Goal: Task Accomplishment & Management: Manage account settings

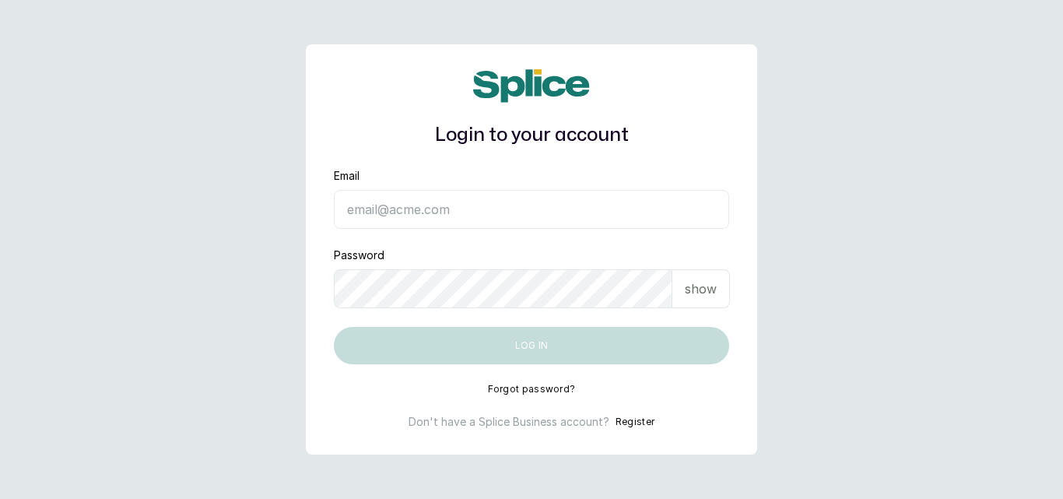
type input "[EMAIL_ADDRESS][DOMAIN_NAME]"
click at [534, 342] on button "Log in" at bounding box center [531, 345] width 395 height 37
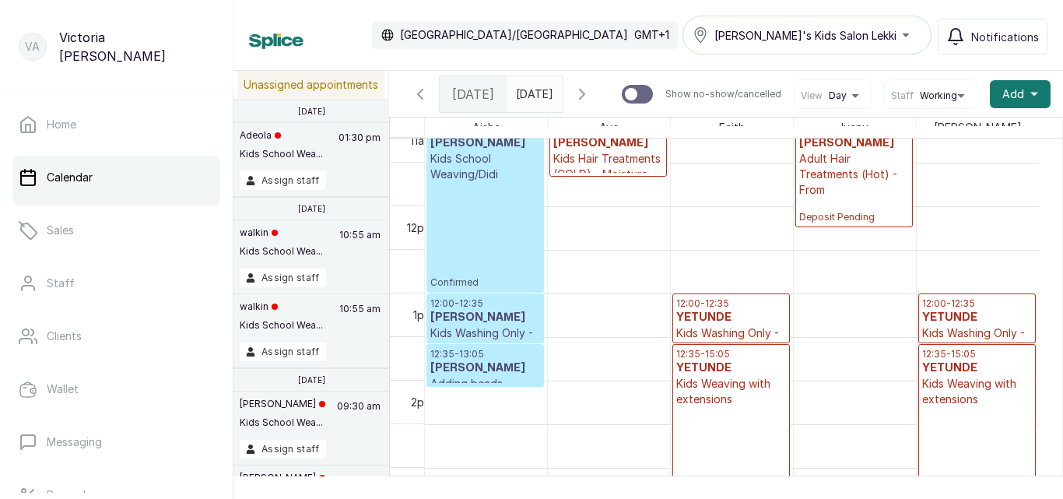
scroll to position [874, 0]
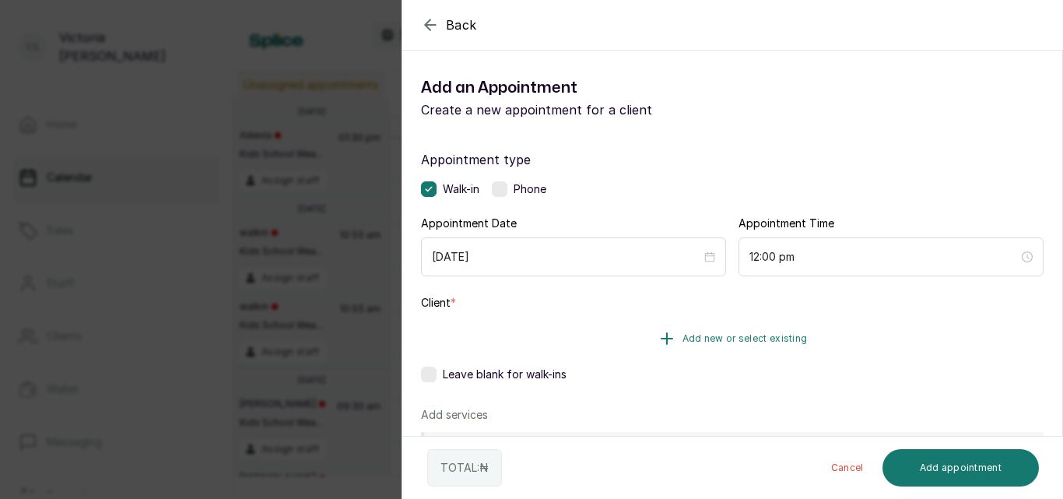
click at [733, 332] on span "Add new or select existing" at bounding box center [744, 338] width 125 height 12
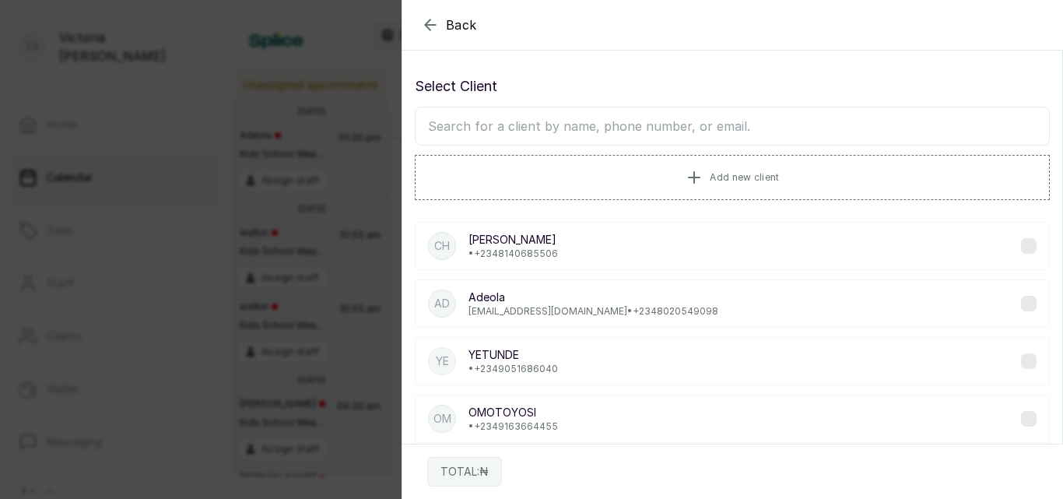
click at [427, 22] on icon "button" at bounding box center [430, 24] width 10 height 10
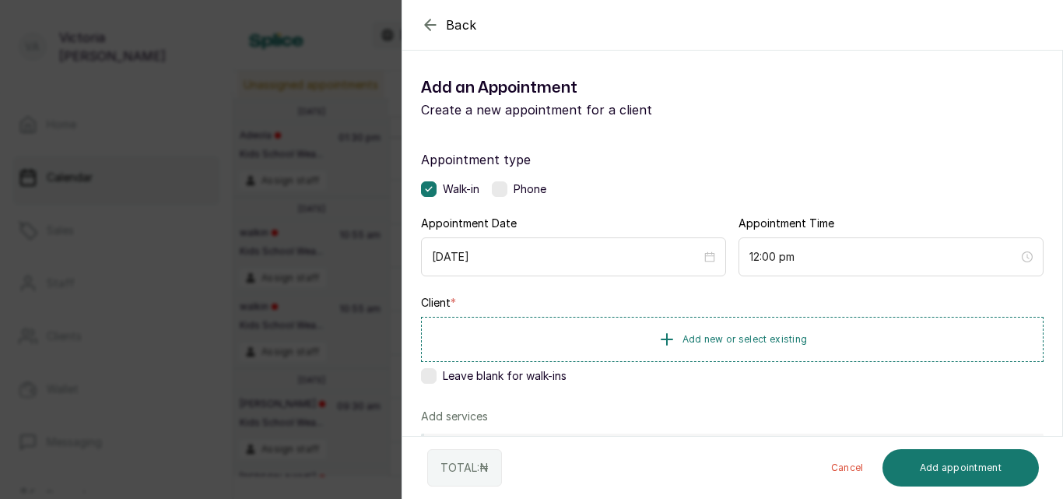
click at [506, 188] on label at bounding box center [500, 189] width 16 height 16
click at [736, 335] on span "Add new or select existing" at bounding box center [744, 338] width 125 height 12
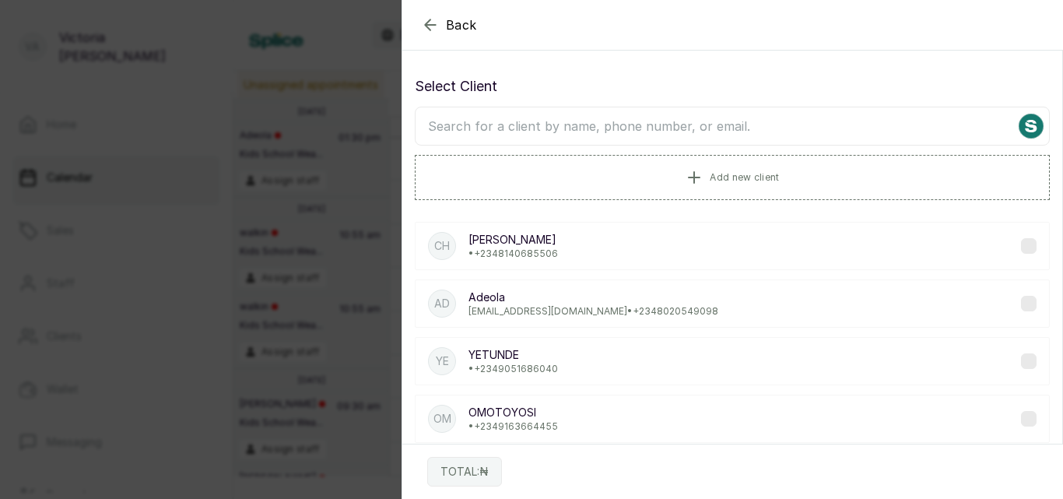
click at [613, 131] on input "text" at bounding box center [732, 126] width 635 height 39
type input "VANESS"
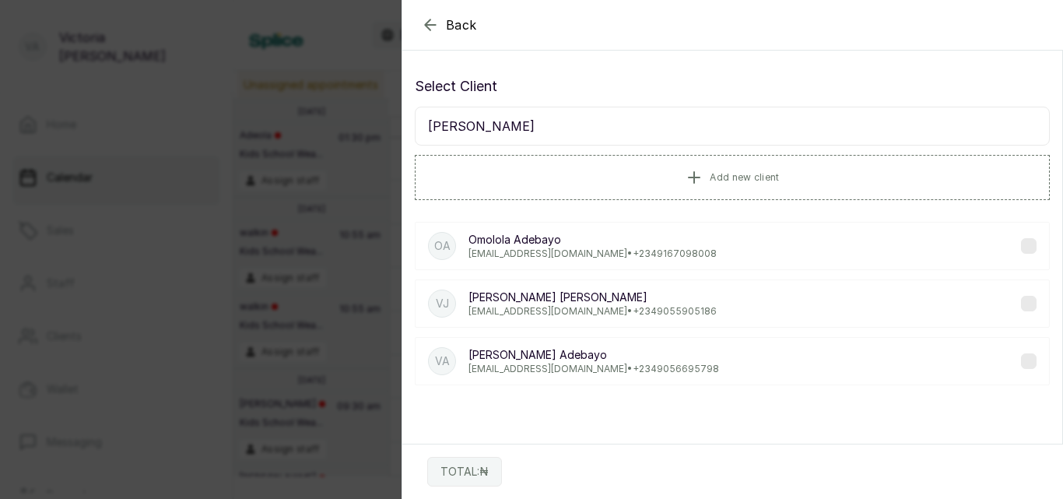
click at [1021, 246] on label at bounding box center [1029, 246] width 16 height 16
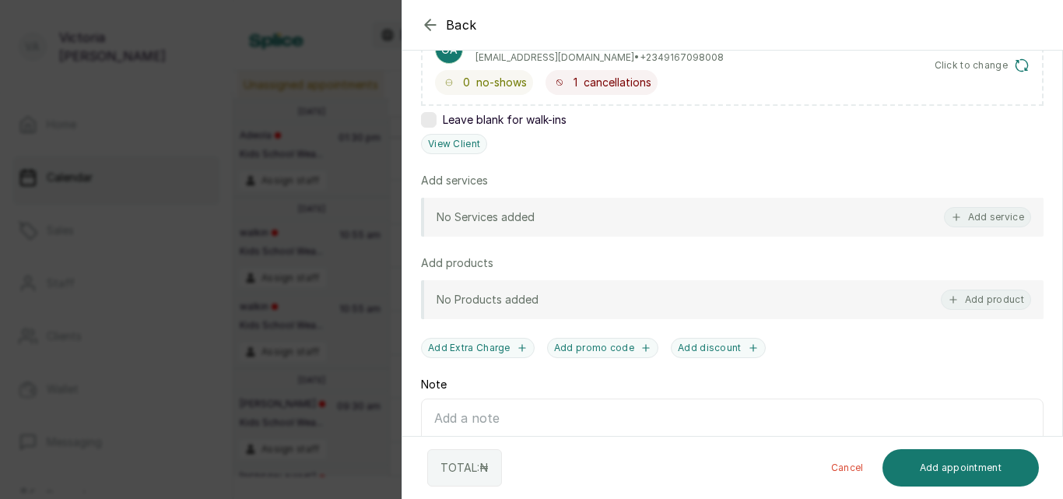
scroll to position [296, 0]
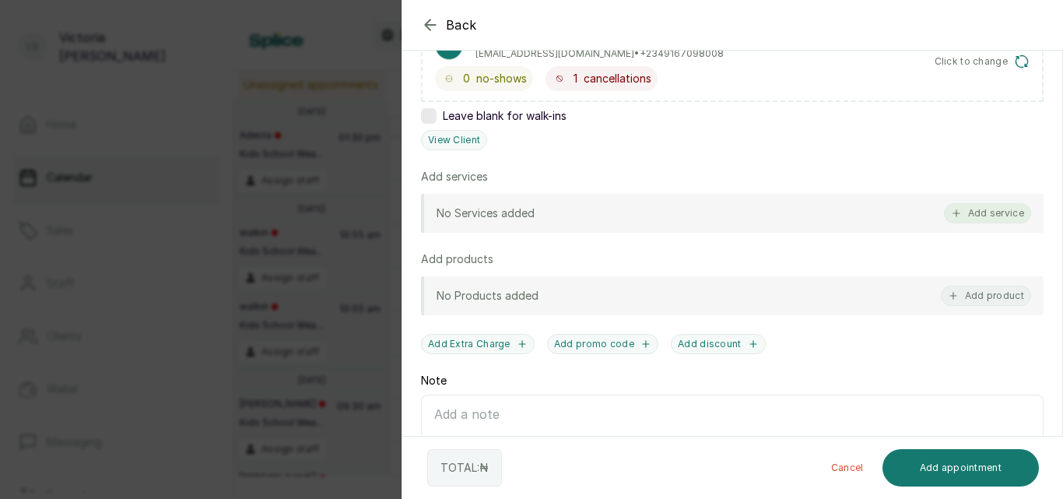
click at [980, 215] on button "Add service" at bounding box center [987, 213] width 87 height 20
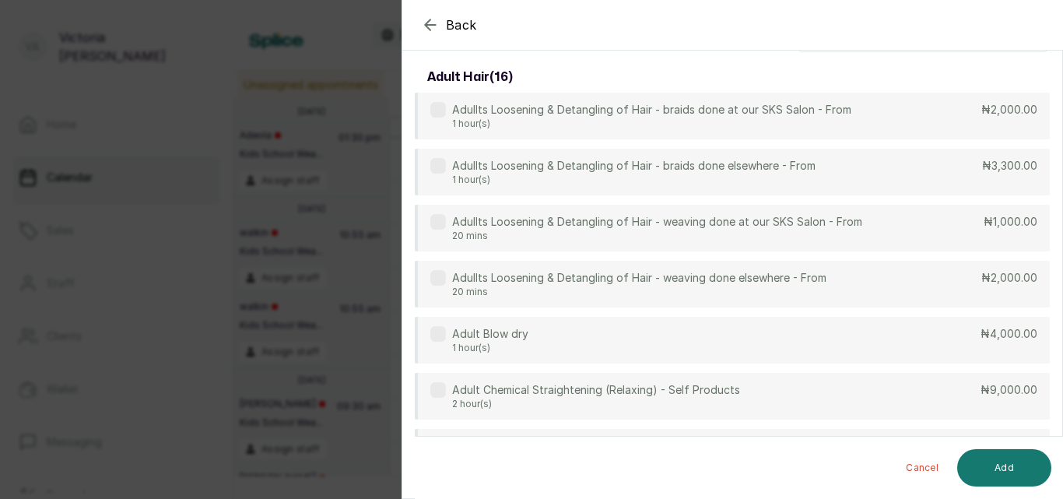
scroll to position [0, 0]
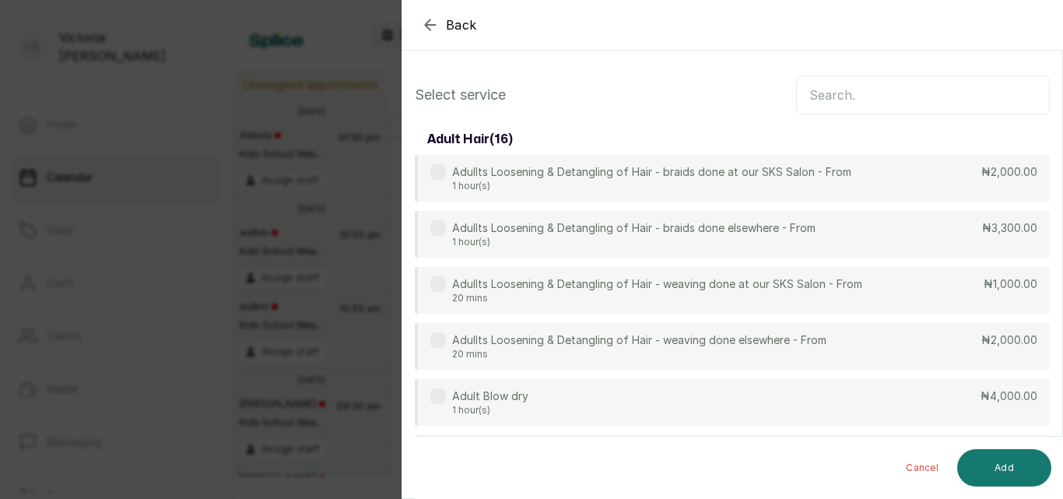
click at [913, 88] on input "text" at bounding box center [923, 94] width 254 height 39
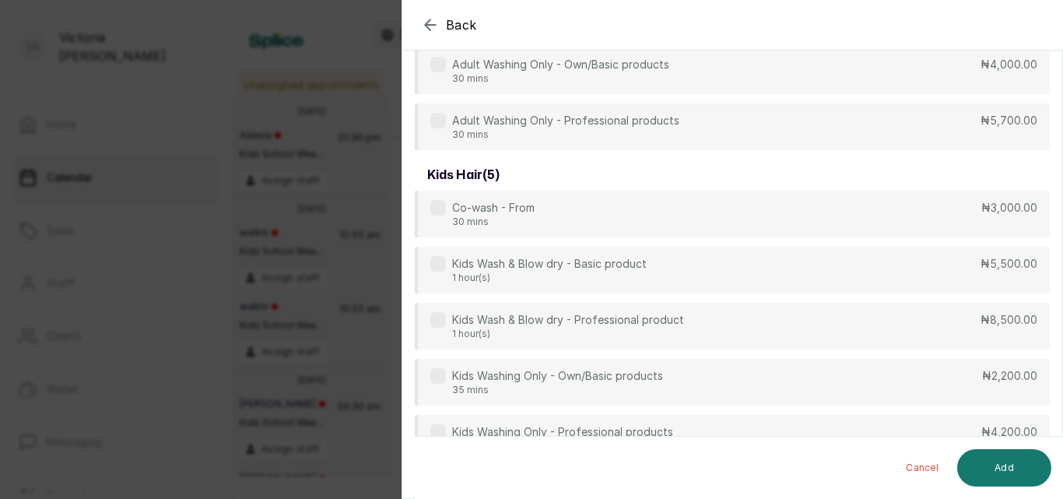
scroll to position [146, 0]
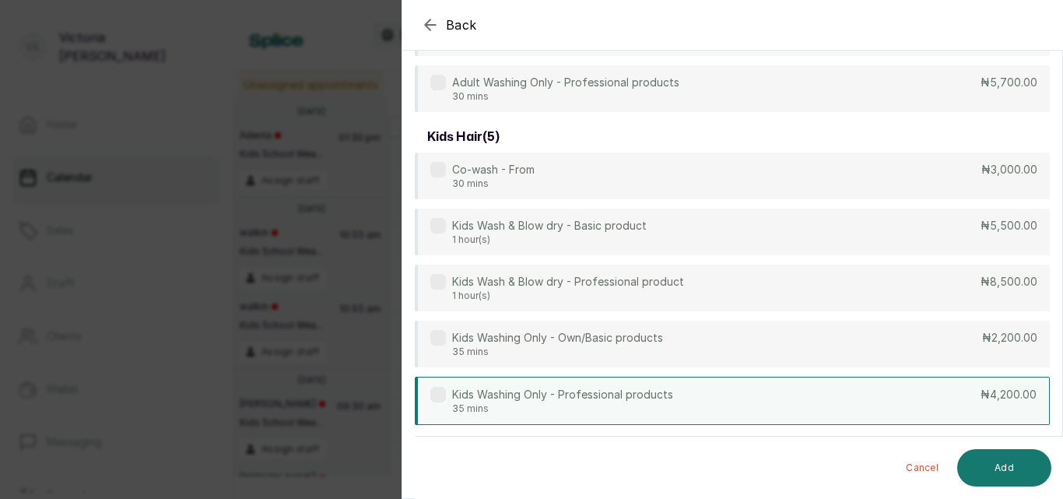
click at [441, 395] on label at bounding box center [438, 395] width 16 height 16
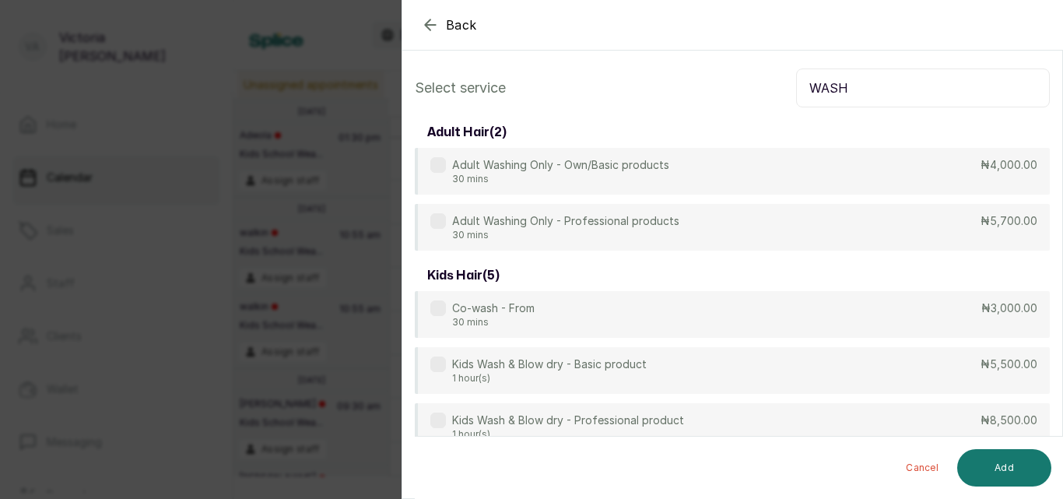
scroll to position [0, 0]
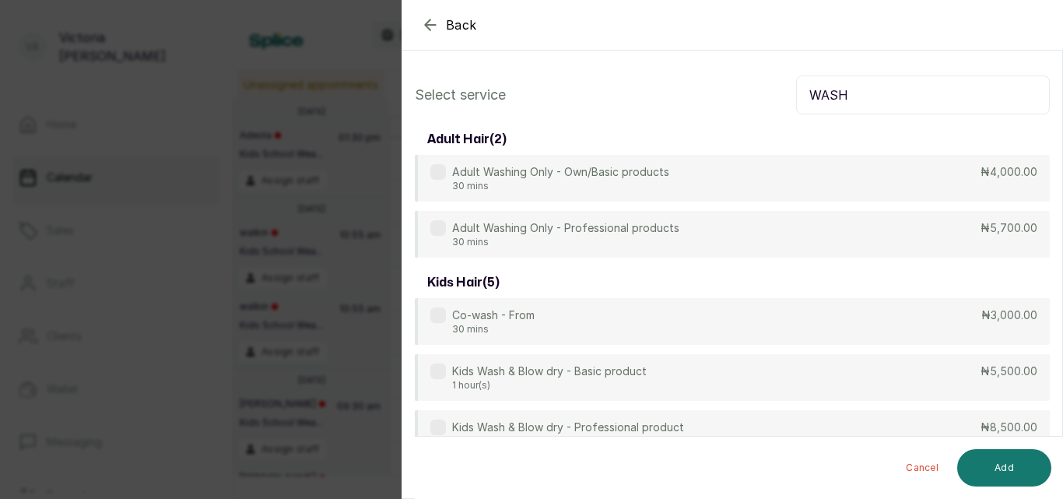
click at [916, 95] on input "WASH" at bounding box center [923, 94] width 254 height 39
type input "W"
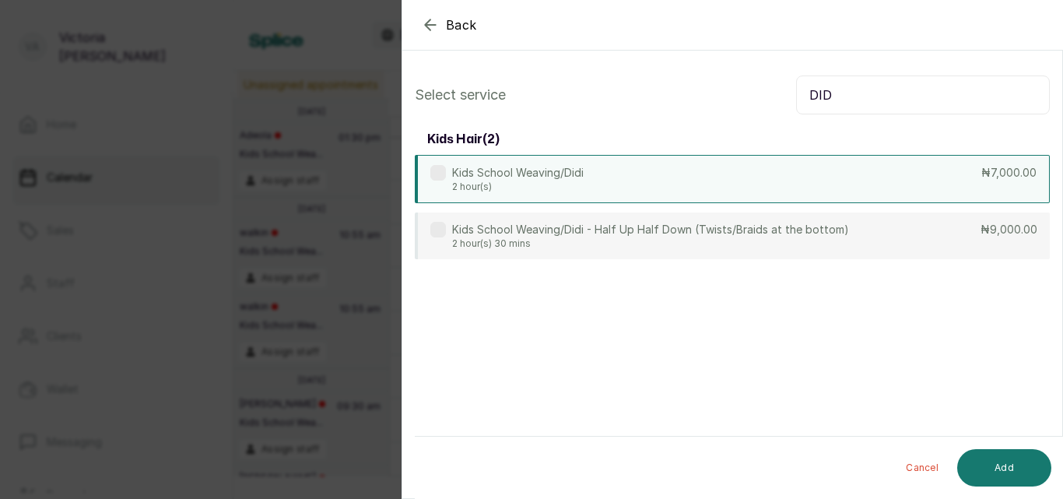
type input "DID"
click at [433, 181] on div "Kids School Weaving/Didi 2 hour(s)" at bounding box center [506, 179] width 153 height 28
click at [1013, 449] on button "Add" at bounding box center [1004, 467] width 94 height 37
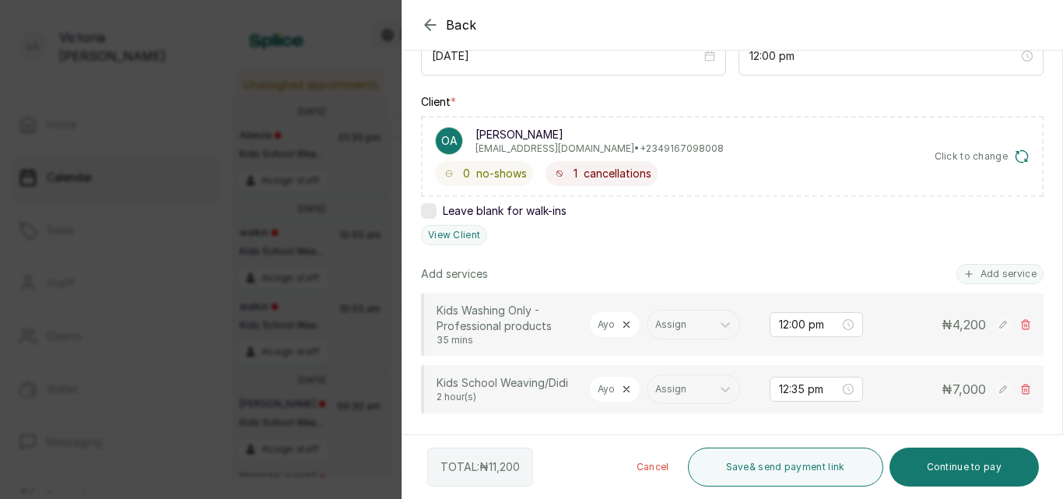
scroll to position [317, 0]
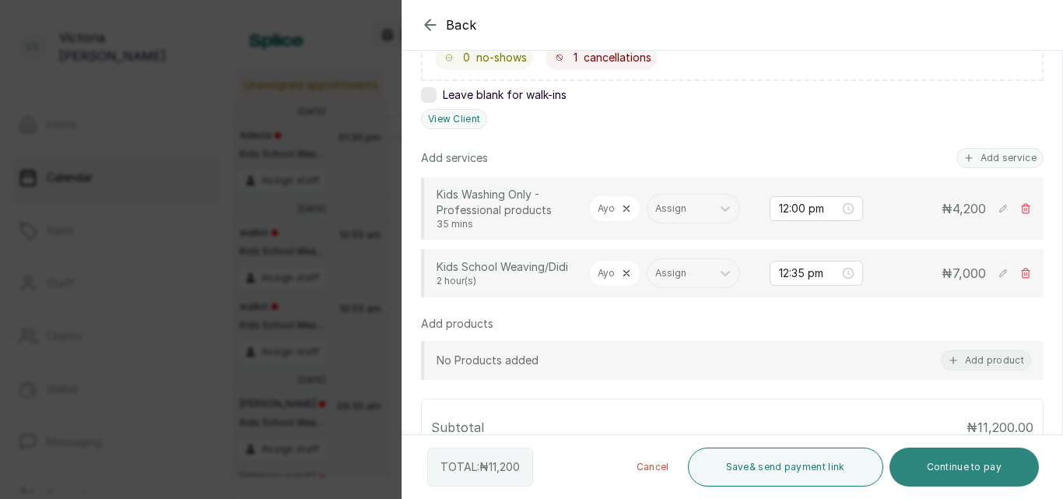
click at [972, 457] on button "Continue to pay" at bounding box center [964, 466] width 150 height 39
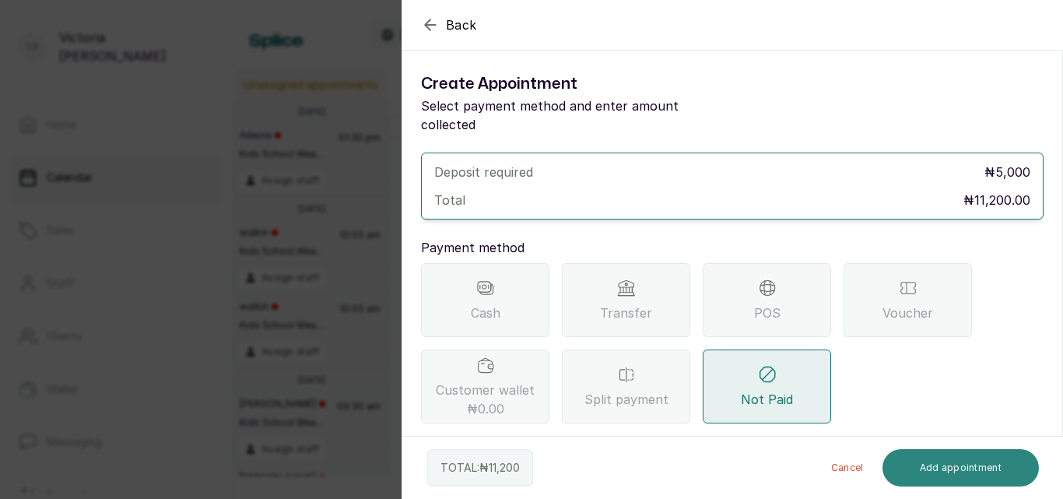
scroll to position [0, 0]
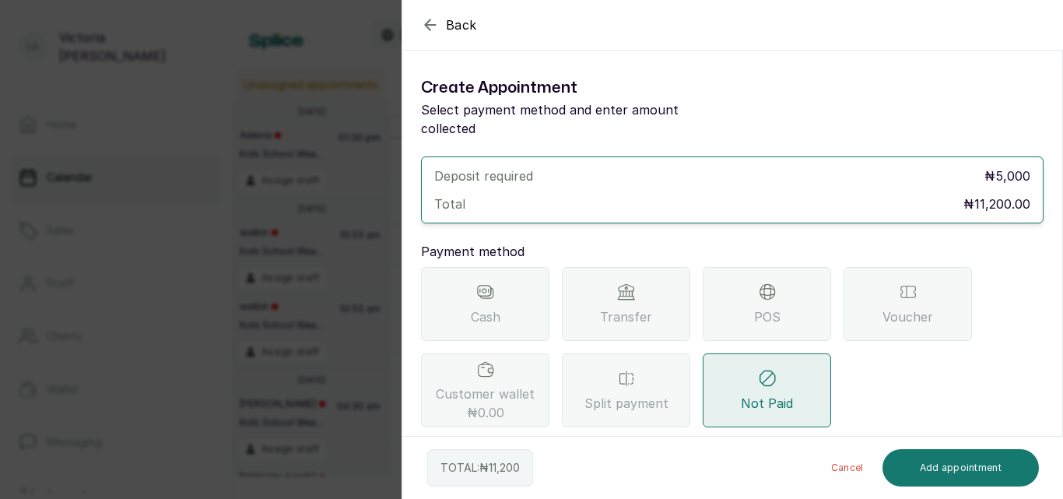
click at [650, 271] on div "Transfer" at bounding box center [626, 304] width 128 height 74
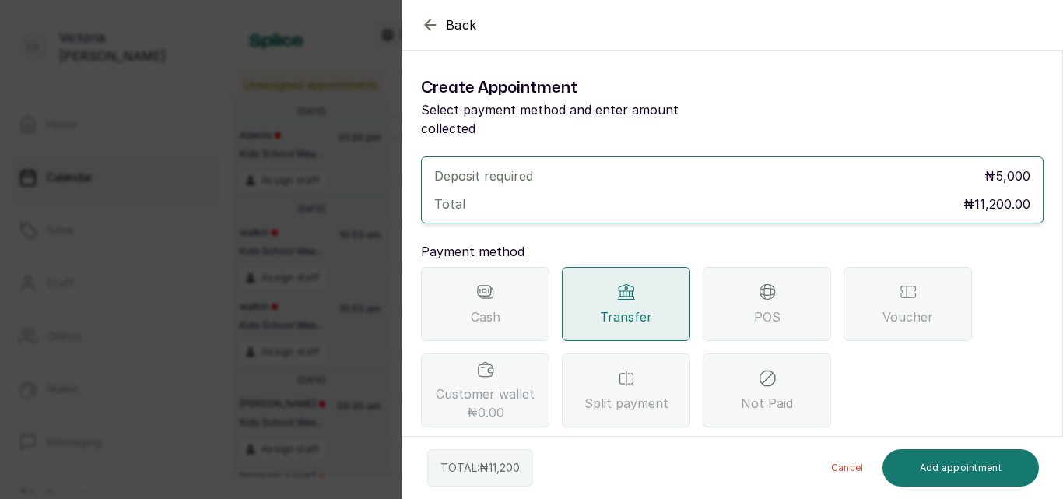
scroll to position [147, 0]
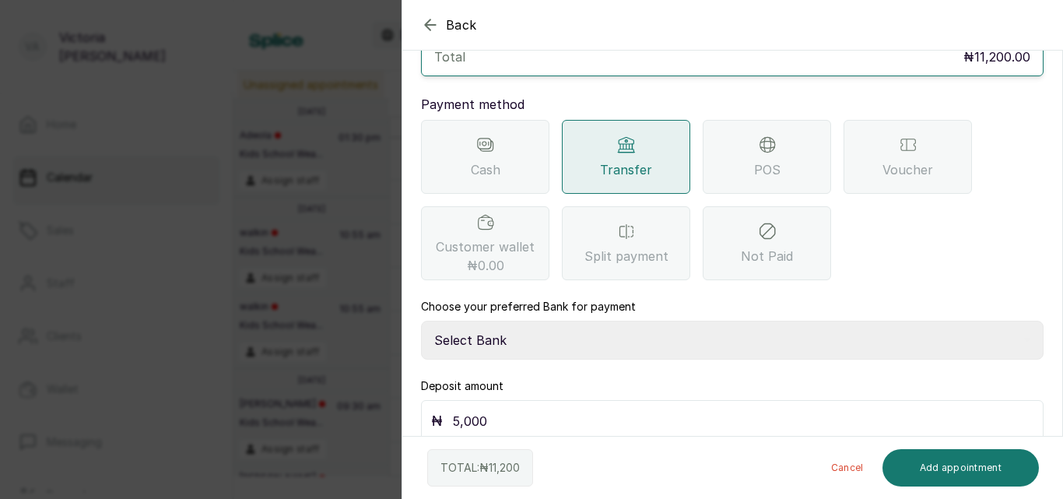
click at [622, 324] on select "Select Bank CANARY YELLOW Moniepoint MFB CANARY YELLOW Sparkle Microfinance Bank" at bounding box center [732, 340] width 622 height 39
select select "a0df1ee2-db04-4e2a-8640-932656be21d6"
click at [421, 321] on select "Select Bank CANARY YELLOW Moniepoint MFB CANARY YELLOW Sparkle Microfinance Bank" at bounding box center [732, 340] width 622 height 39
click at [568, 415] on div "₦ 5,000" at bounding box center [732, 421] width 622 height 42
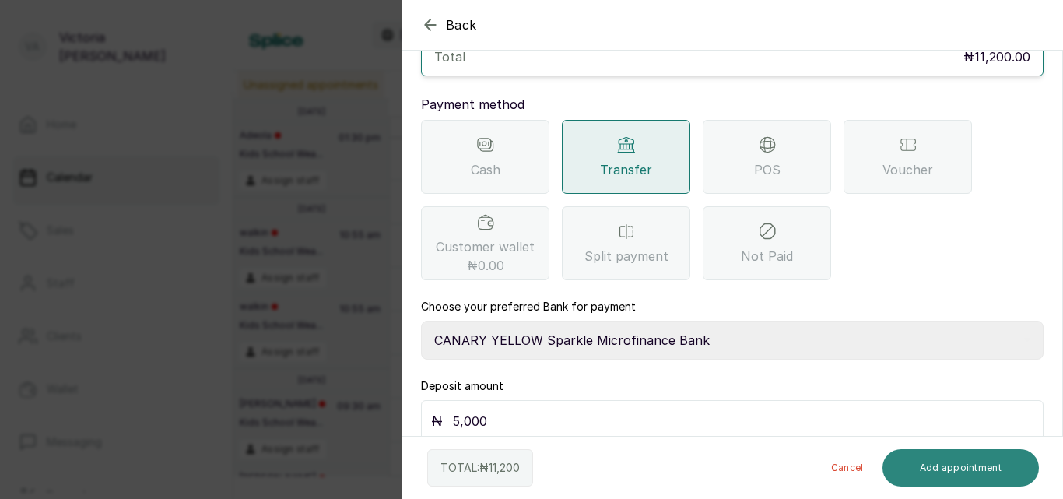
click at [920, 458] on button "Add appointment" at bounding box center [960, 467] width 157 height 37
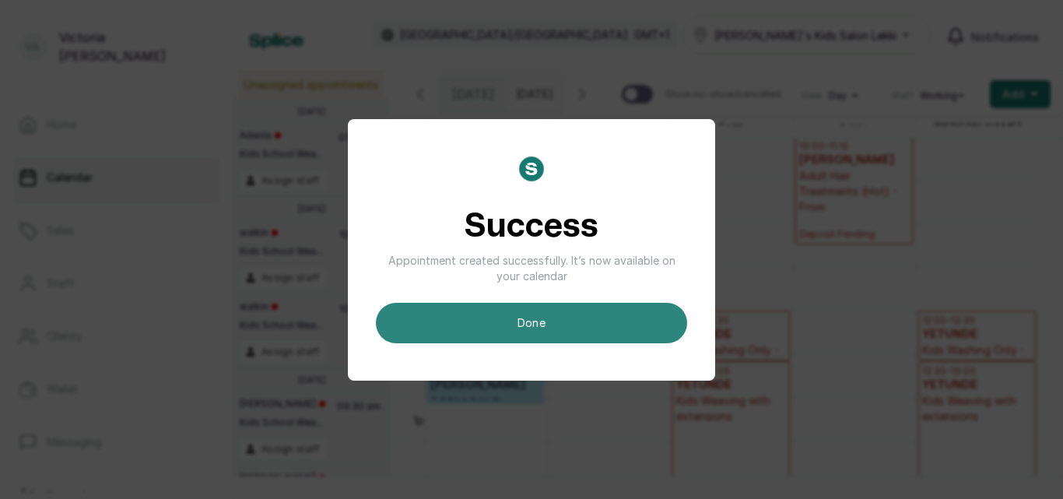
click at [602, 305] on button "done" at bounding box center [531, 323] width 311 height 40
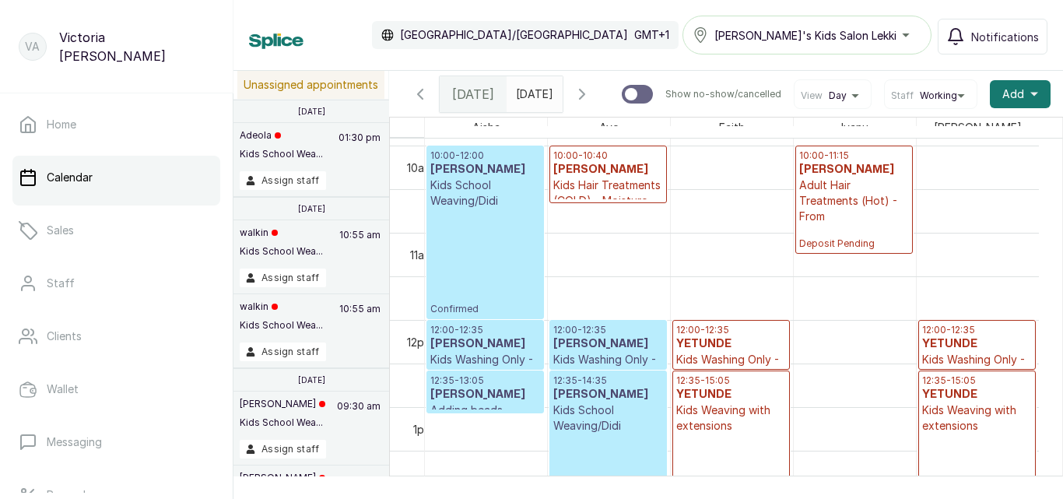
scroll to position [995, 0]
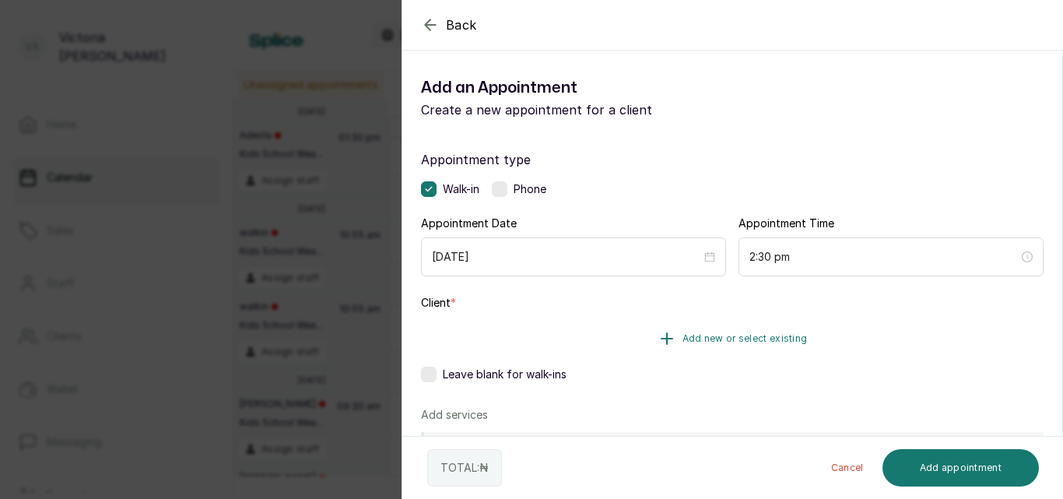
click at [770, 340] on span "Add new or select existing" at bounding box center [744, 338] width 125 height 12
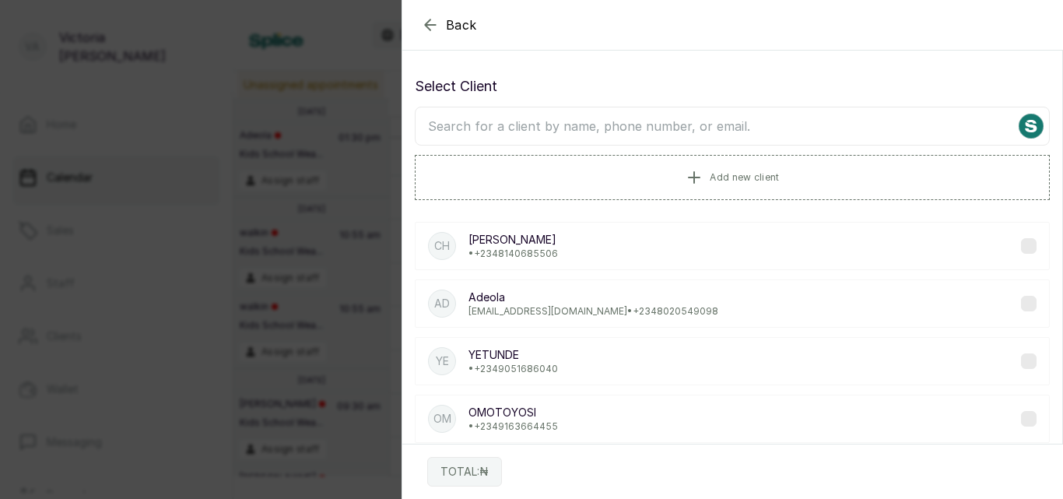
click at [654, 124] on input "text" at bounding box center [732, 126] width 635 height 39
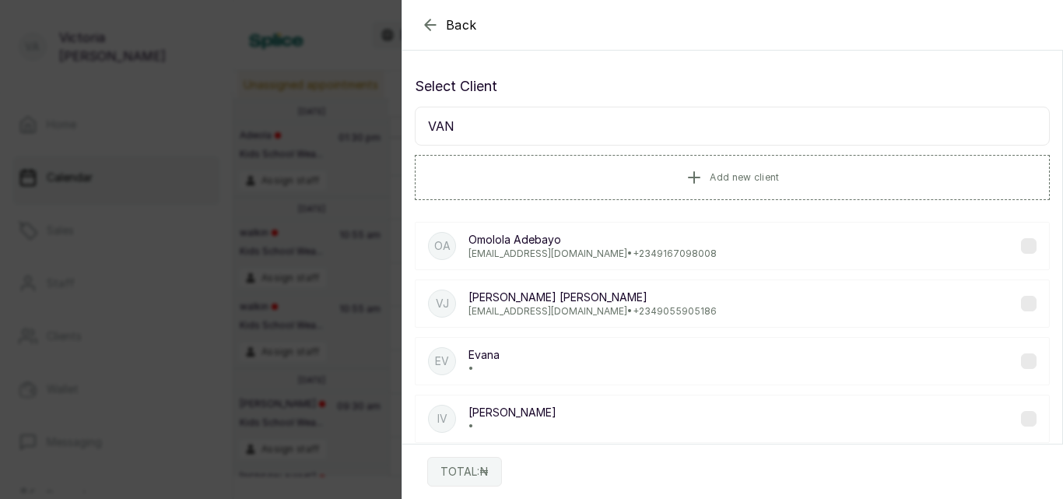
type input "VAN"
click at [623, 250] on p "Vanessaadebayoeeba@gmail.com • +234 9167098008" at bounding box center [592, 253] width 248 height 12
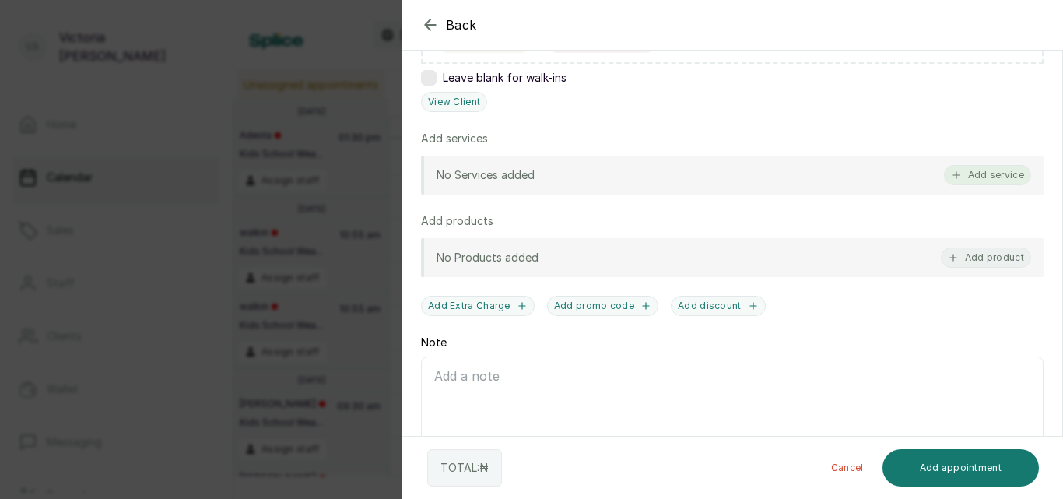
click at [998, 177] on button "Add service" at bounding box center [987, 175] width 87 height 20
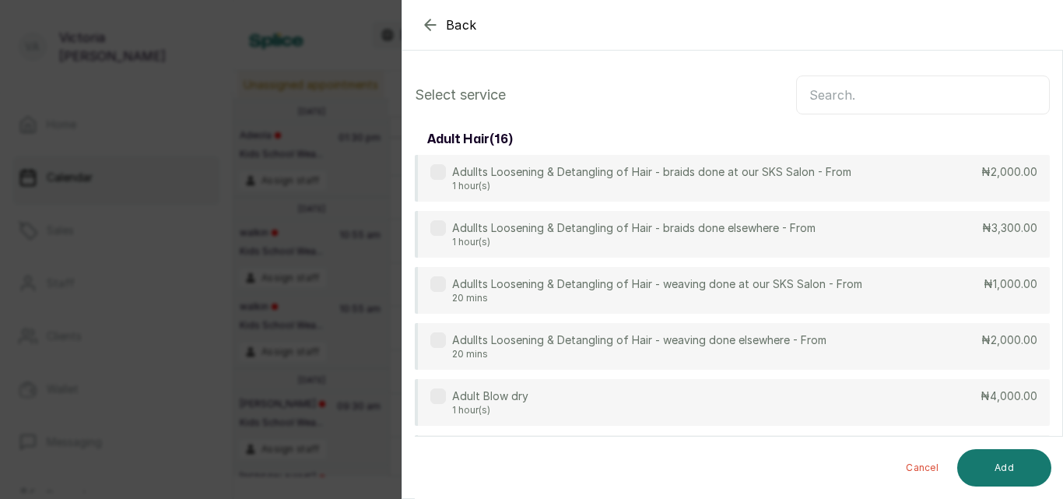
click at [432, 24] on icon "button" at bounding box center [430, 25] width 19 height 19
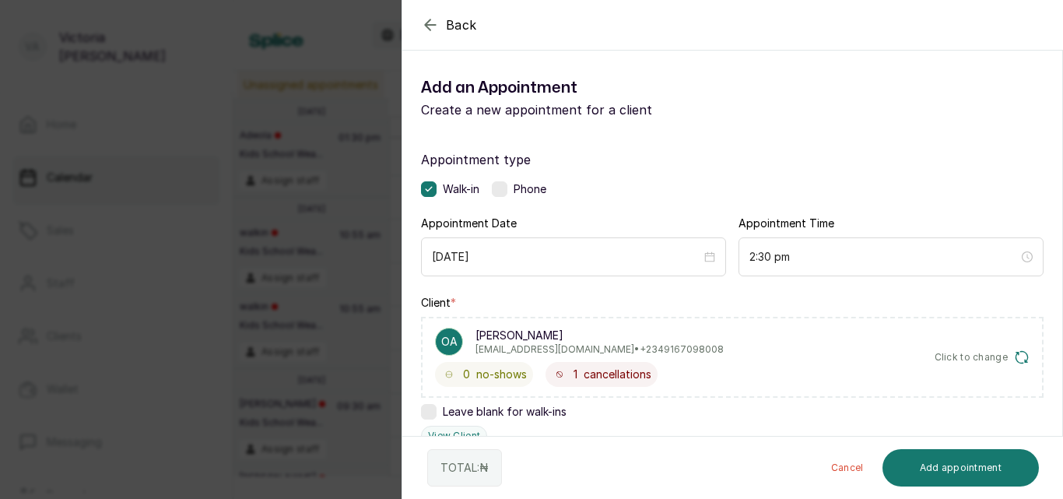
click at [504, 184] on label at bounding box center [500, 189] width 16 height 16
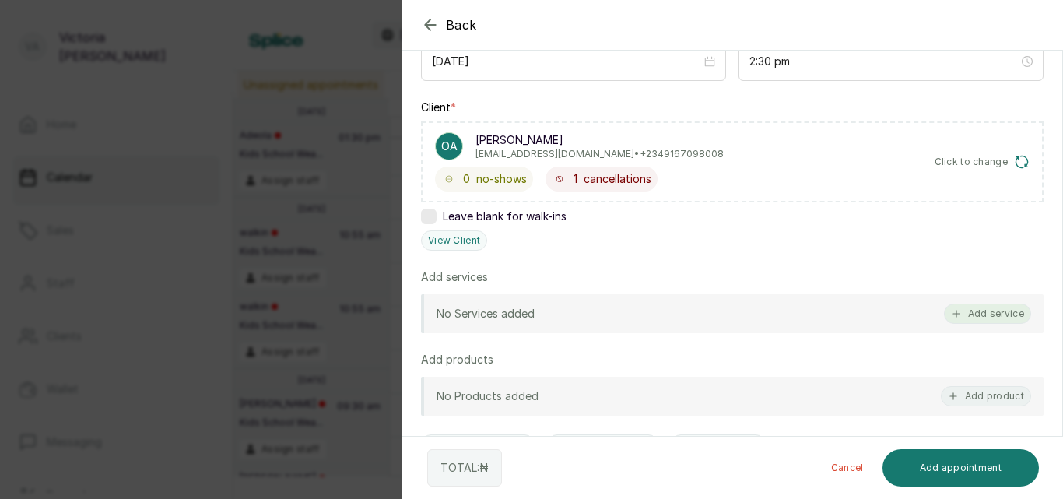
click at [961, 311] on button "Add service" at bounding box center [987, 313] width 87 height 20
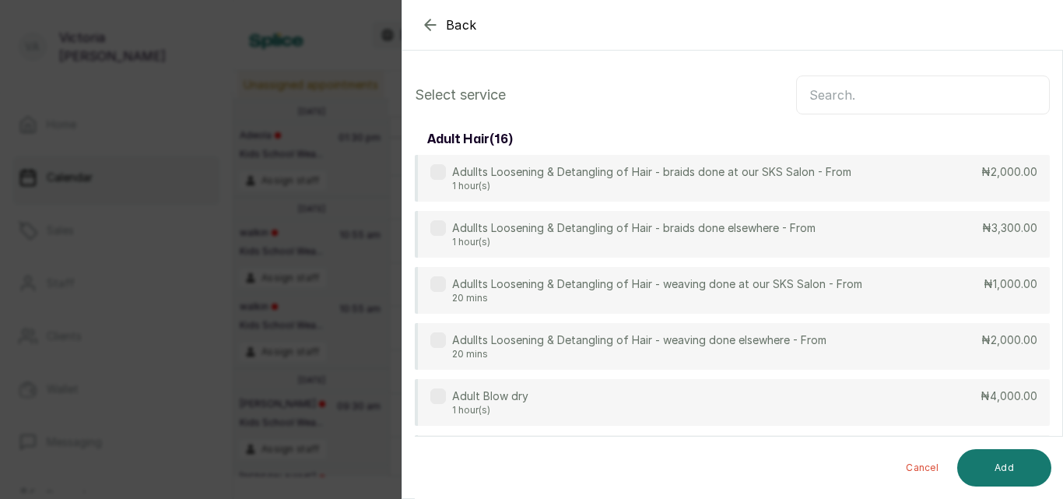
click at [859, 100] on input "text" at bounding box center [923, 94] width 254 height 39
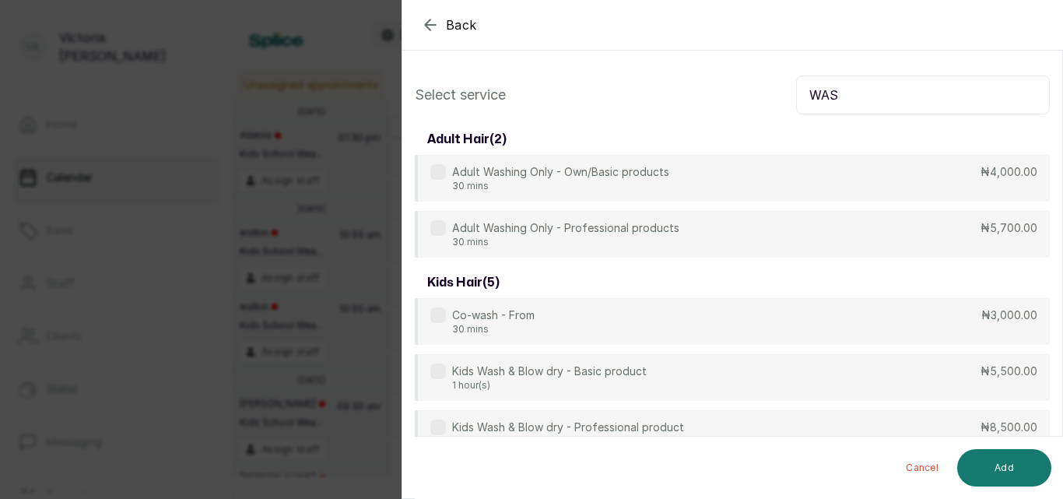
scroll to position [146, 0]
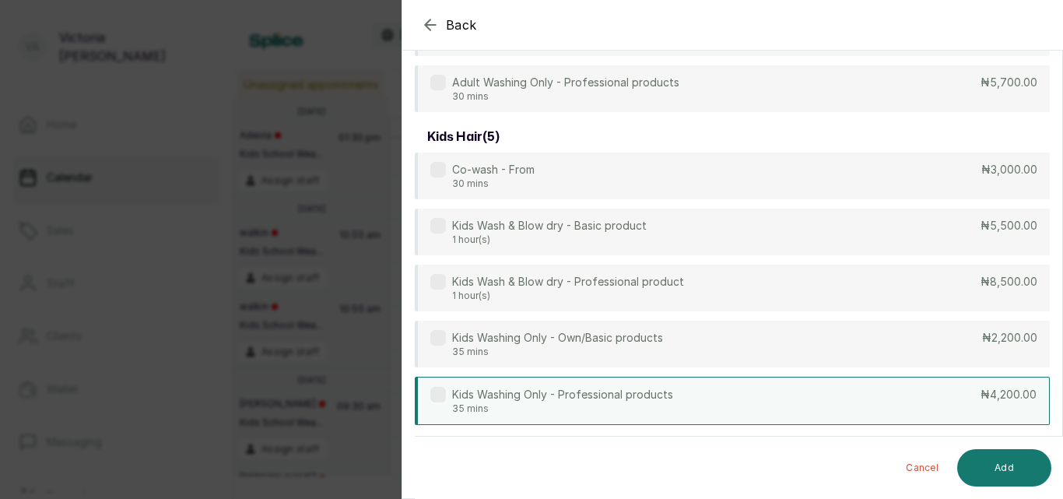
click at [434, 394] on label at bounding box center [438, 395] width 16 height 16
click at [442, 393] on label at bounding box center [438, 395] width 16 height 16
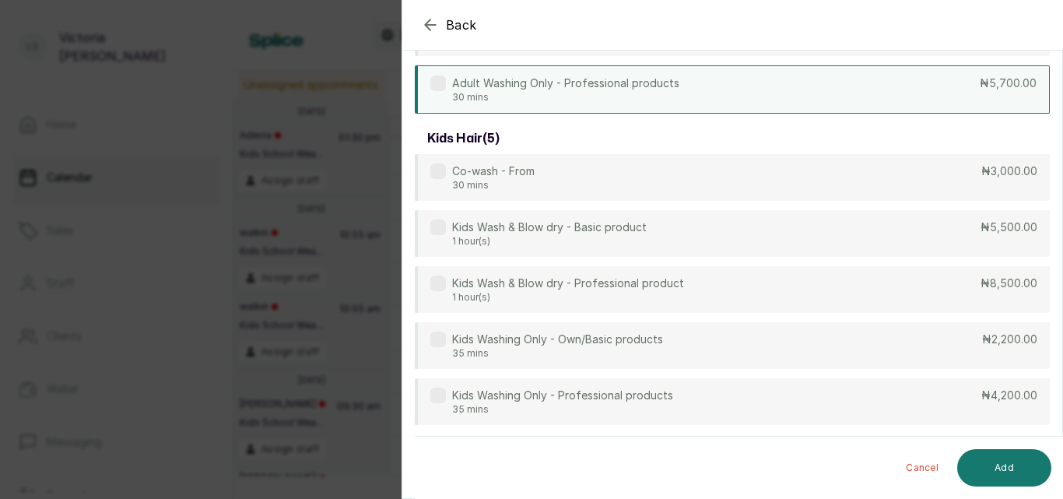
click at [438, 82] on label at bounding box center [438, 83] width 16 height 16
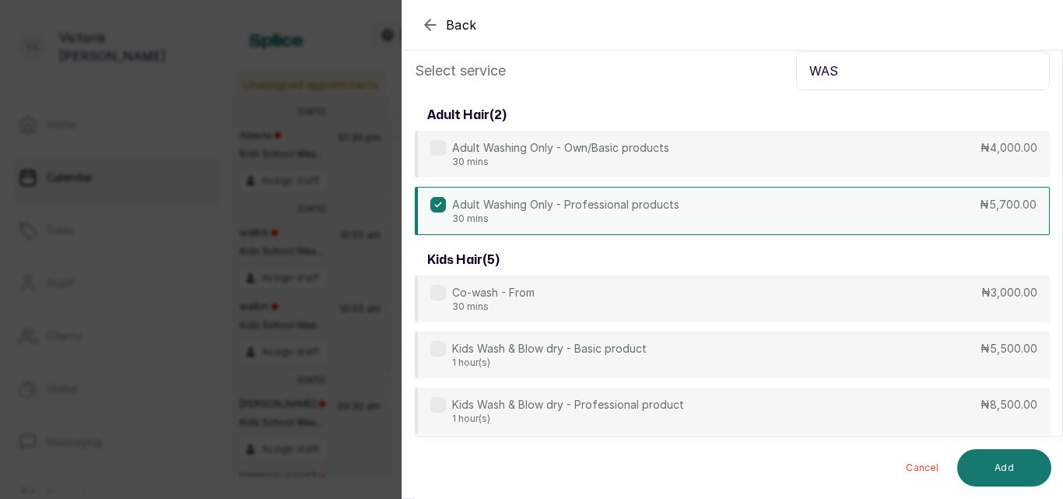
scroll to position [0, 0]
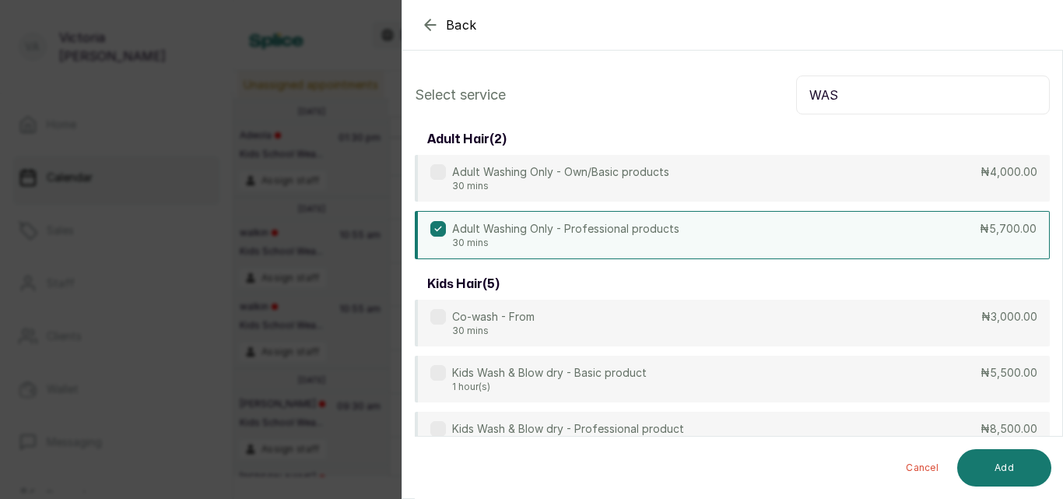
click at [864, 93] on input "WAS" at bounding box center [923, 94] width 254 height 39
type input "W"
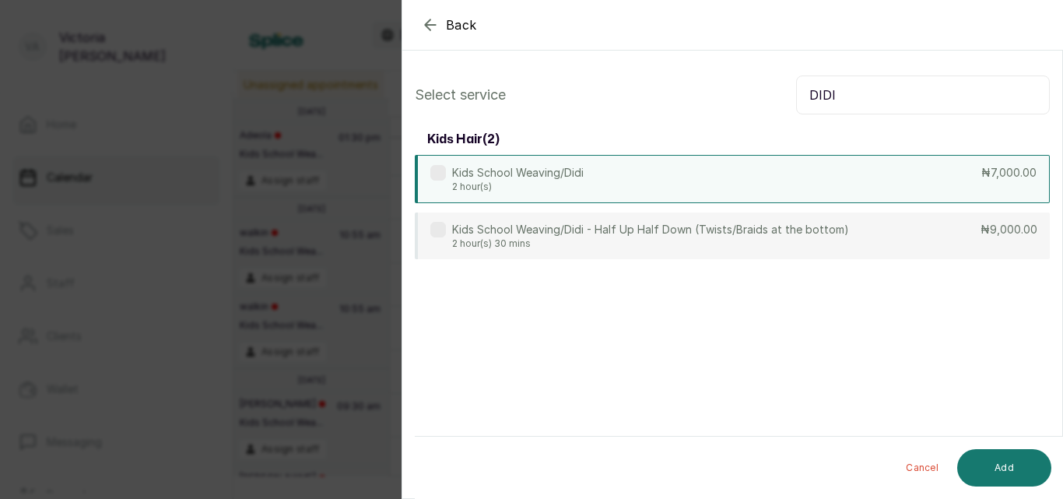
type input "DIDI"
click at [437, 177] on label at bounding box center [438, 173] width 16 height 16
click at [987, 467] on button "Add" at bounding box center [1004, 467] width 94 height 37
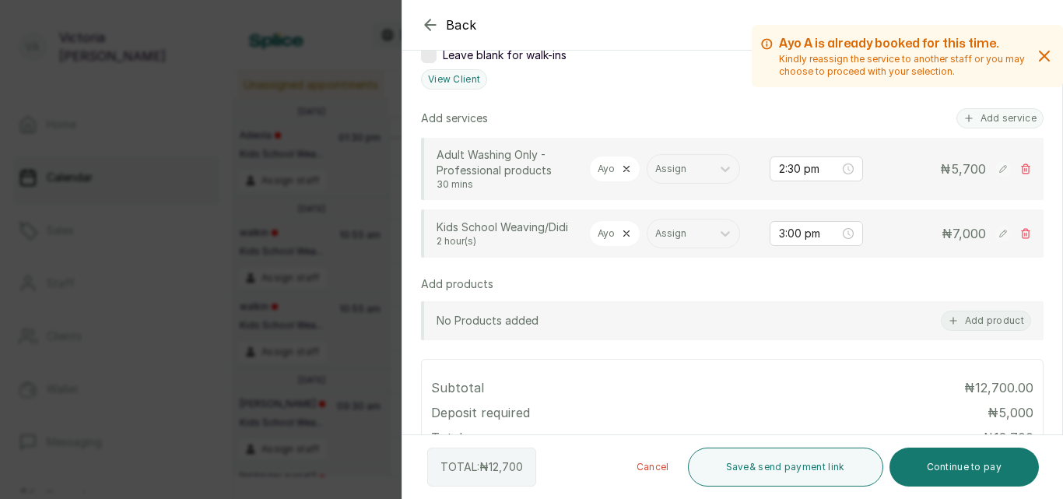
scroll to position [453, 0]
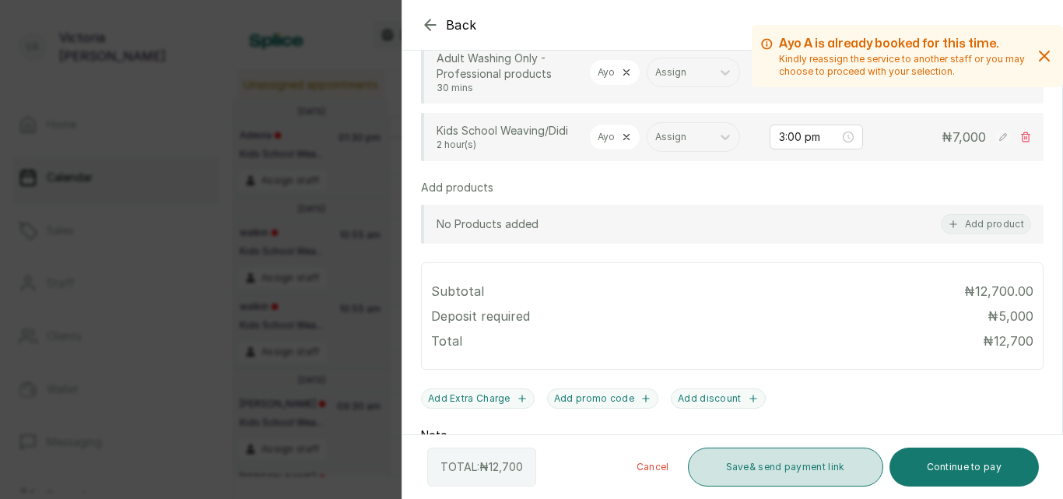
click at [814, 471] on button "Save & send payment link" at bounding box center [785, 466] width 195 height 39
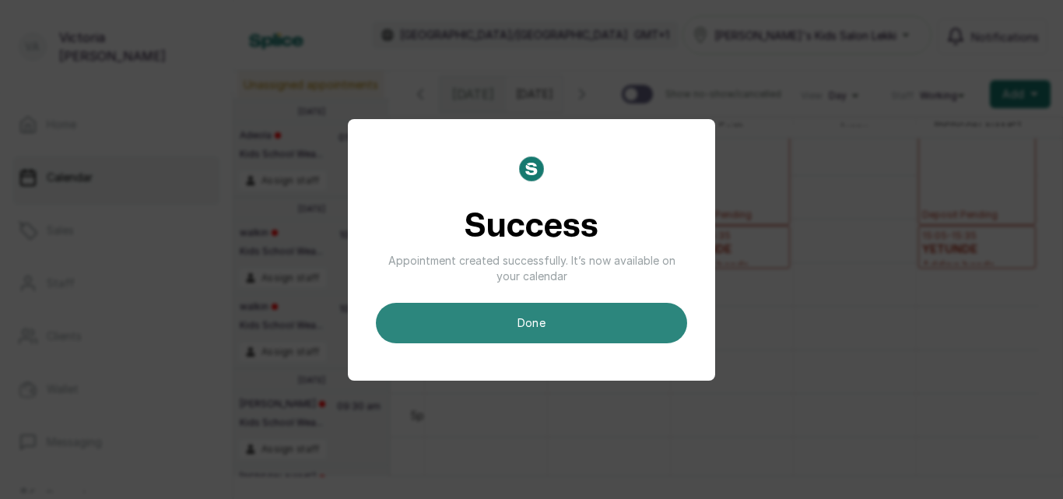
click at [570, 324] on button "done" at bounding box center [531, 323] width 311 height 40
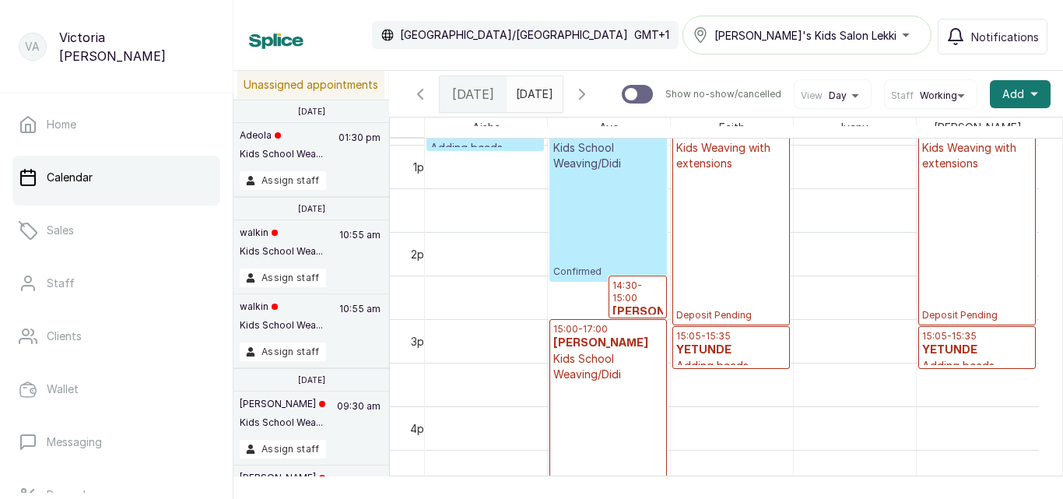
scroll to position [1105, 0]
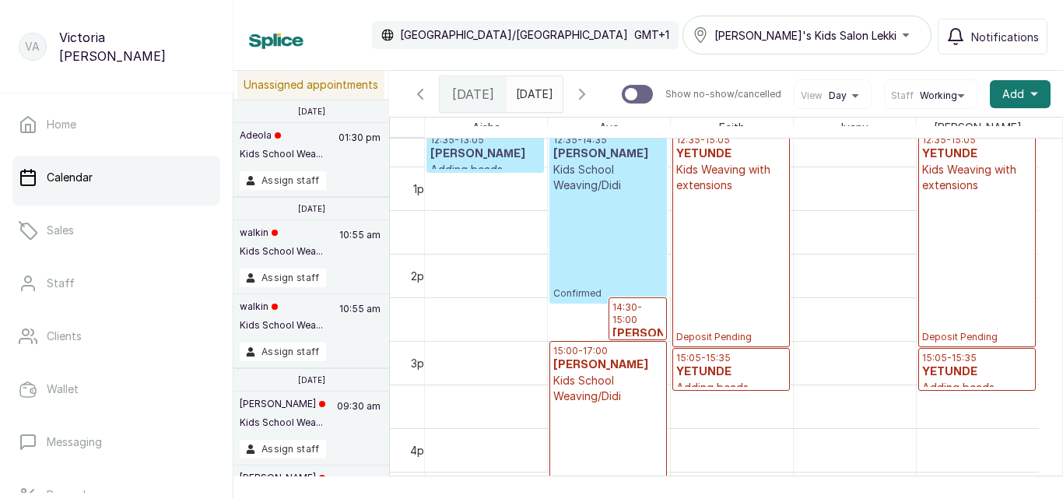
click at [631, 434] on div "15:00 - 17:00 Omolola Adebayo Kids School Weaving/Didi Deposit Pending" at bounding box center [608, 428] width 110 height 166
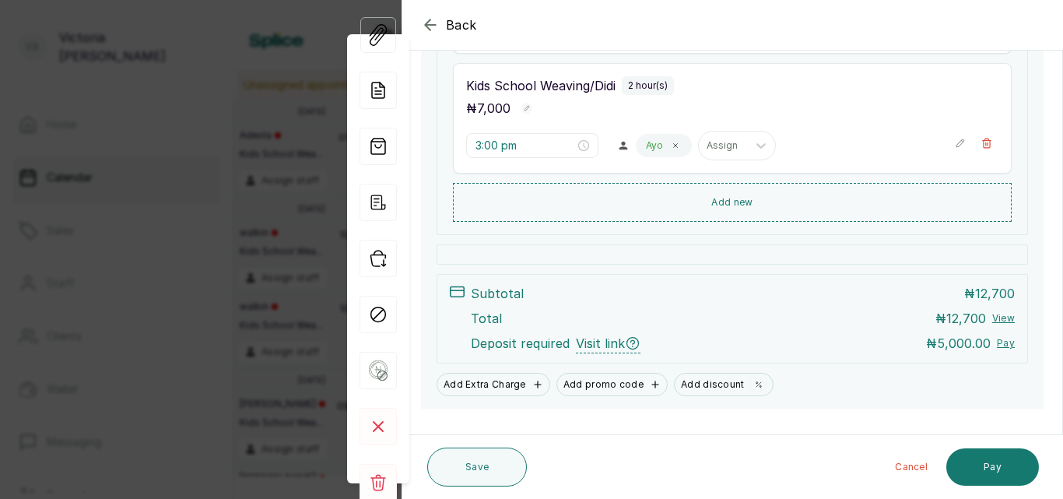
scroll to position [409, 0]
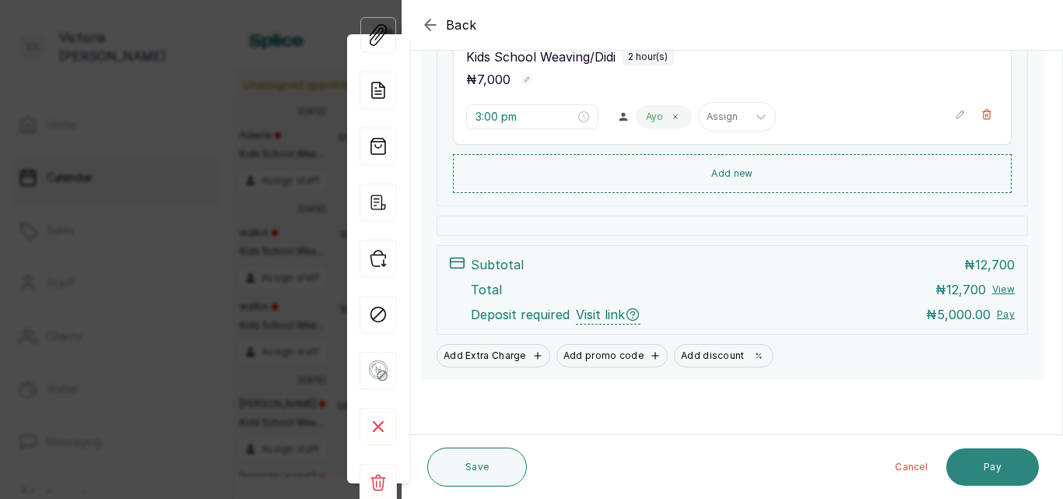
click at [959, 461] on button "Pay" at bounding box center [992, 466] width 93 height 37
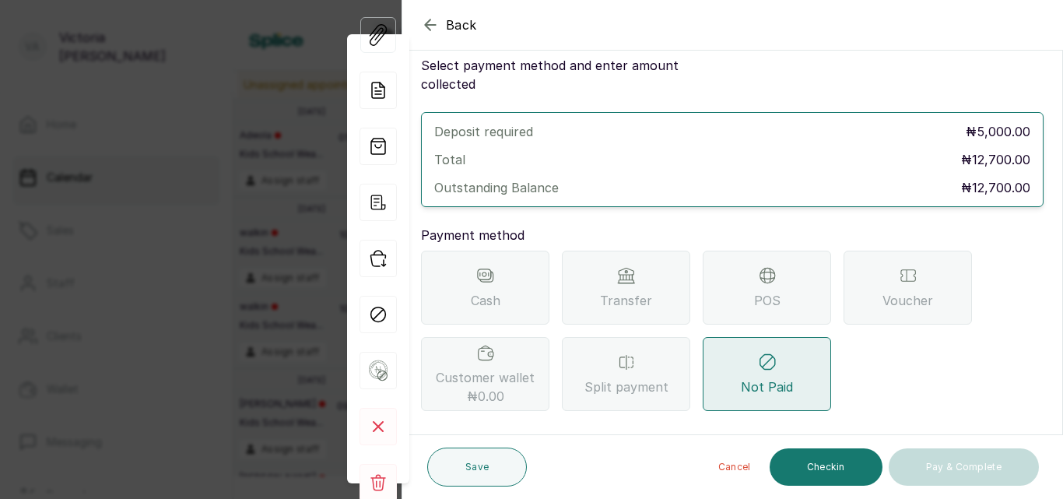
click at [577, 251] on div "Transfer" at bounding box center [626, 288] width 128 height 74
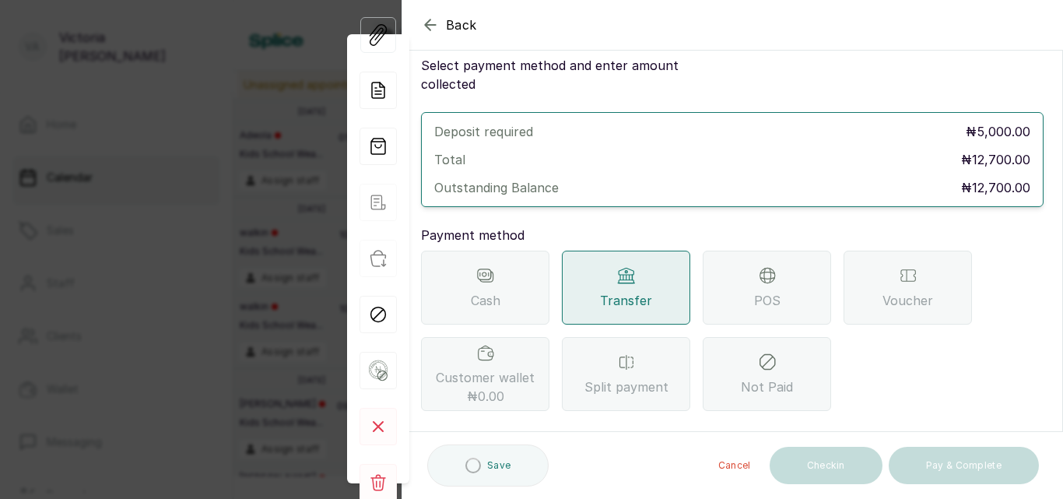
scroll to position [231, 0]
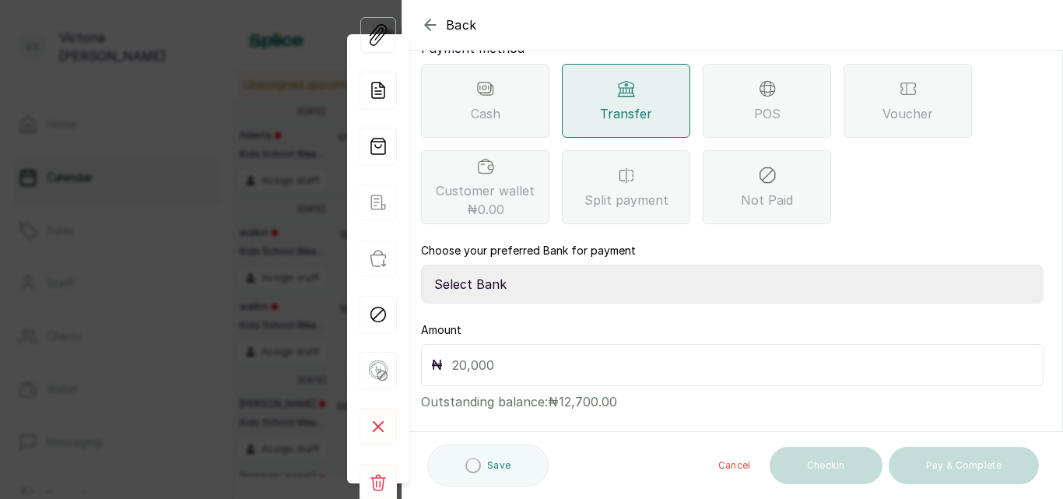
click at [577, 265] on select "Select Bank CANARY YELLOW Moniepoint MFB CANARY YELLOW Sparkle Microfinance Bank" at bounding box center [732, 284] width 622 height 39
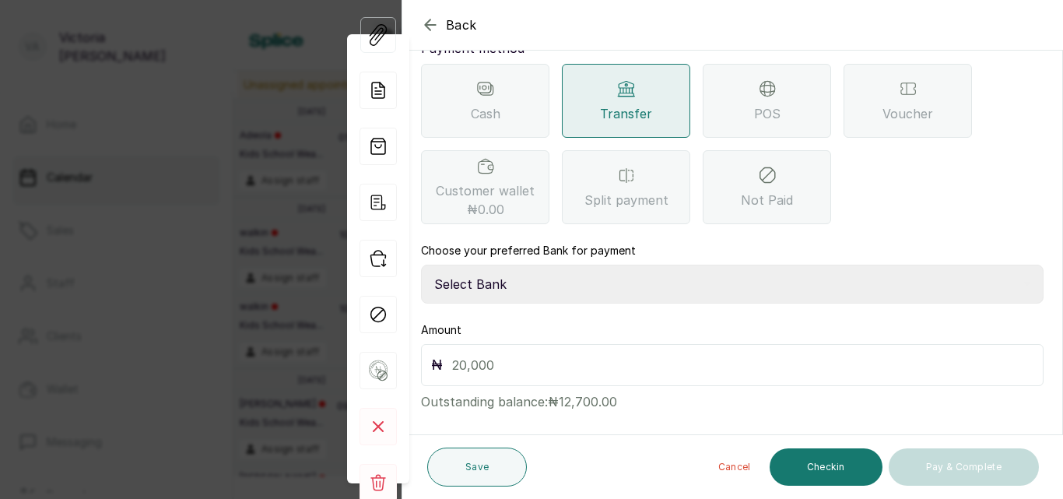
select select "a0df1ee2-db04-4e2a-8640-932656be21d6"
click at [421, 265] on select "Select Bank CANARY YELLOW Moniepoint MFB CANARY YELLOW Sparkle Microfinance Bank" at bounding box center [732, 284] width 622 height 39
click at [534, 354] on input "text" at bounding box center [742, 365] width 581 height 22
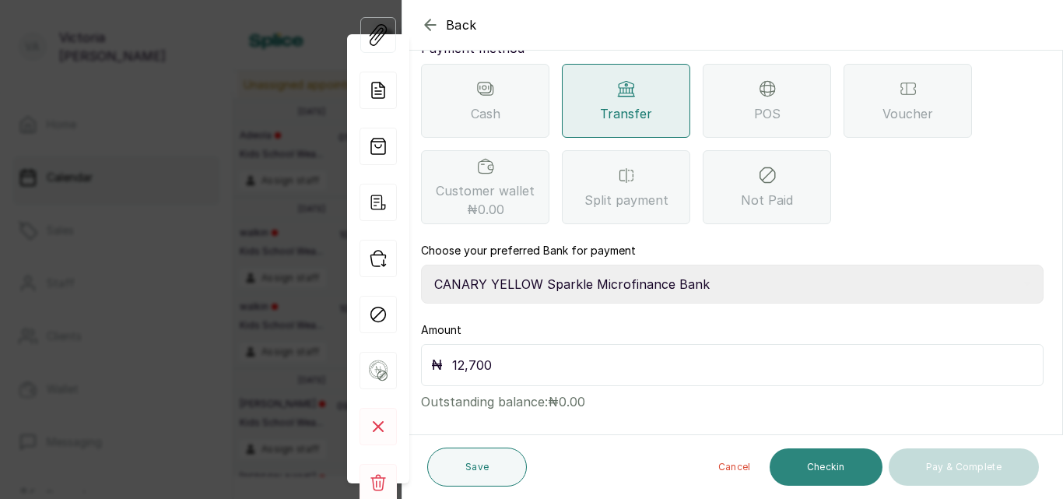
type input "12,700"
click at [851, 454] on button "Checkin" at bounding box center [826, 466] width 113 height 37
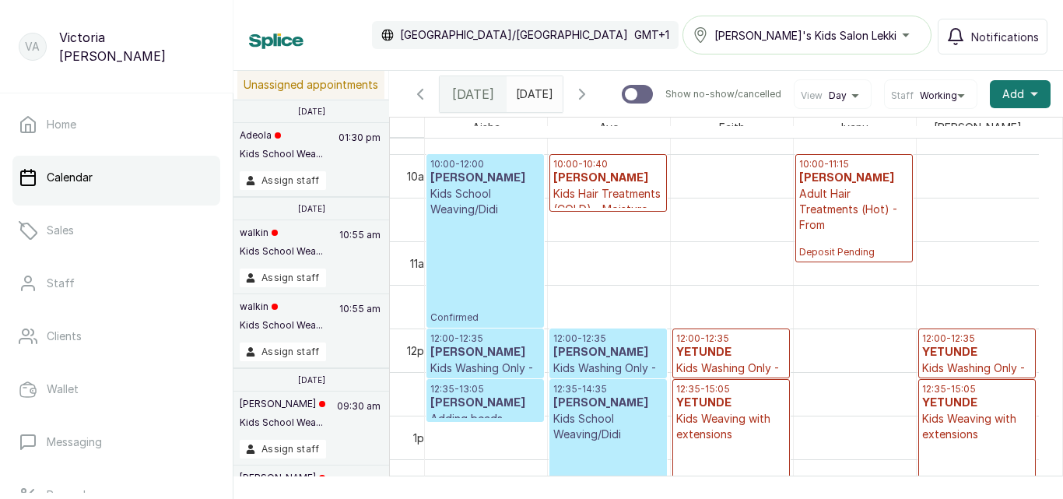
scroll to position [930, 0]
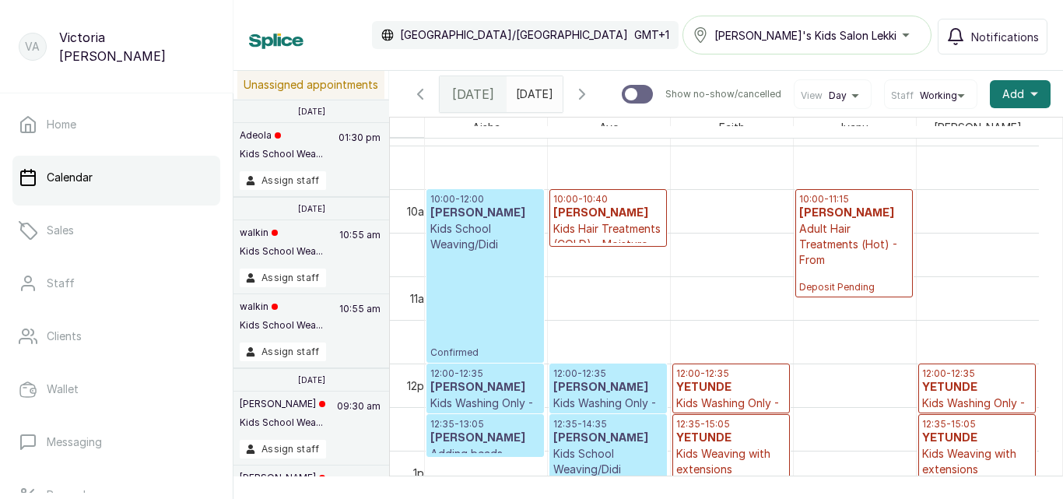
click at [612, 233] on p "Kids Hair Treatments (COLD) - Moisture Treatment (cold)" at bounding box center [608, 244] width 110 height 47
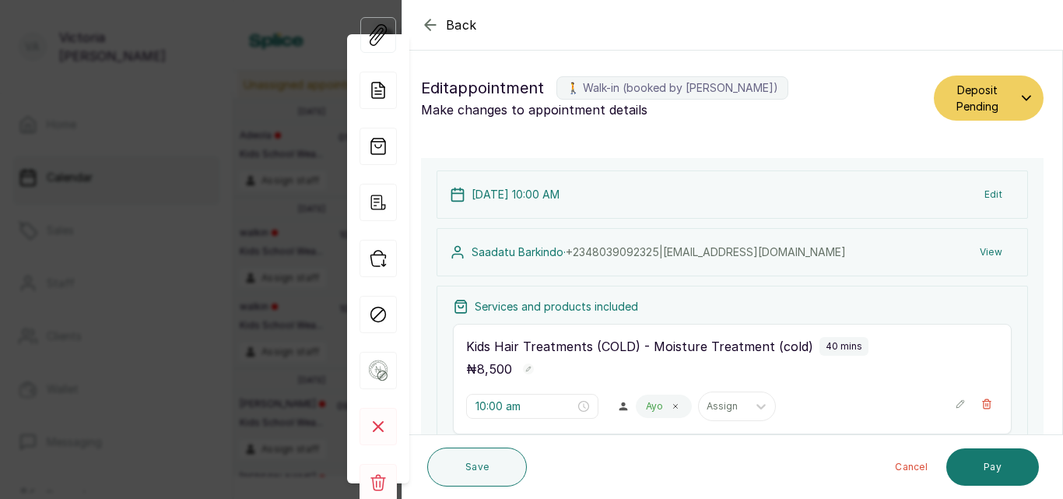
click at [984, 190] on button "Edit" at bounding box center [993, 195] width 43 height 28
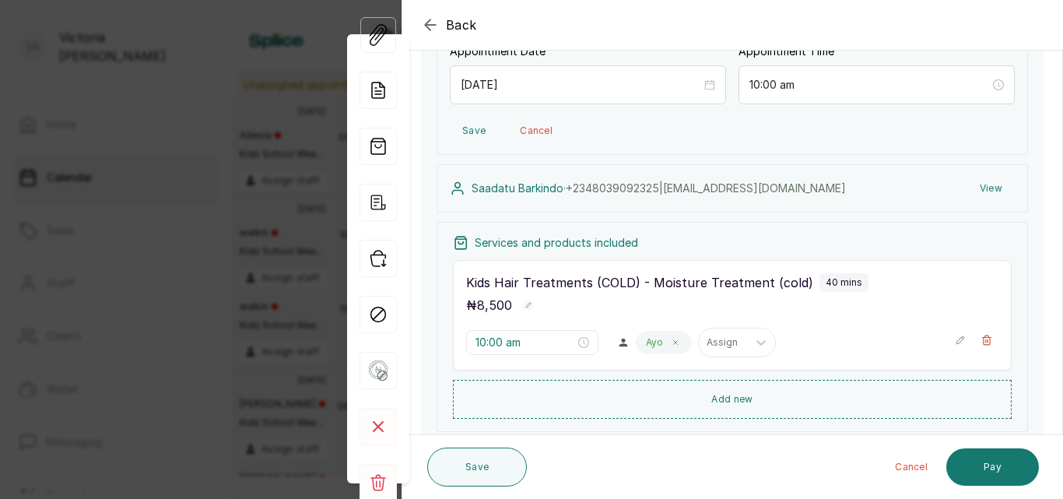
click at [671, 340] on icon at bounding box center [675, 342] width 8 height 8
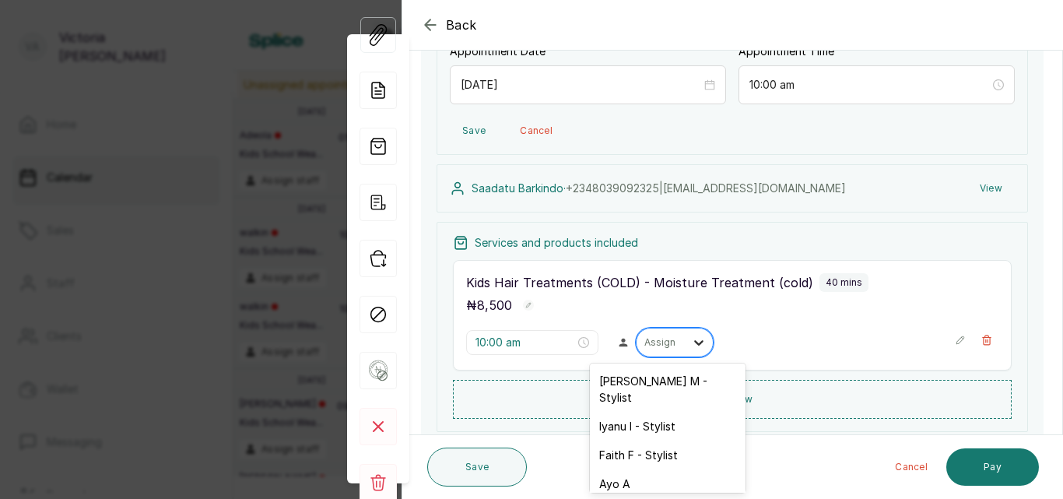
click at [691, 341] on icon at bounding box center [699, 343] width 16 height 16
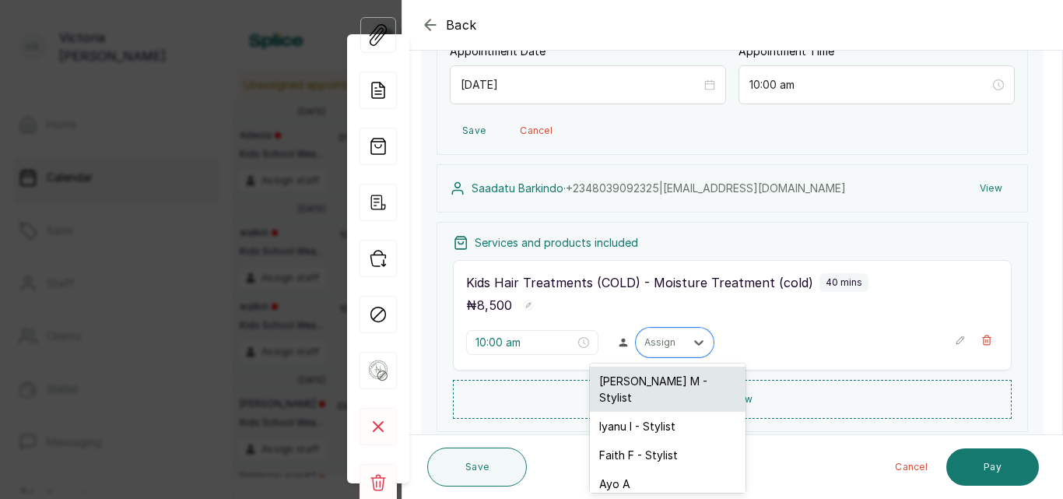
click at [659, 387] on div "[PERSON_NAME] M - Stylist" at bounding box center [668, 388] width 156 height 45
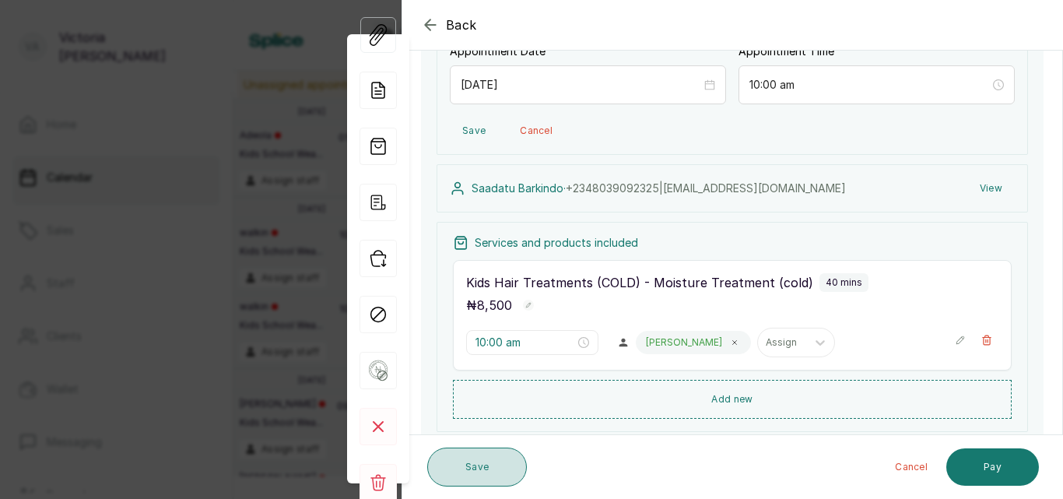
click at [492, 464] on button "Save" at bounding box center [477, 466] width 100 height 39
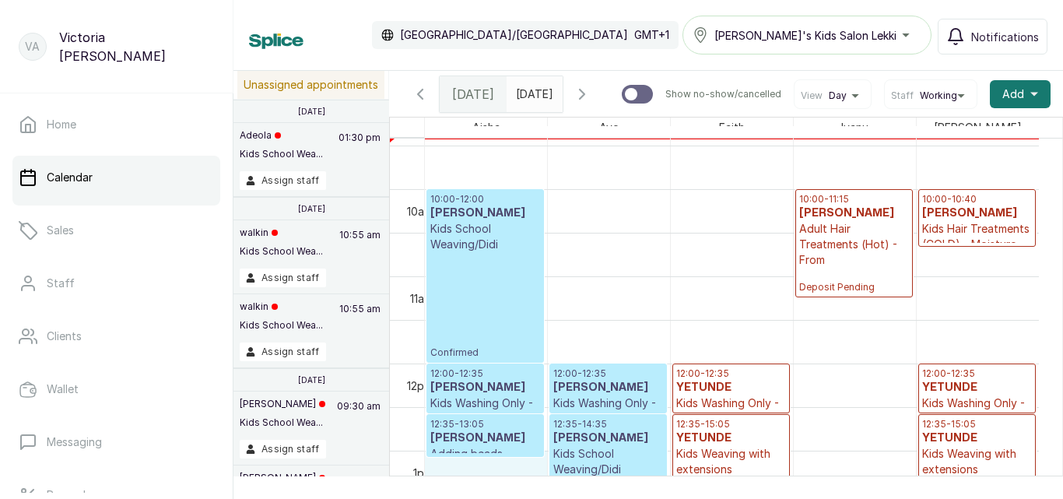
click at [492, 458] on div "12:35 - 13:05 Ginika nweke Adding beads - Adding Client's beads Confirmed" at bounding box center [484, 436] width 117 height 44
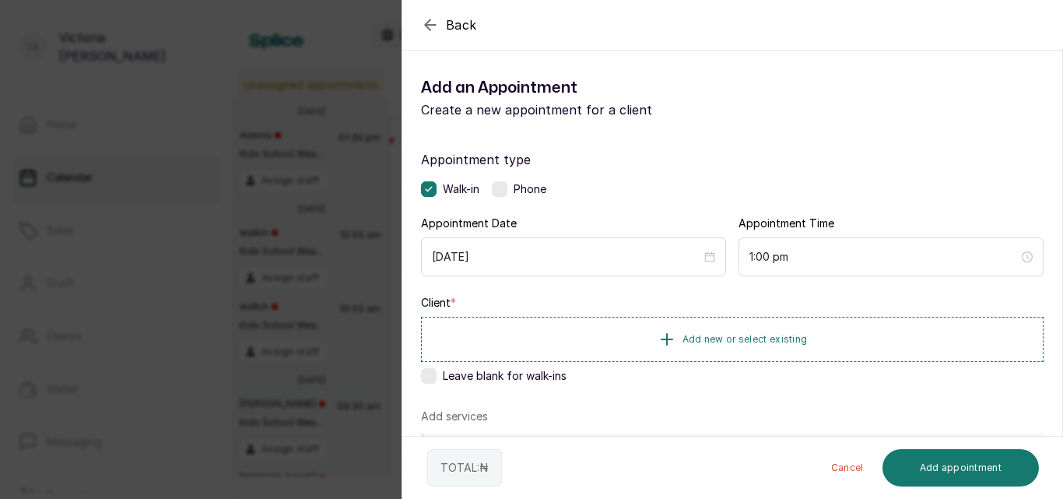
click at [428, 22] on icon "button" at bounding box center [430, 24] width 10 height 10
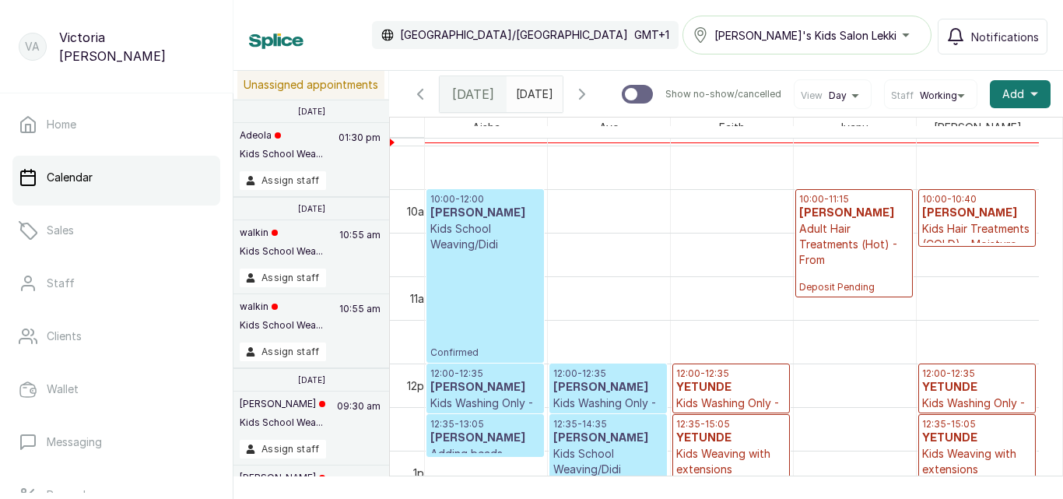
type input "dd/MM/yyyy"
click at [532, 91] on input "dd/MM/yyyy" at bounding box center [519, 90] width 25 height 26
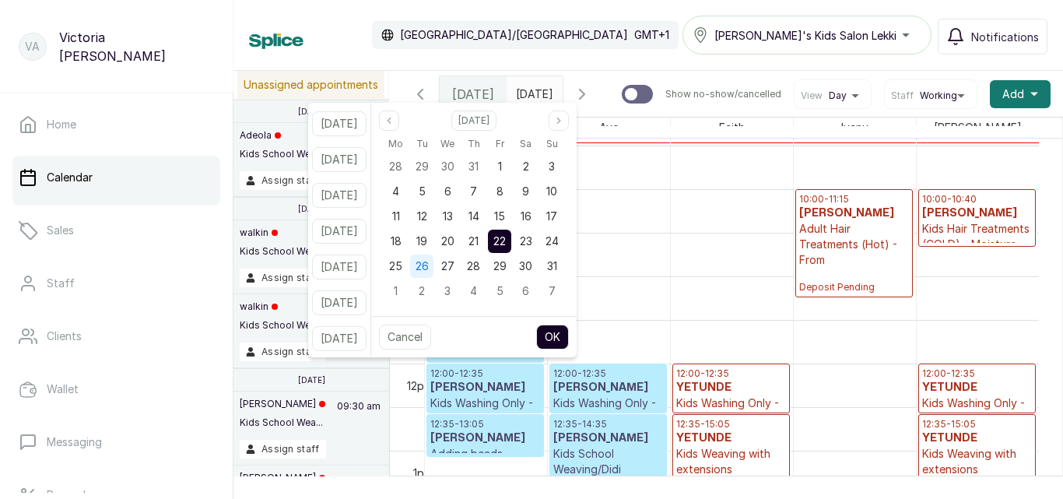
click at [429, 266] on span "26" at bounding box center [421, 265] width 13 height 13
click at [569, 330] on button "OK" at bounding box center [552, 336] width 33 height 25
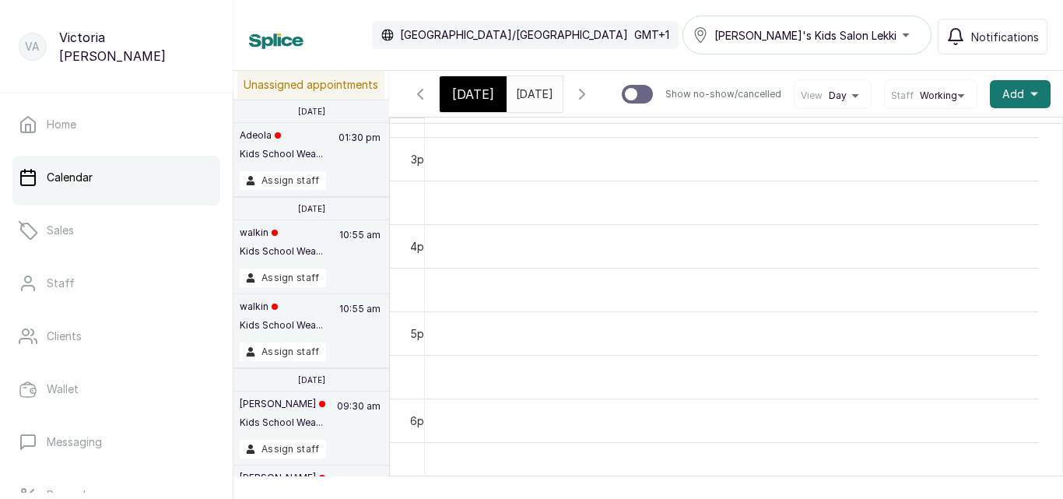
scroll to position [1380, 0]
drag, startPoint x: 1038, startPoint y: 180, endPoint x: 1037, endPoint y: 195, distance: 14.8
click at [1037, 195] on td at bounding box center [732, 189] width 614 height 44
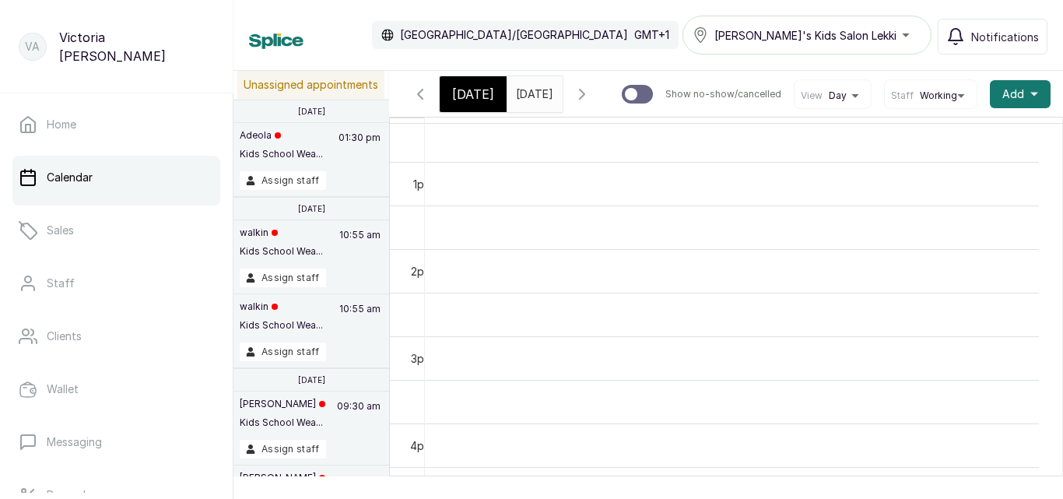
click at [473, 95] on span "[DATE]" at bounding box center [473, 94] width 42 height 19
click at [562, 96] on span at bounding box center [547, 90] width 30 height 26
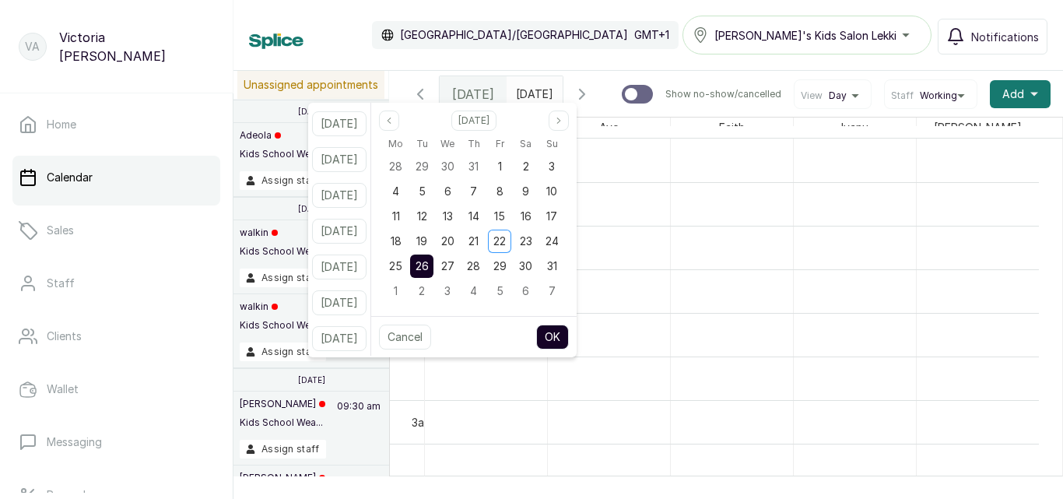
click at [433, 266] on div "26" at bounding box center [421, 265] width 23 height 23
click at [433, 257] on div "26" at bounding box center [421, 265] width 23 height 23
click at [567, 338] on button "OK" at bounding box center [552, 336] width 33 height 25
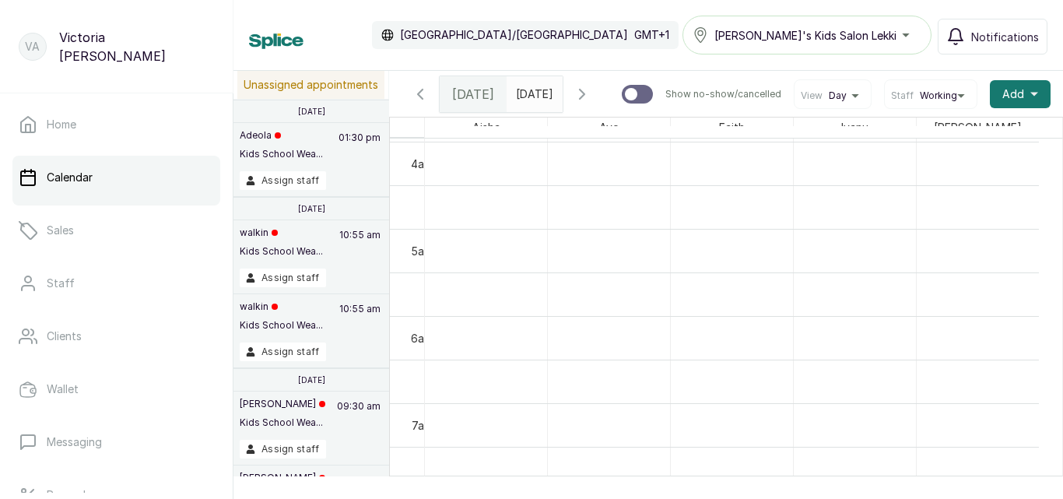
click at [553, 102] on span "[DATE]" at bounding box center [534, 94] width 37 height 16
click at [532, 95] on input "26/08/2025" at bounding box center [519, 90] width 25 height 26
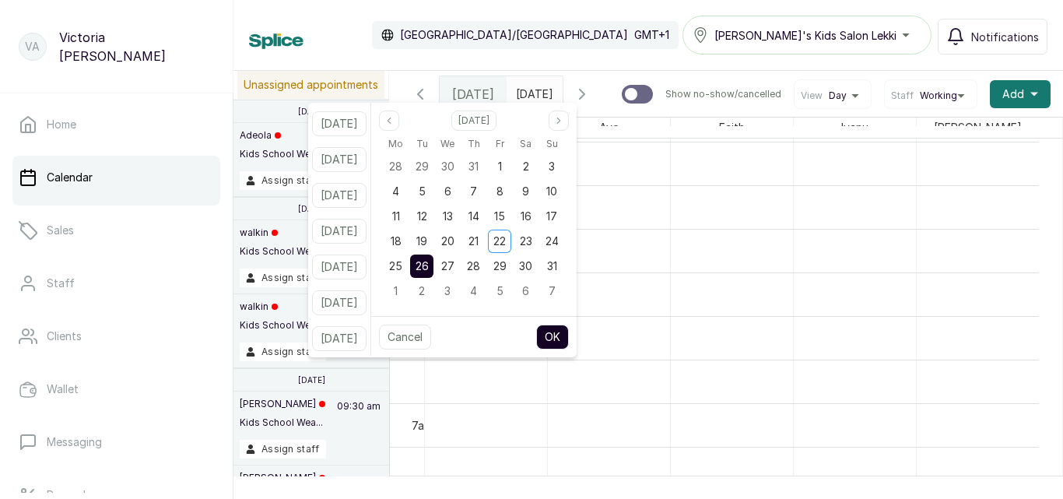
click at [429, 266] on span "26" at bounding box center [421, 265] width 13 height 13
click at [569, 336] on button "OK" at bounding box center [552, 336] width 33 height 25
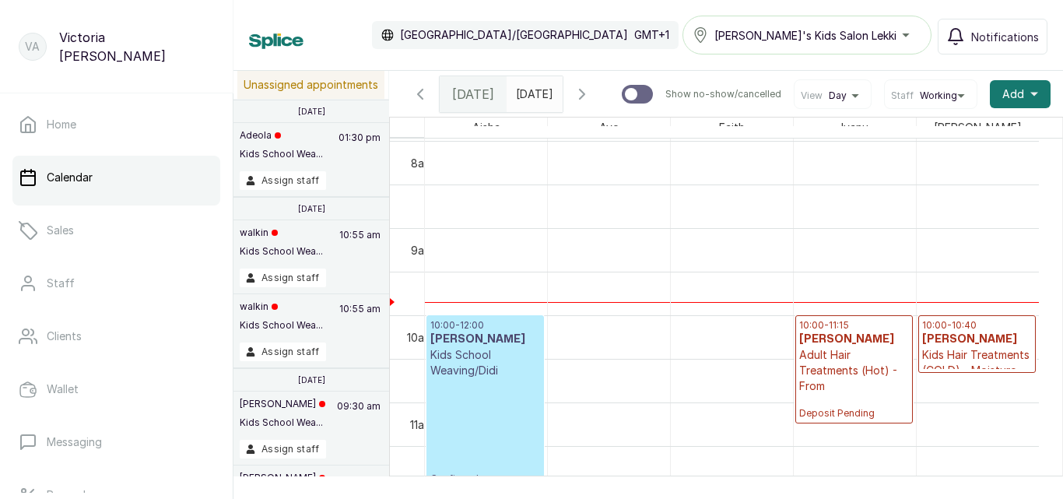
click at [562, 91] on span at bounding box center [547, 90] width 30 height 26
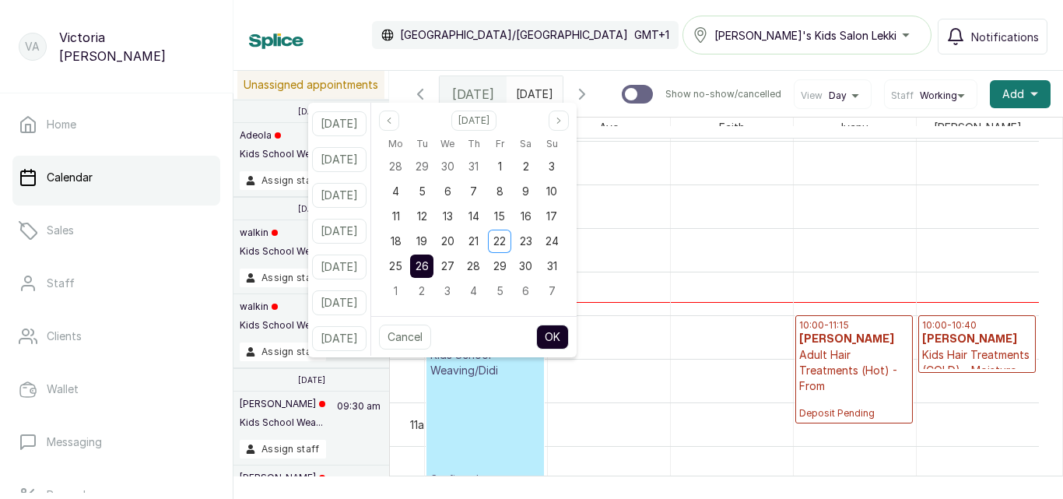
click at [433, 259] on div "26" at bounding box center [421, 265] width 23 height 23
click at [454, 265] on span "27" at bounding box center [447, 265] width 13 height 13
click at [432, 265] on div "26" at bounding box center [421, 265] width 23 height 23
click at [563, 335] on button "OK" at bounding box center [552, 336] width 33 height 25
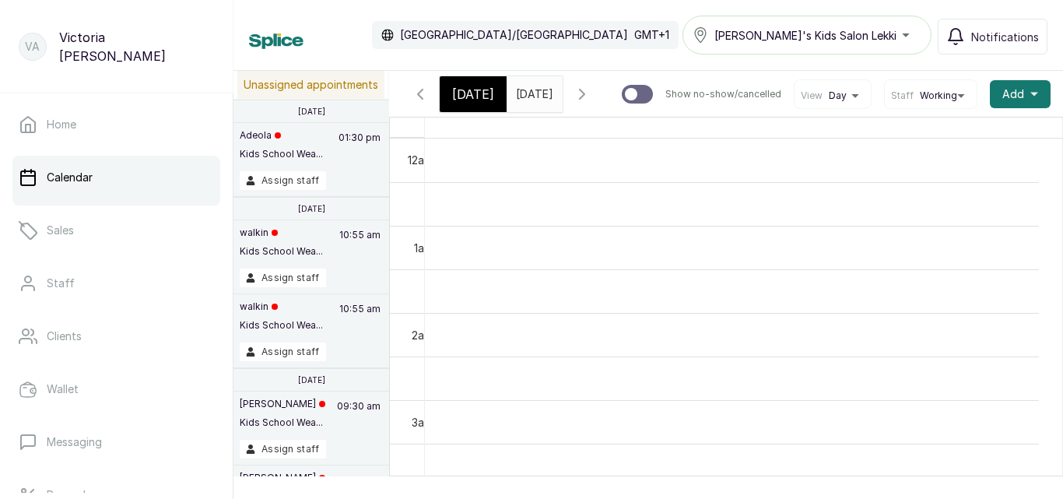
click at [1041, 117] on div "Today Tue Aug 26, 2025 26/08/2025 Show no-show/cancelled View Day Staff Working…" at bounding box center [726, 94] width 674 height 46
click at [955, 321] on td at bounding box center [732, 328] width 614 height 44
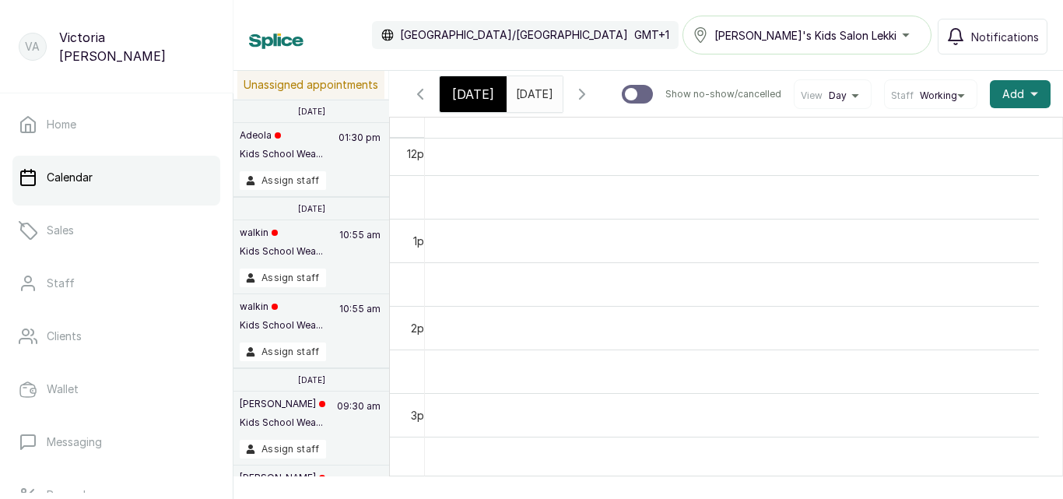
click at [955, 321] on td at bounding box center [732, 328] width 614 height 44
click at [532, 90] on input "26/08/2025" at bounding box center [519, 90] width 25 height 26
click at [479, 79] on div "[DATE]" at bounding box center [473, 94] width 67 height 36
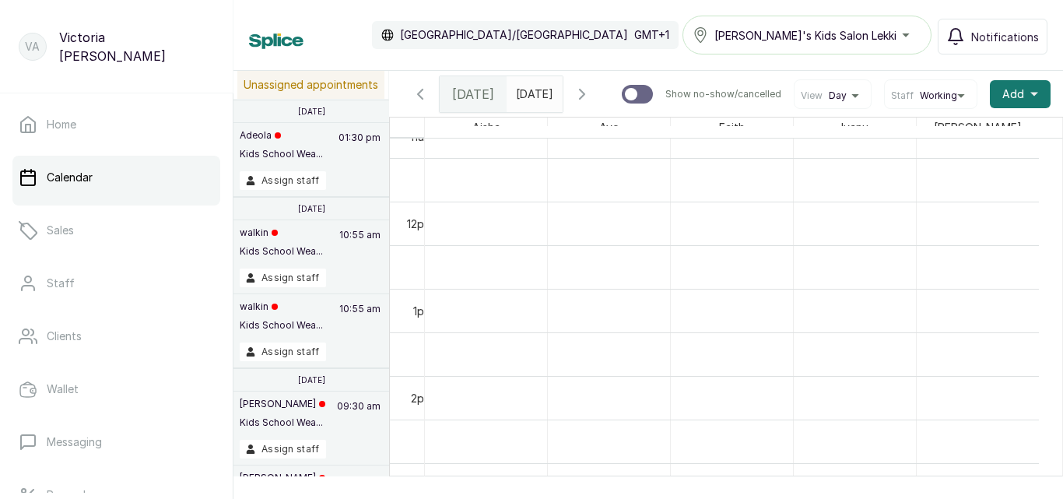
scroll to position [1000, 0]
click at [447, 107] on div "[DATE]" at bounding box center [473, 94] width 67 height 36
click at [463, 112] on div "[DATE]" at bounding box center [473, 94] width 67 height 36
click at [552, 85] on icon "calender simple" at bounding box center [547, 90] width 11 height 11
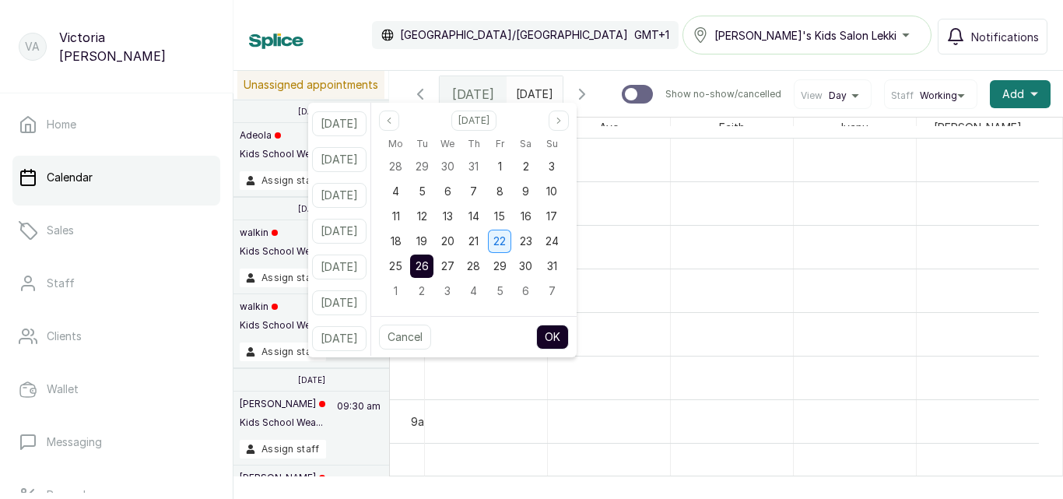
click at [506, 237] on span "22" at bounding box center [499, 240] width 12 height 13
click at [565, 330] on button "OK" at bounding box center [552, 336] width 33 height 25
type input "22/08/2025"
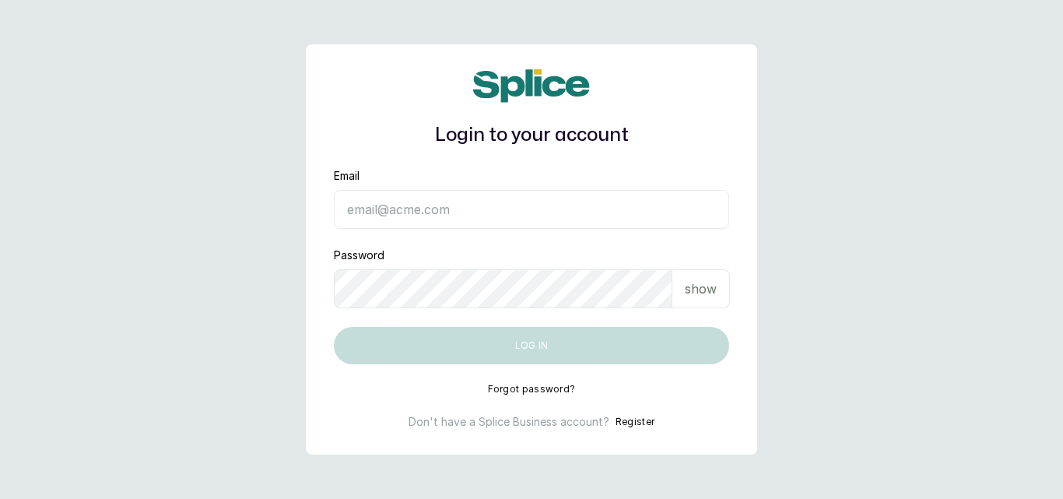
type input "[EMAIL_ADDRESS][DOMAIN_NAME]"
click at [458, 349] on button "Log in" at bounding box center [531, 345] width 395 height 37
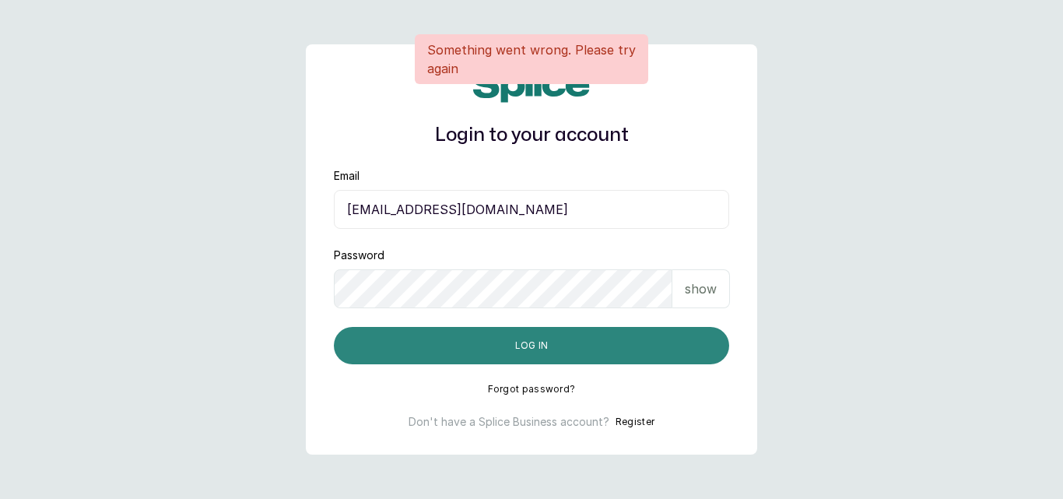
click at [458, 349] on button "Log in" at bounding box center [531, 345] width 395 height 37
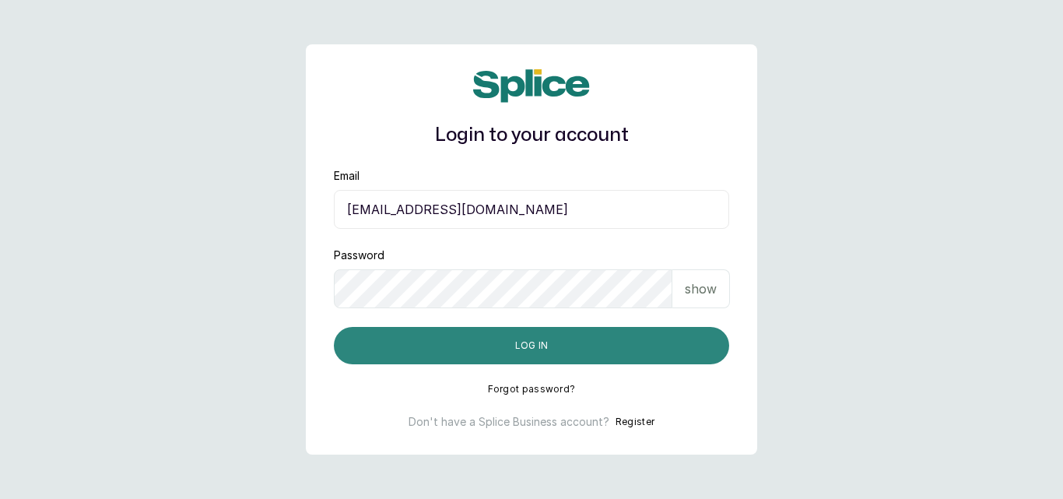
click at [458, 349] on button "Log in" at bounding box center [531, 345] width 395 height 37
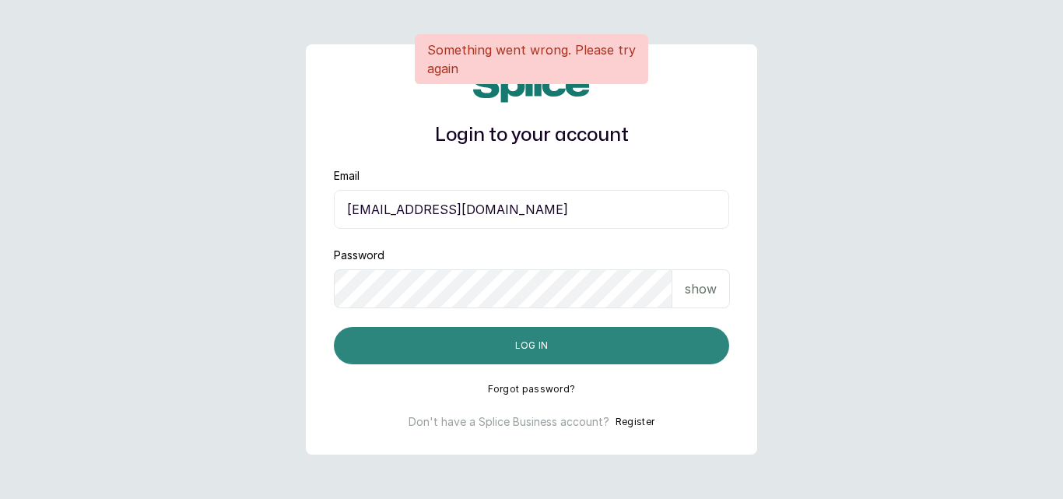
click at [458, 349] on button "Log in" at bounding box center [531, 345] width 395 height 37
click at [580, 355] on button "Log in" at bounding box center [531, 345] width 395 height 37
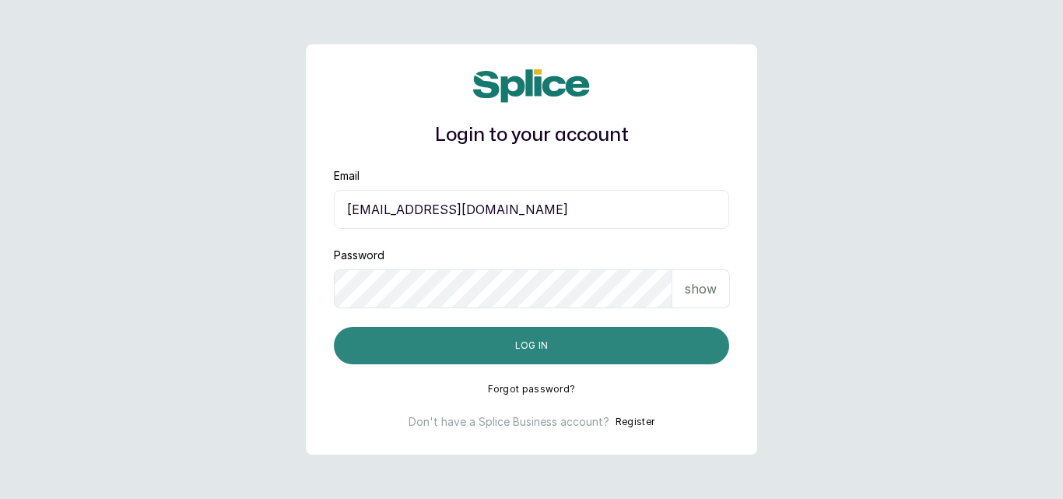
click at [580, 355] on button "Log in" at bounding box center [531, 345] width 395 height 37
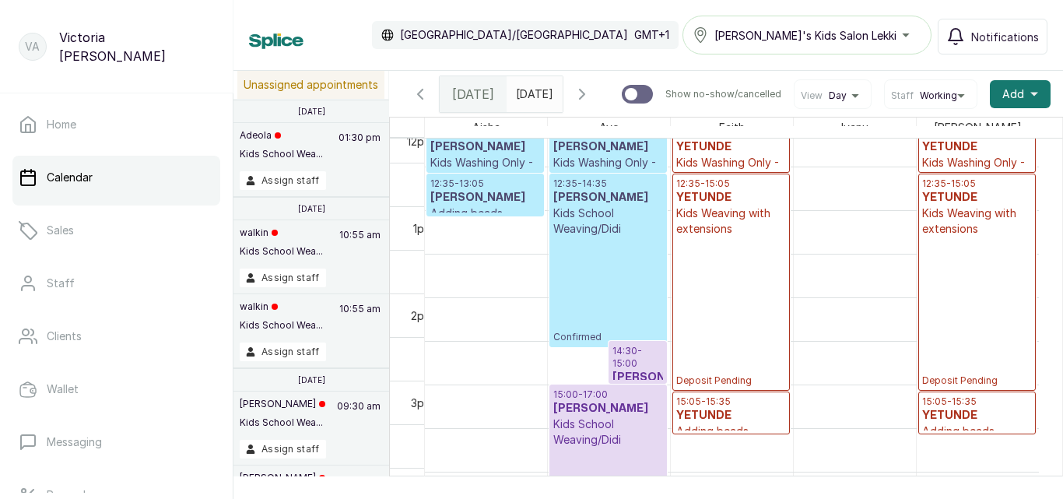
scroll to position [1061, 0]
drag, startPoint x: 1036, startPoint y: 374, endPoint x: 1036, endPoint y: 358, distance: 16.3
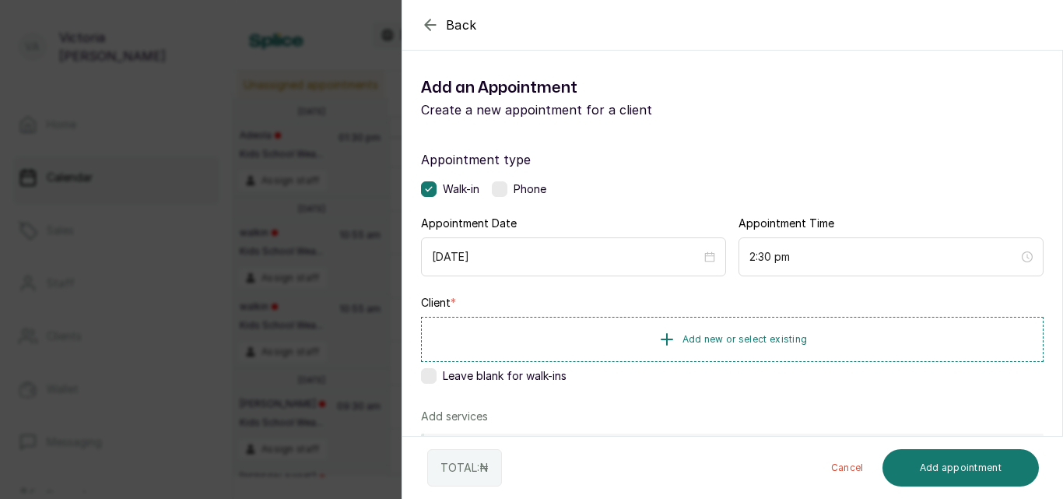
click at [432, 19] on icon "button" at bounding box center [430, 25] width 19 height 19
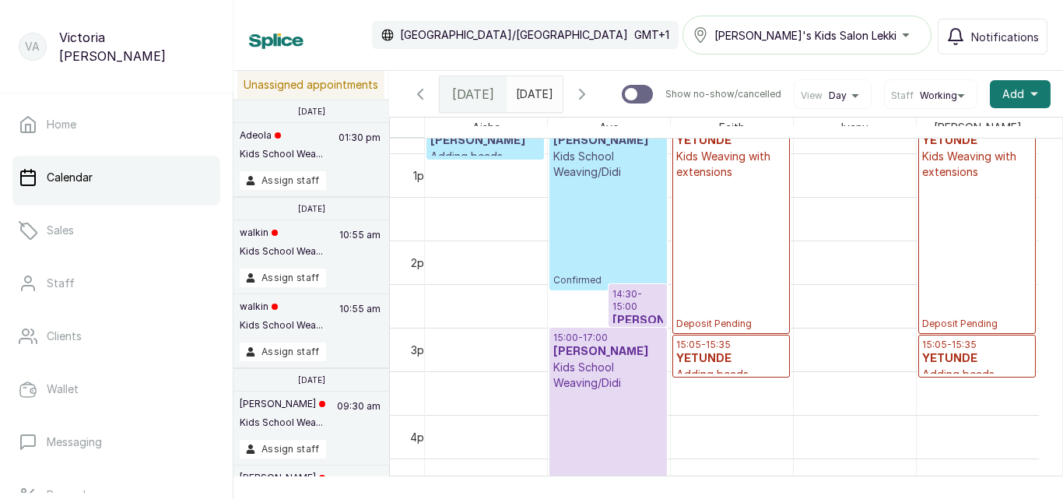
scroll to position [1240, 0]
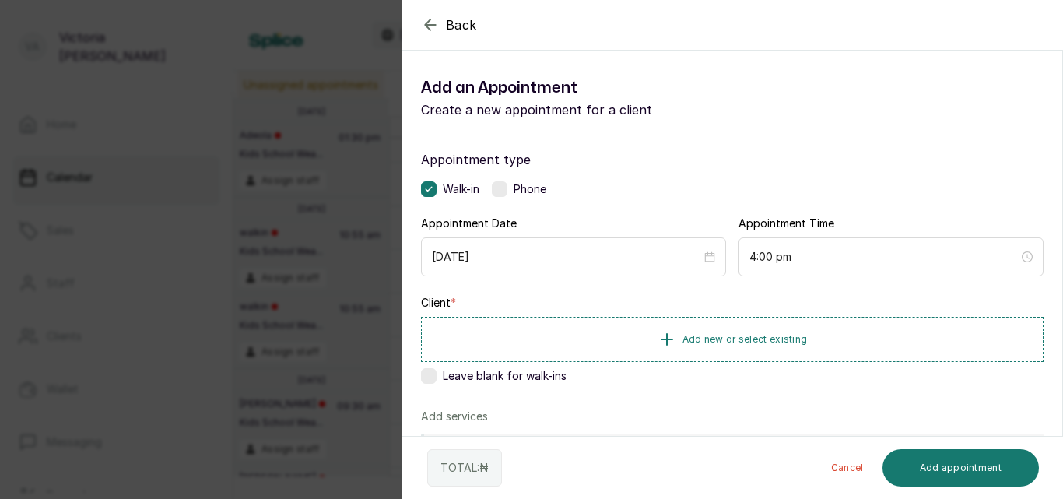
click at [497, 190] on label at bounding box center [500, 189] width 16 height 16
click at [753, 335] on span "Add new or select existing" at bounding box center [744, 338] width 125 height 12
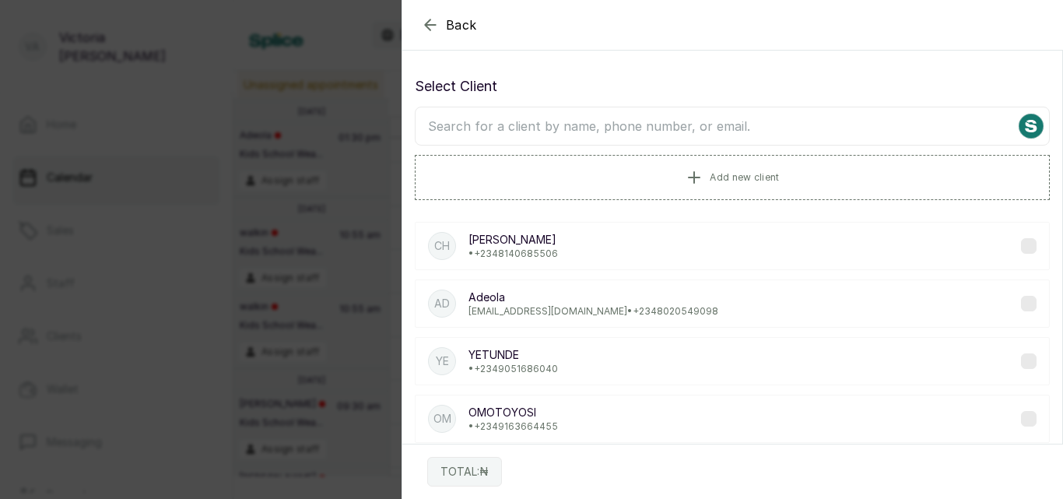
click at [679, 124] on input "text" at bounding box center [732, 126] width 635 height 39
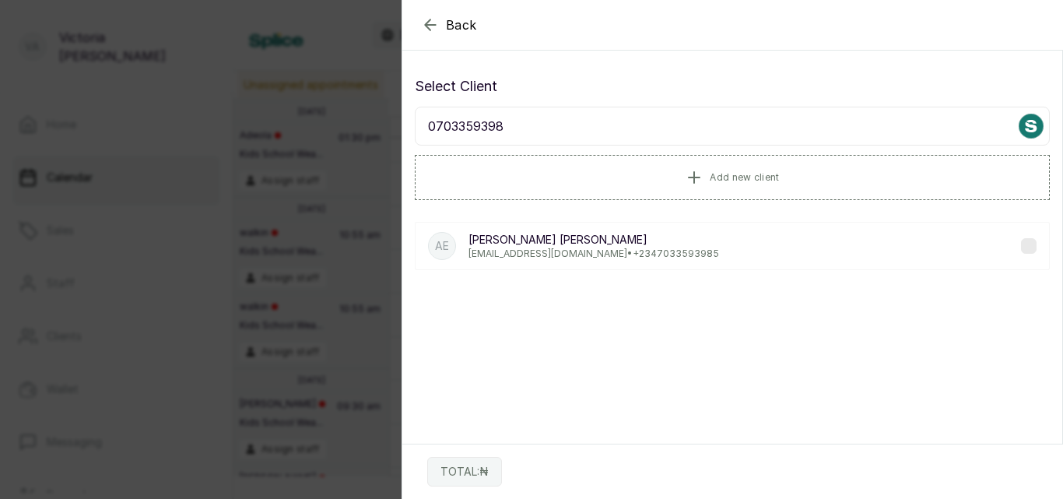
type input "07033593985"
click at [700, 233] on div "AE [PERSON_NAME] [PERSON_NAME] [PERSON_NAME][EMAIL_ADDRESS][DOMAIN_NAME] • [PHO…" at bounding box center [732, 246] width 635 height 48
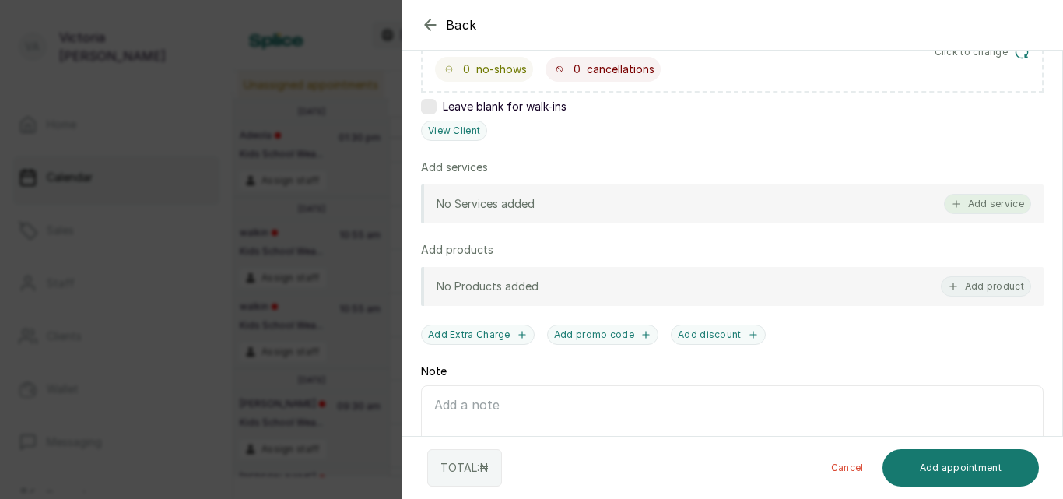
click at [968, 205] on button "Add service" at bounding box center [987, 204] width 87 height 20
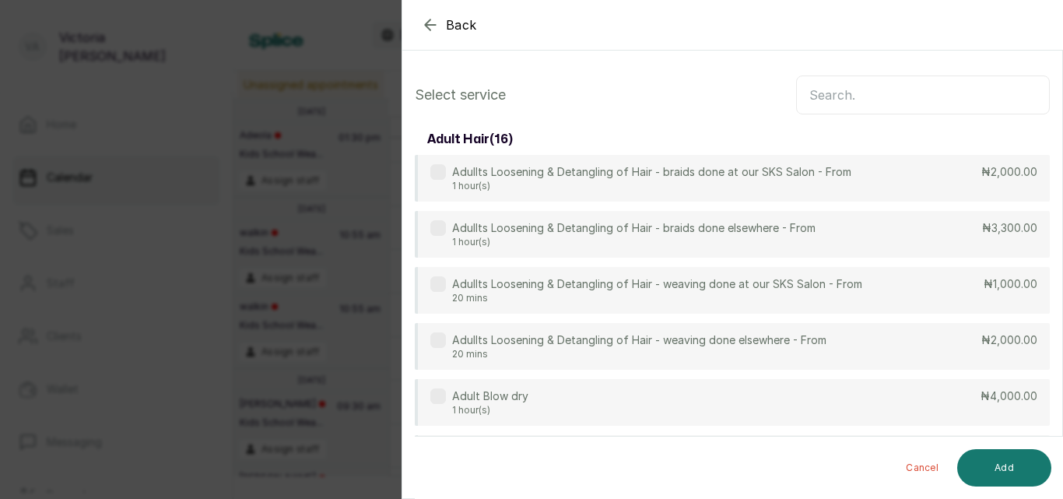
click at [882, 106] on input "text" at bounding box center [923, 94] width 254 height 39
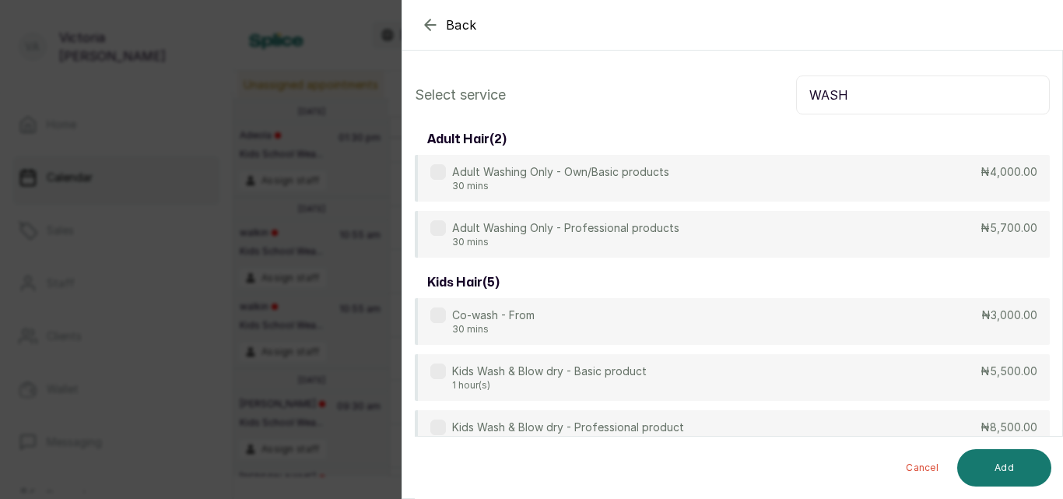
type input "WASH"
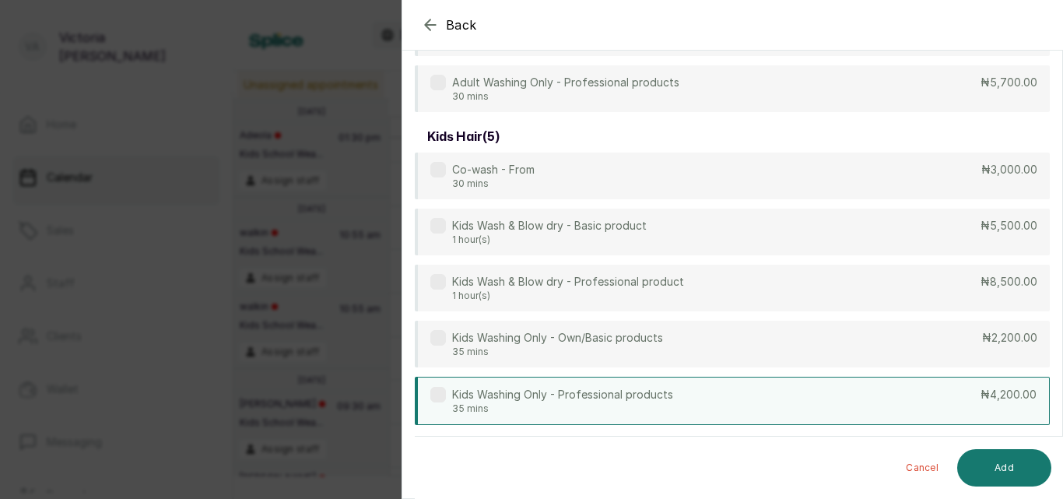
click at [442, 391] on label at bounding box center [438, 395] width 16 height 16
click at [993, 472] on button "Add" at bounding box center [1004, 467] width 94 height 37
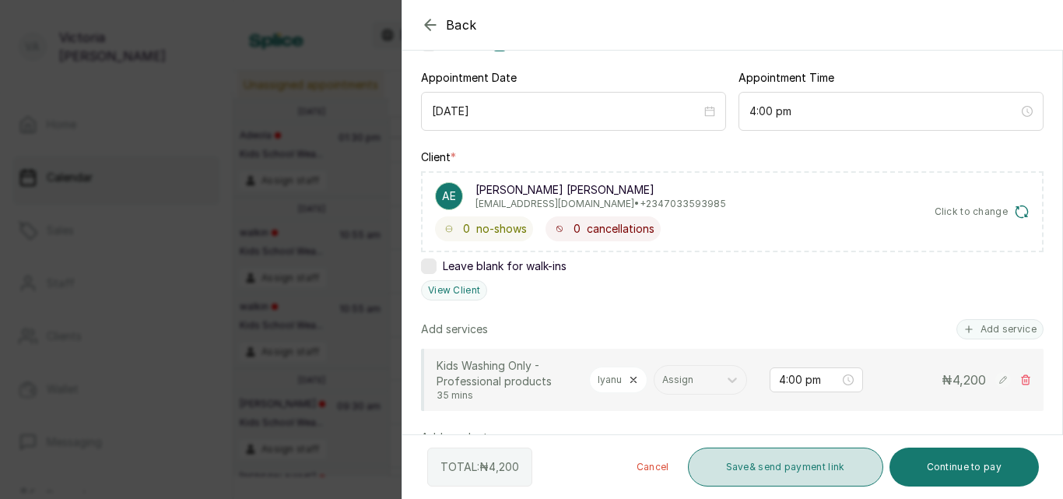
click at [858, 454] on button "Save & send payment link" at bounding box center [785, 466] width 195 height 39
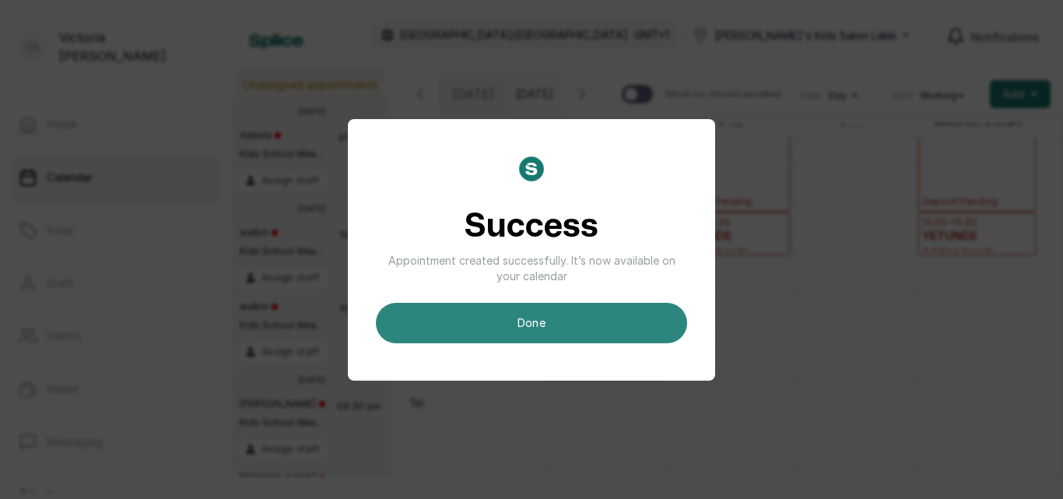
click at [530, 339] on button "done" at bounding box center [531, 323] width 311 height 40
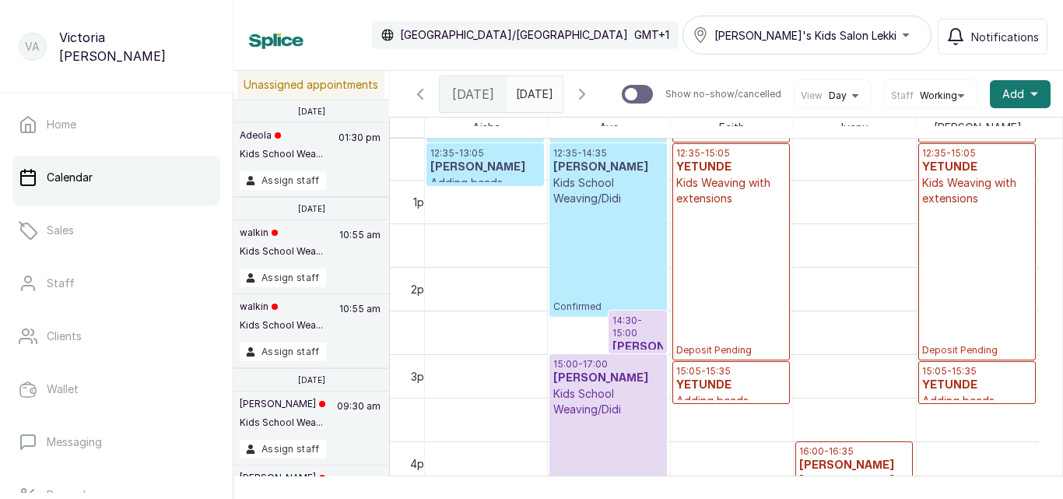
scroll to position [1008, 0]
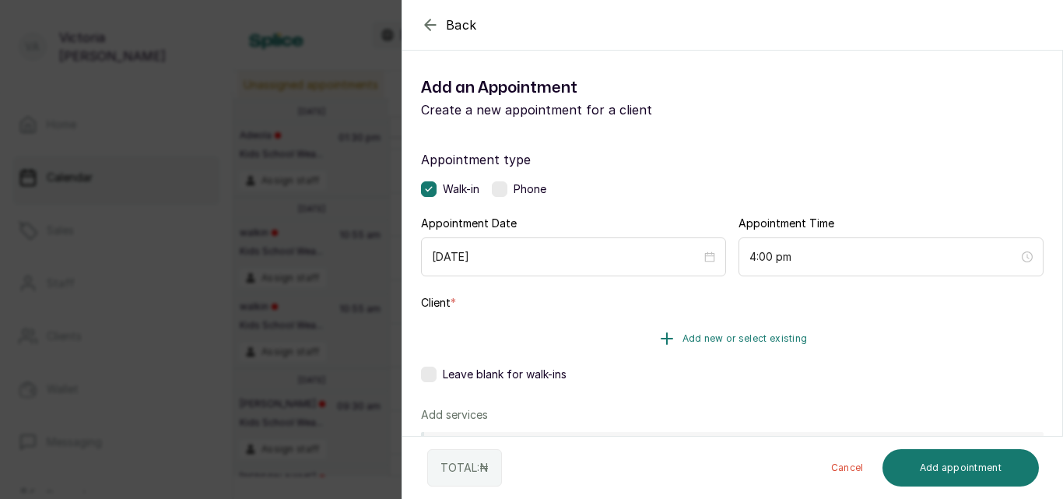
click at [732, 340] on span "Add new or select existing" at bounding box center [744, 338] width 125 height 12
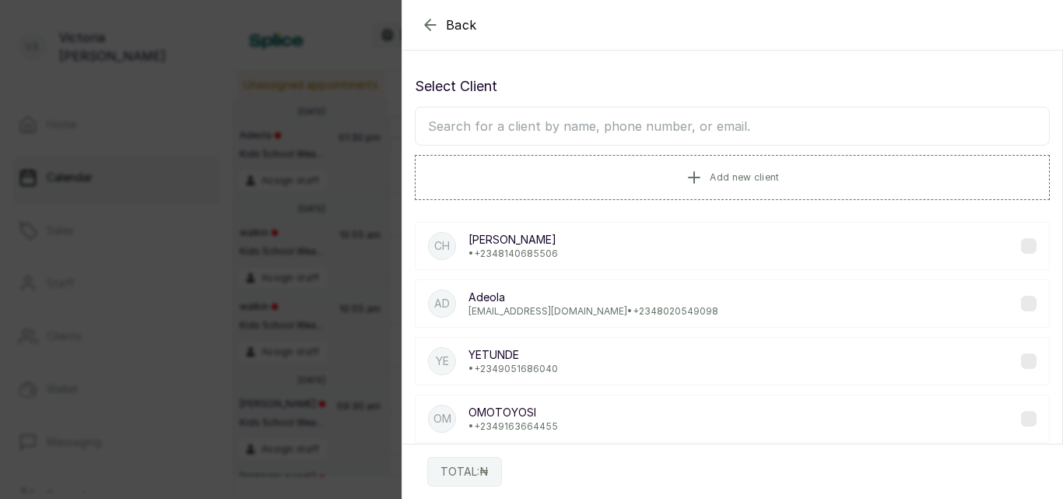
click at [615, 131] on input "text" at bounding box center [732, 126] width 635 height 39
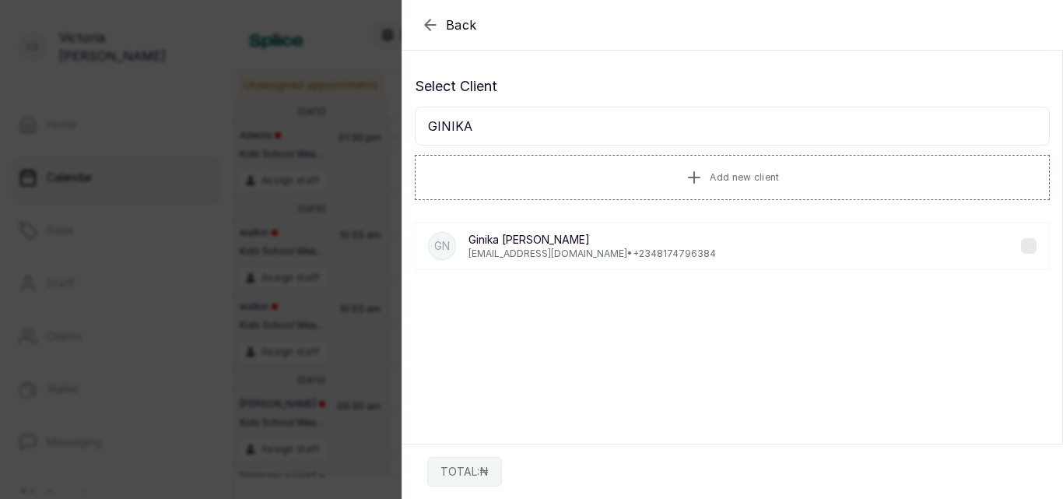
type input "GINIKA"
click at [897, 272] on div "[PERSON_NAME] [EMAIL_ADDRESS][DOMAIN_NAME] • [PHONE_NUMBER]" at bounding box center [732, 245] width 635 height 73
click at [1021, 243] on label at bounding box center [1029, 246] width 16 height 16
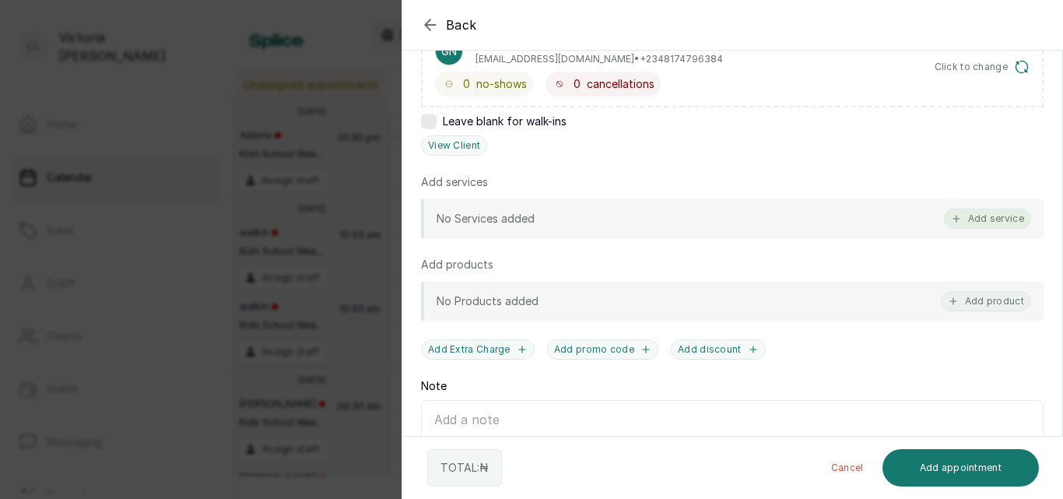
click at [966, 214] on button "Add service" at bounding box center [987, 219] width 87 height 20
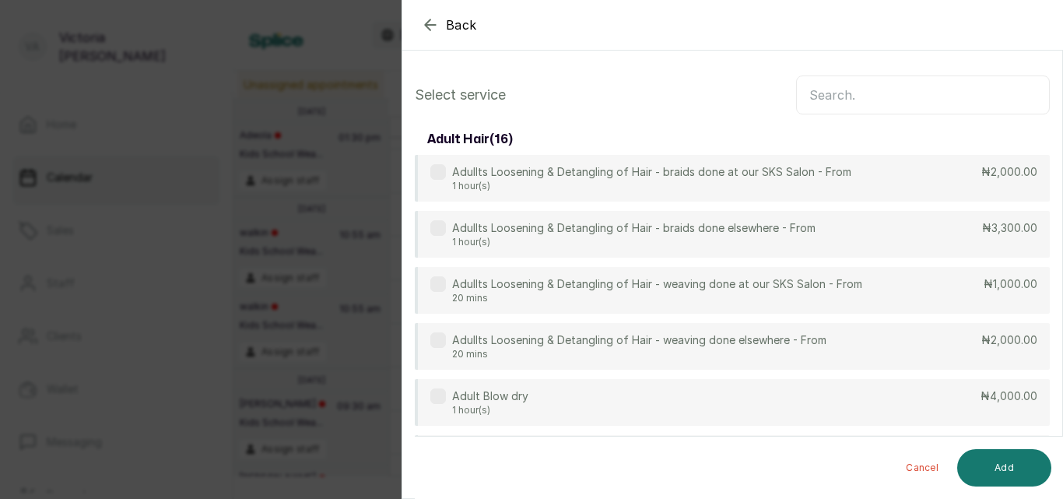
click at [871, 114] on input "text" at bounding box center [923, 94] width 254 height 39
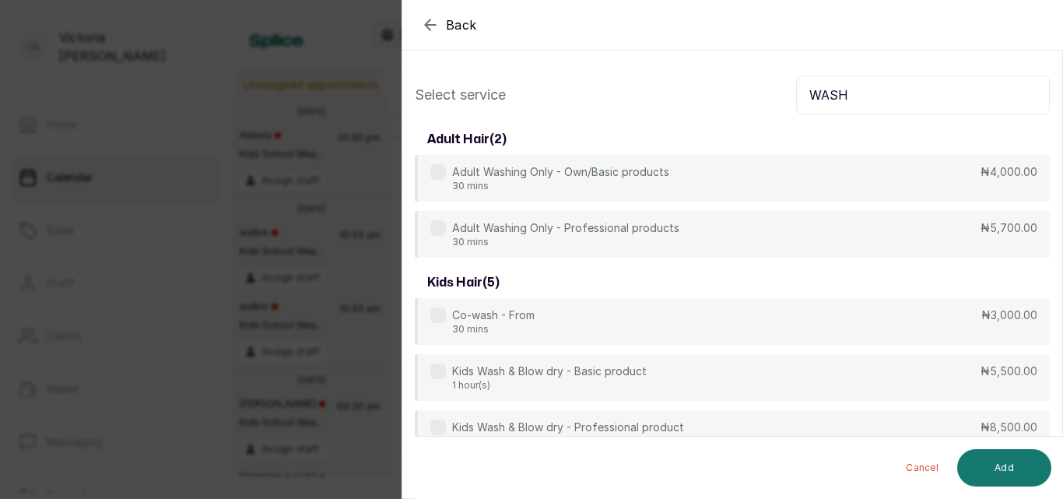
type input "WASH"
click at [426, 23] on icon "button" at bounding box center [430, 24] width 10 height 10
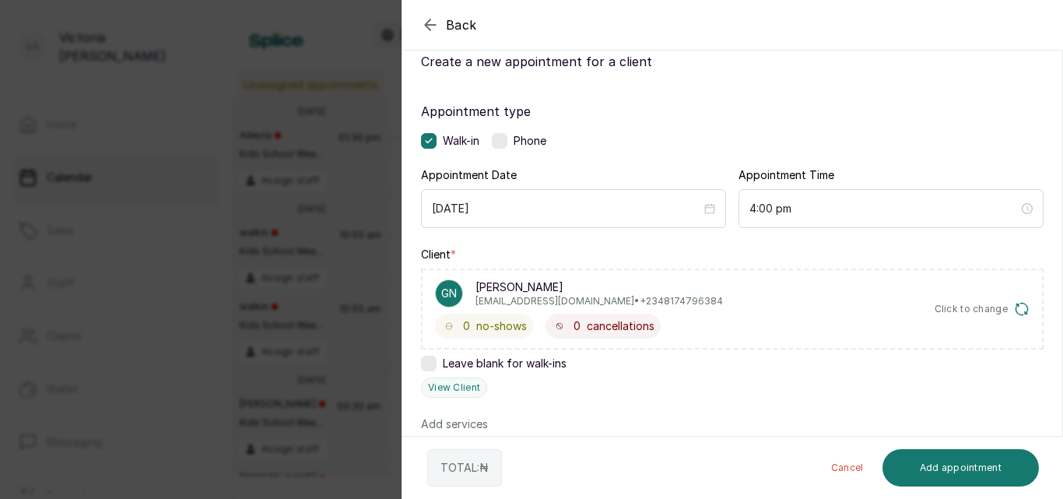
click at [1014, 310] on icon "button" at bounding box center [1022, 309] width 16 height 16
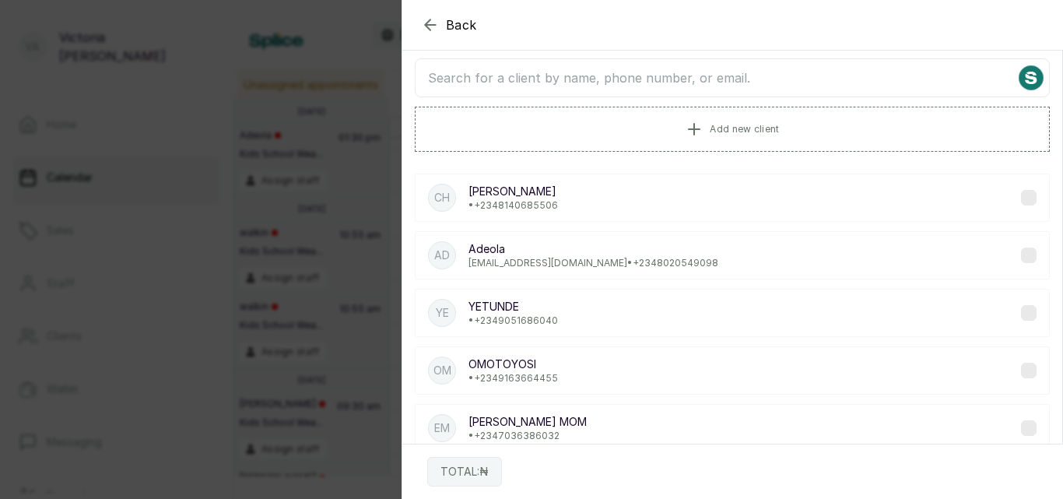
click at [650, 87] on input "text" at bounding box center [732, 77] width 635 height 39
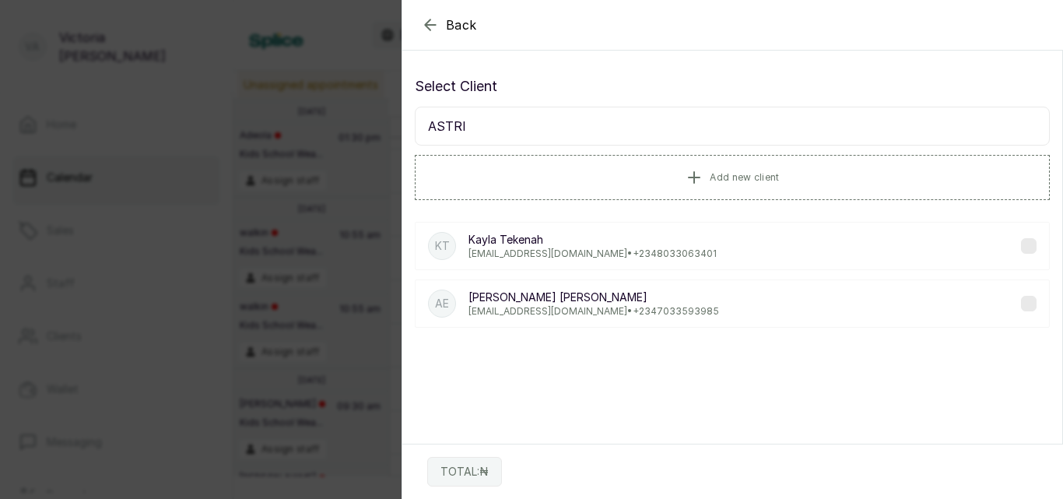
scroll to position [0, 0]
type input "ASTRI"
click at [570, 311] on p "[EMAIL_ADDRESS][DOMAIN_NAME] • [PHONE_NUMBER]" at bounding box center [593, 311] width 251 height 12
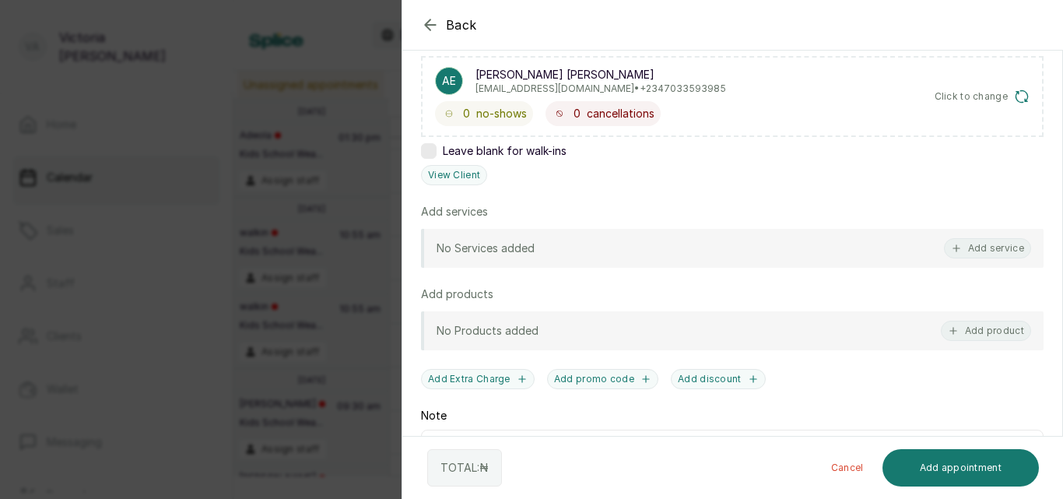
scroll to position [262, 0]
click at [973, 247] on button "Add service" at bounding box center [987, 247] width 87 height 20
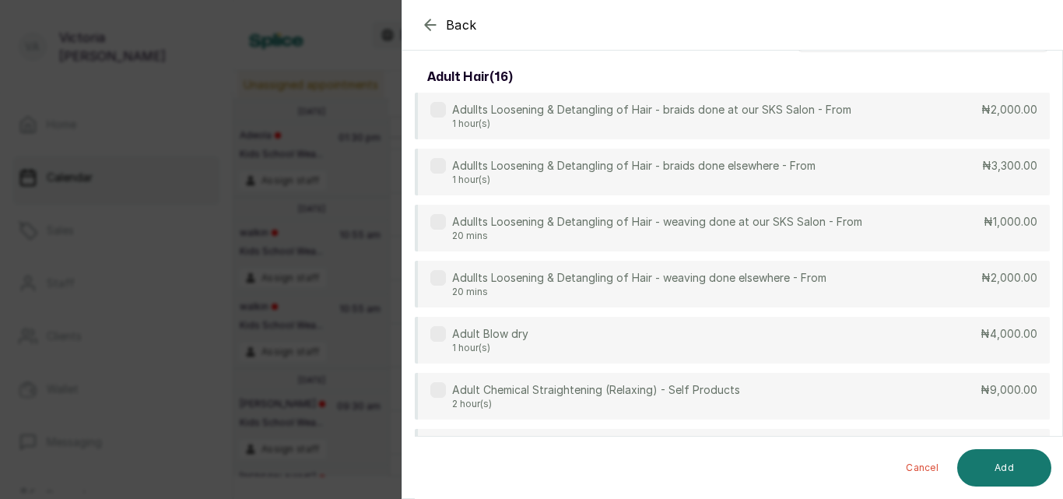
scroll to position [0, 0]
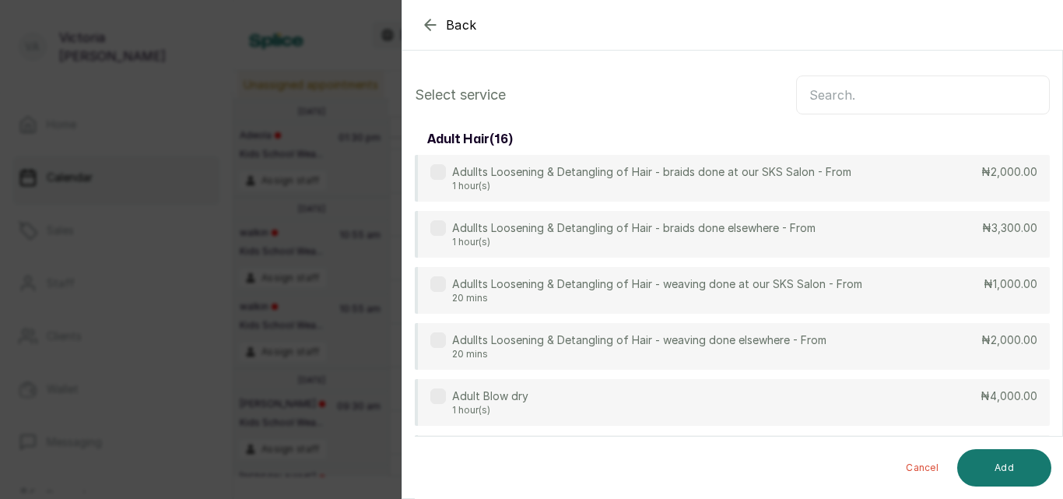
click at [903, 114] on input "text" at bounding box center [923, 94] width 254 height 39
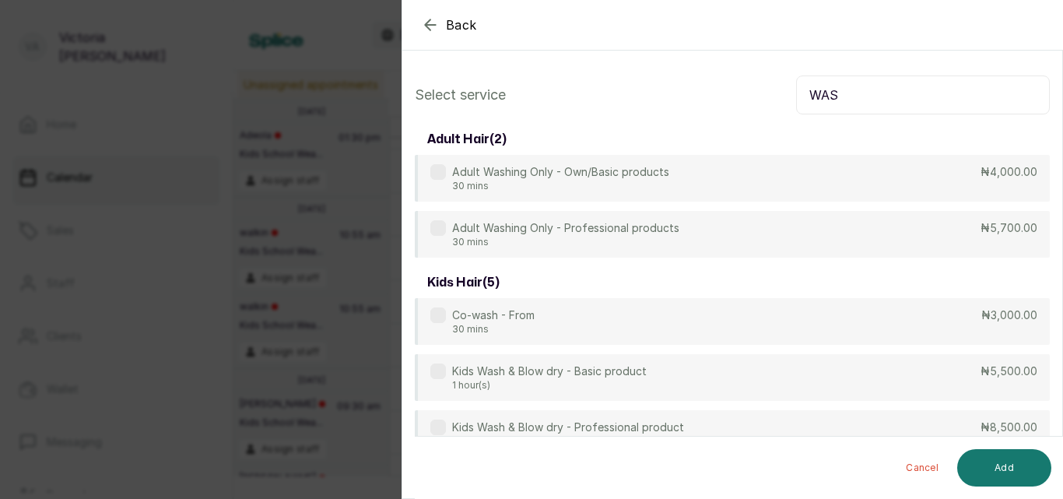
type input "WAS"
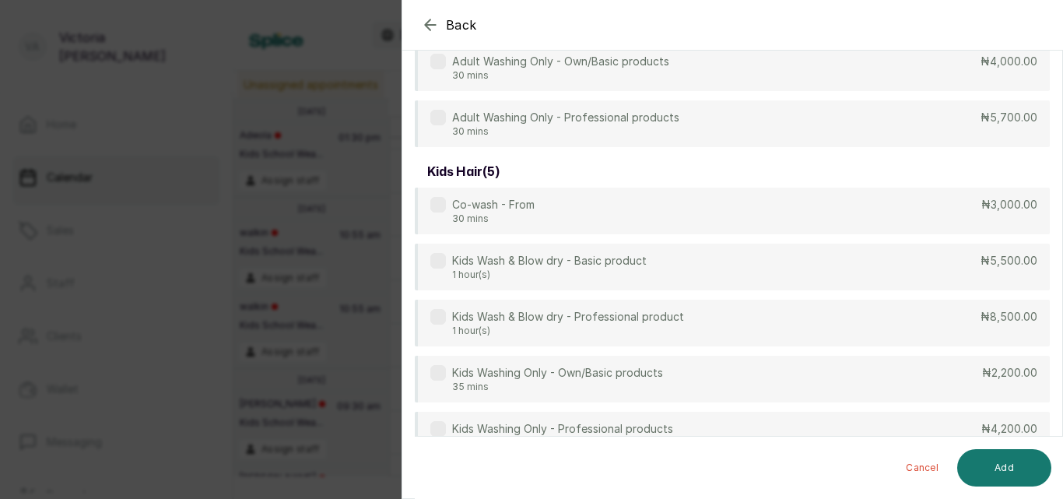
scroll to position [146, 0]
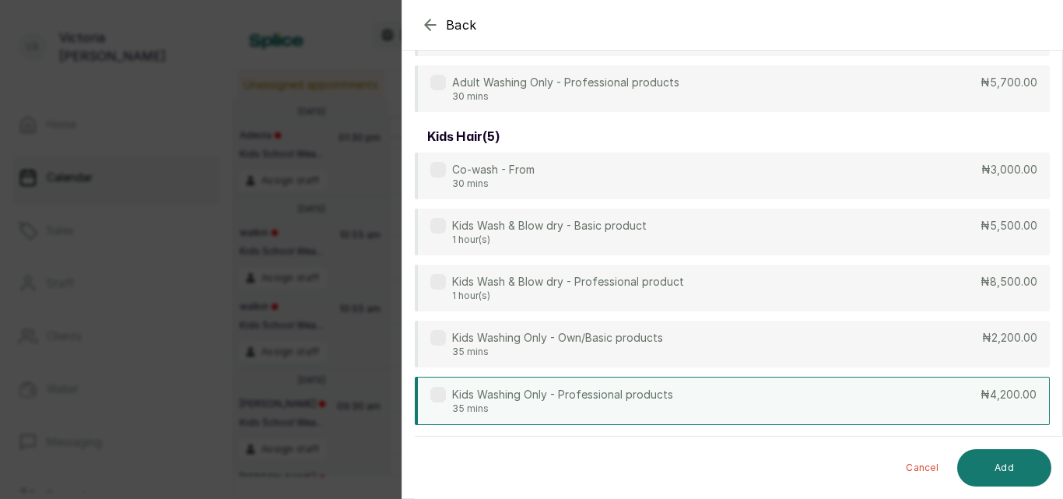
click at [454, 394] on p "Kids Washing Only - Professional products" at bounding box center [562, 395] width 221 height 16
click at [988, 476] on button "Add" at bounding box center [1004, 467] width 94 height 37
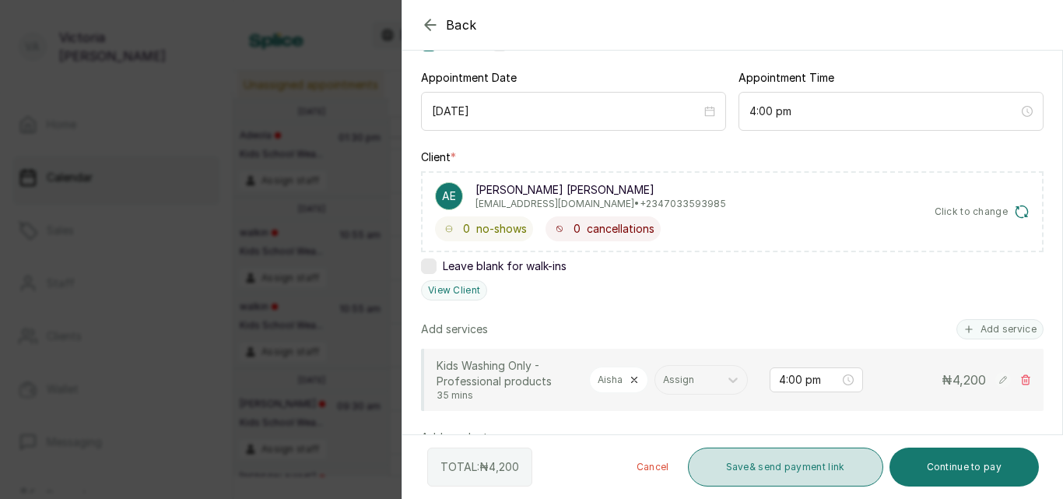
click at [709, 454] on button "Save & send payment link" at bounding box center [785, 466] width 195 height 39
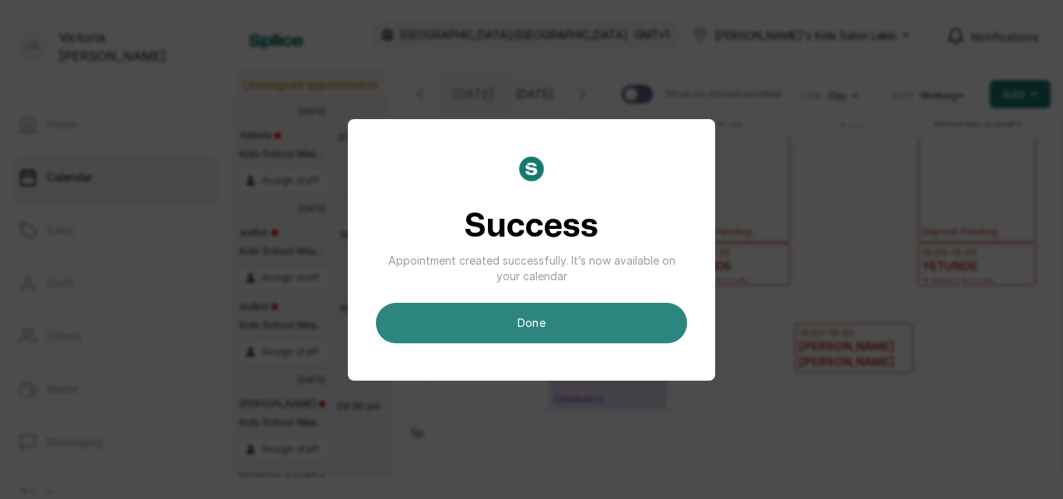
click at [550, 322] on button "done" at bounding box center [531, 323] width 311 height 40
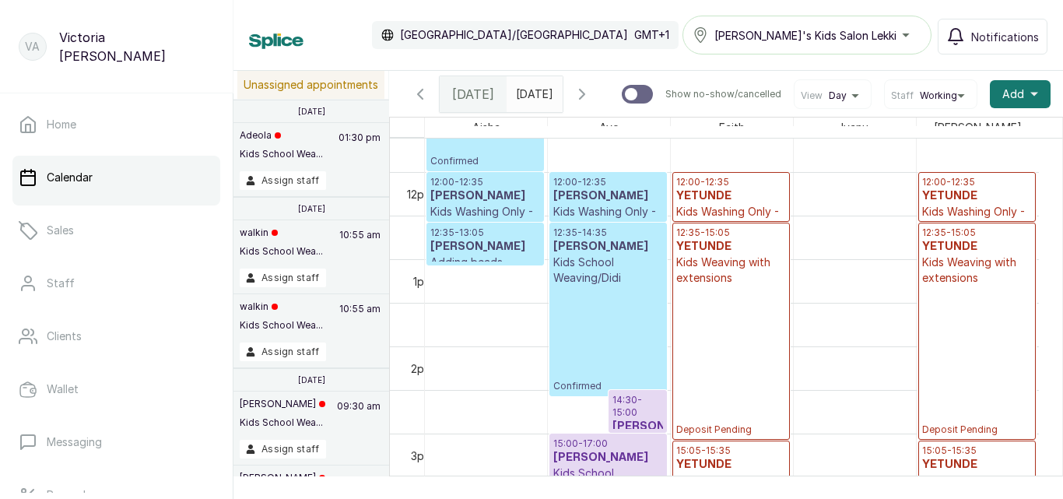
scroll to position [877, 0]
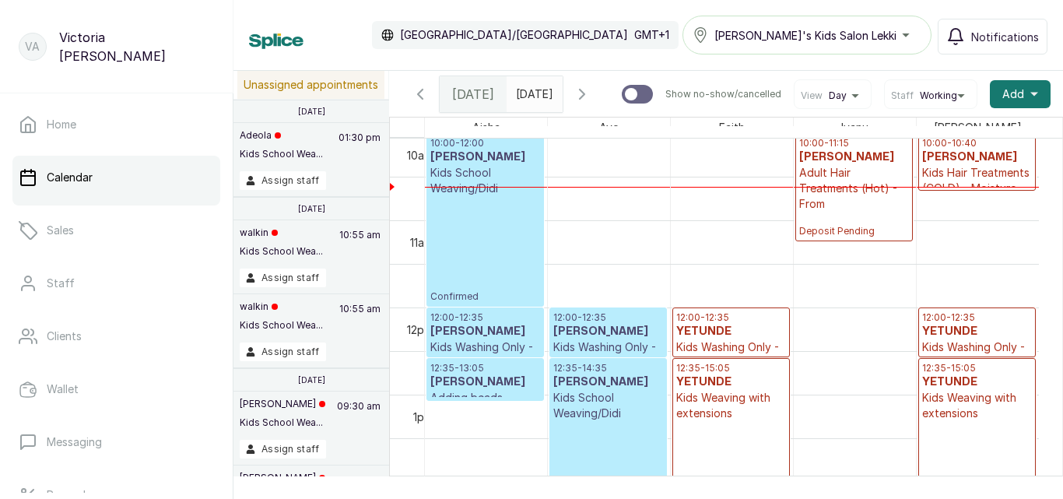
click at [509, 279] on div "10:00 - 12:00 [PERSON_NAME] Kids School Weaving/Didi Confirmed" at bounding box center [485, 220] width 110 height 166
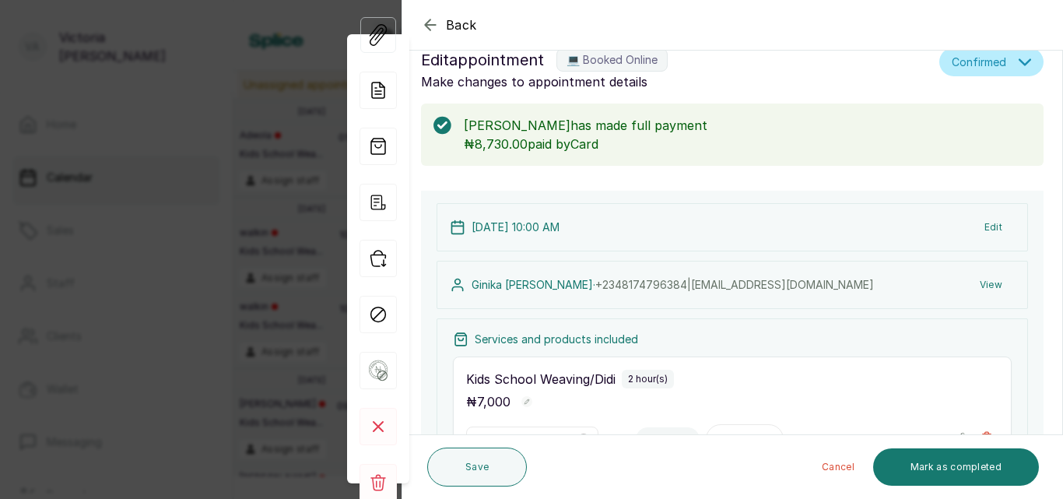
scroll to position [0, 0]
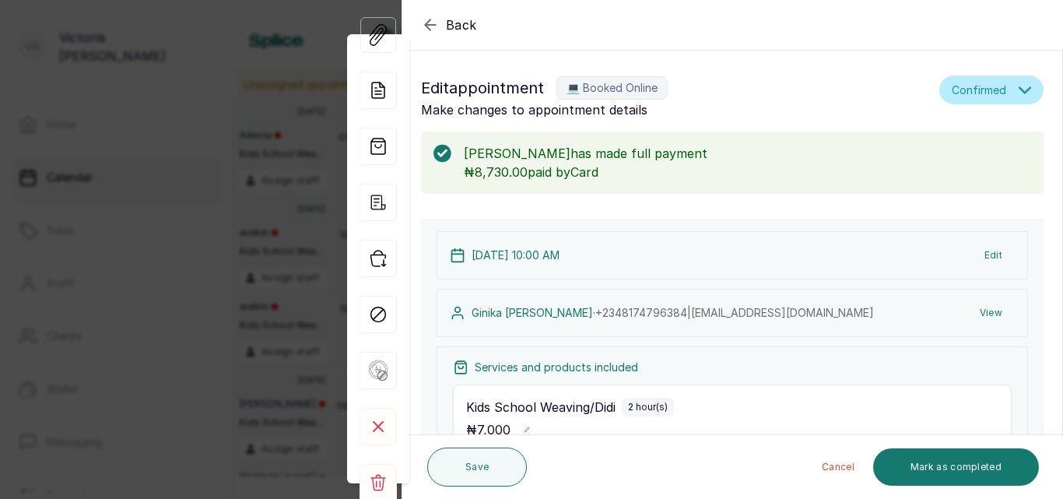
click at [428, 27] on icon "button" at bounding box center [430, 24] width 10 height 10
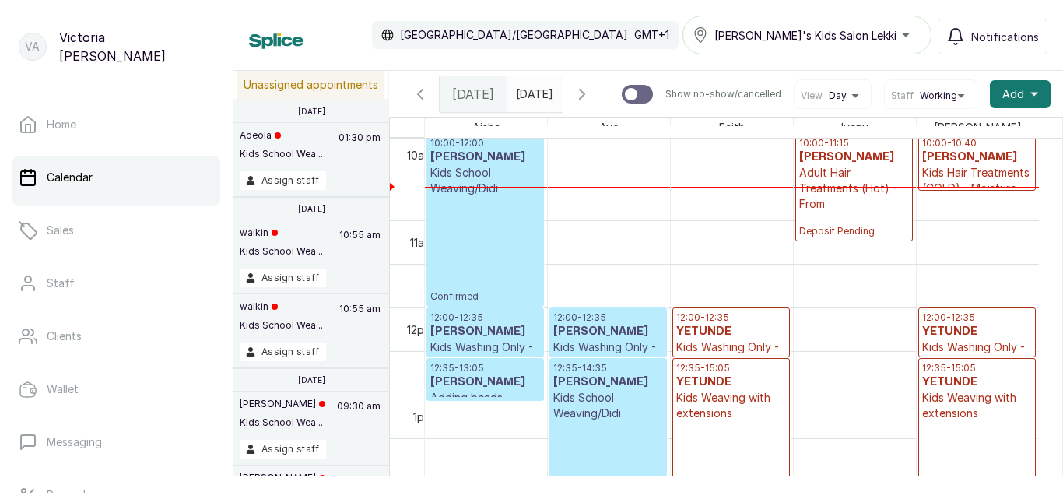
click at [489, 303] on span "Confirmed" at bounding box center [485, 296] width 110 height 12
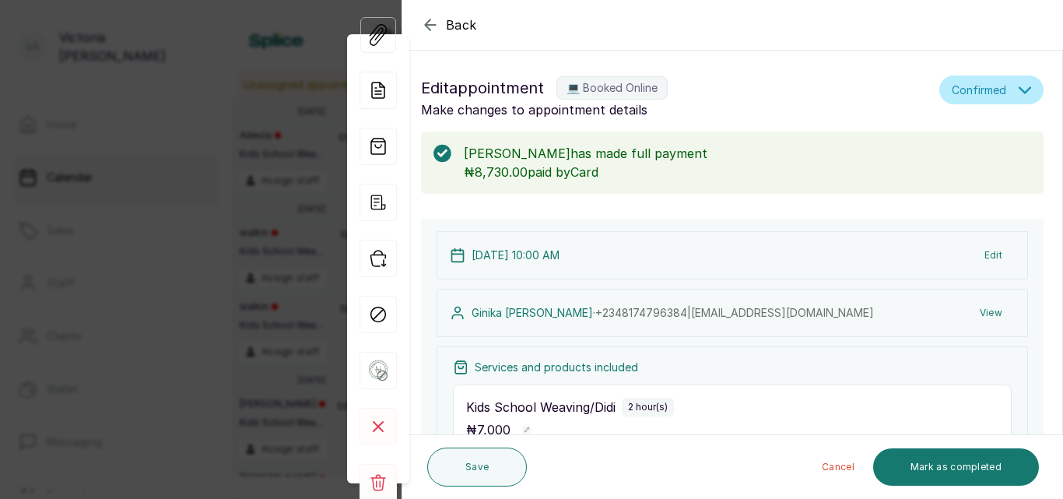
click at [433, 19] on icon "button" at bounding box center [430, 25] width 19 height 19
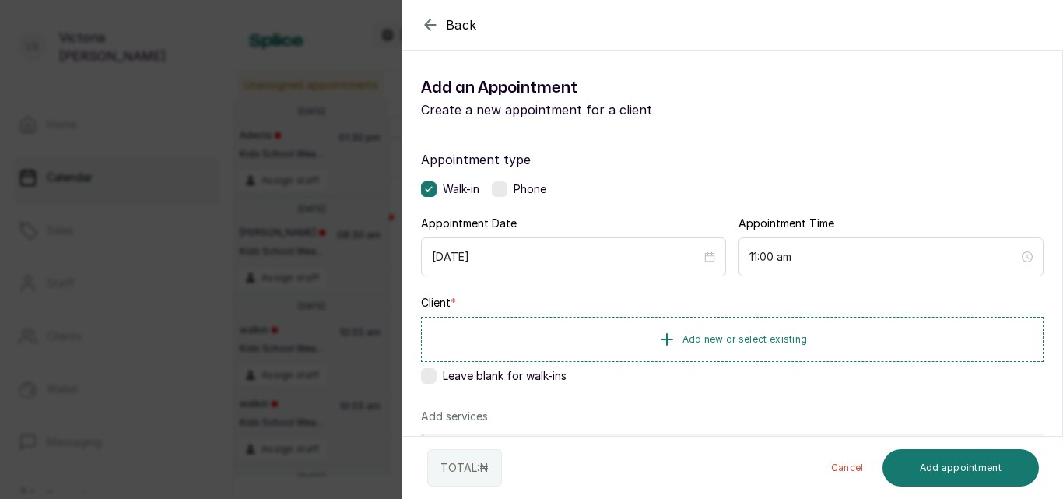
click at [503, 181] on label at bounding box center [500, 189] width 16 height 16
click at [432, 20] on icon "button" at bounding box center [430, 25] width 19 height 19
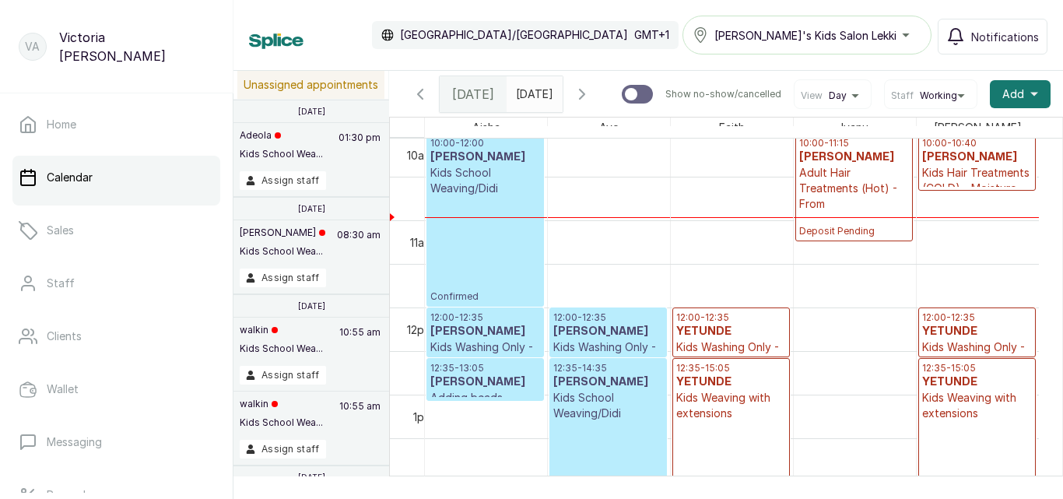
click at [496, 207] on div "10:00 - 12:00 [PERSON_NAME] Kids School Weaving/Didi Confirmed" at bounding box center [485, 220] width 110 height 166
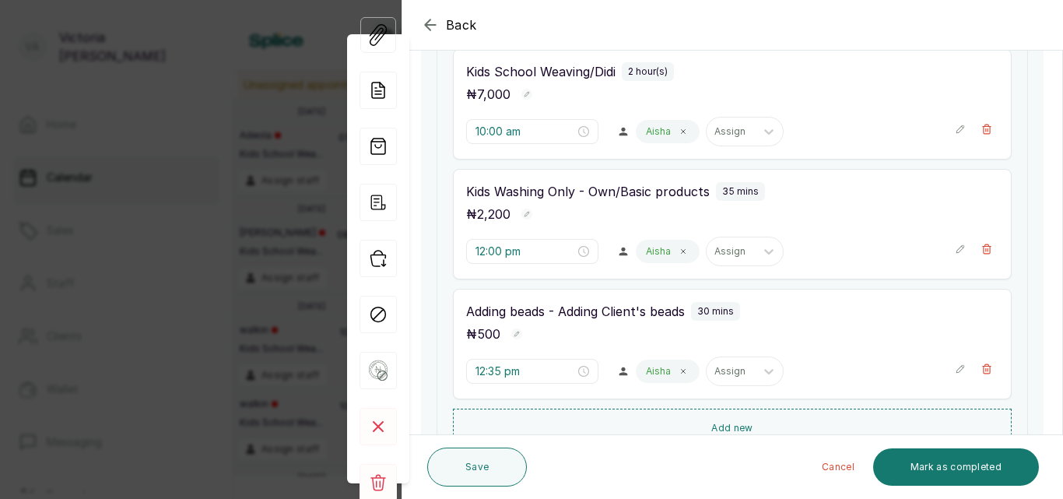
scroll to position [398, 0]
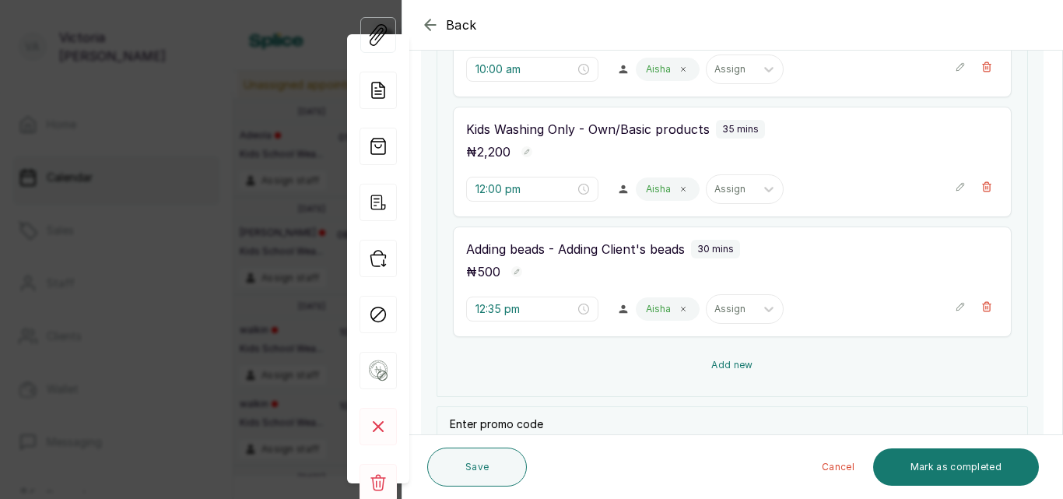
click at [734, 367] on button "Add new" at bounding box center [732, 364] width 559 height 37
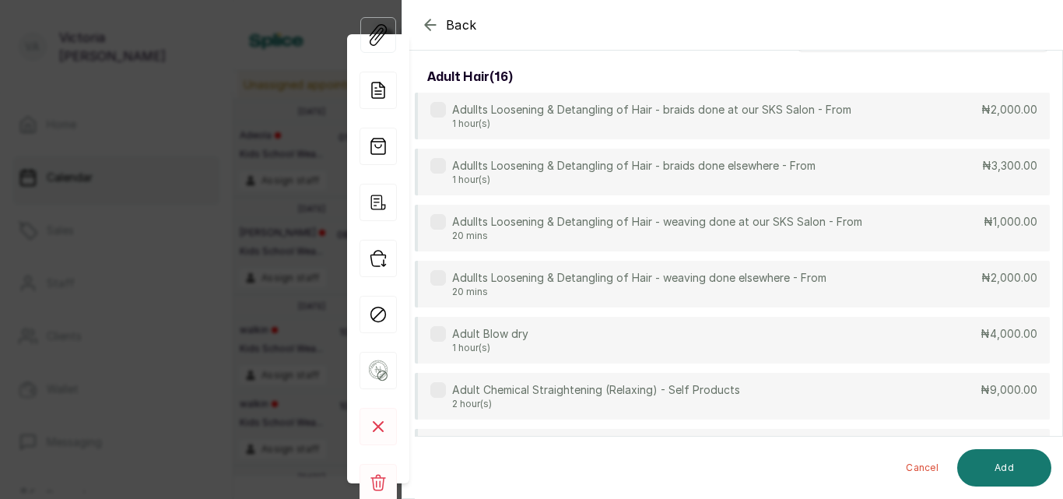
scroll to position [0, 0]
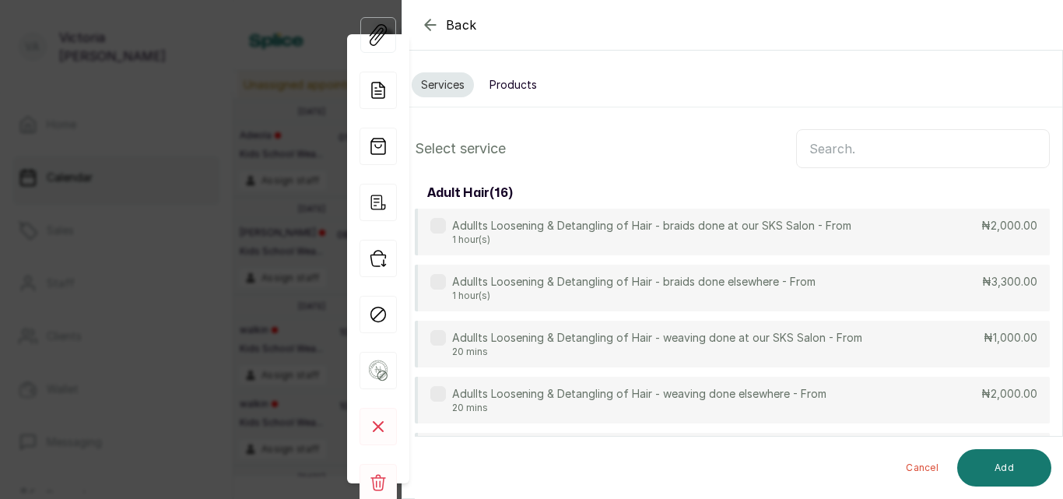
click at [836, 158] on input "text" at bounding box center [923, 148] width 254 height 39
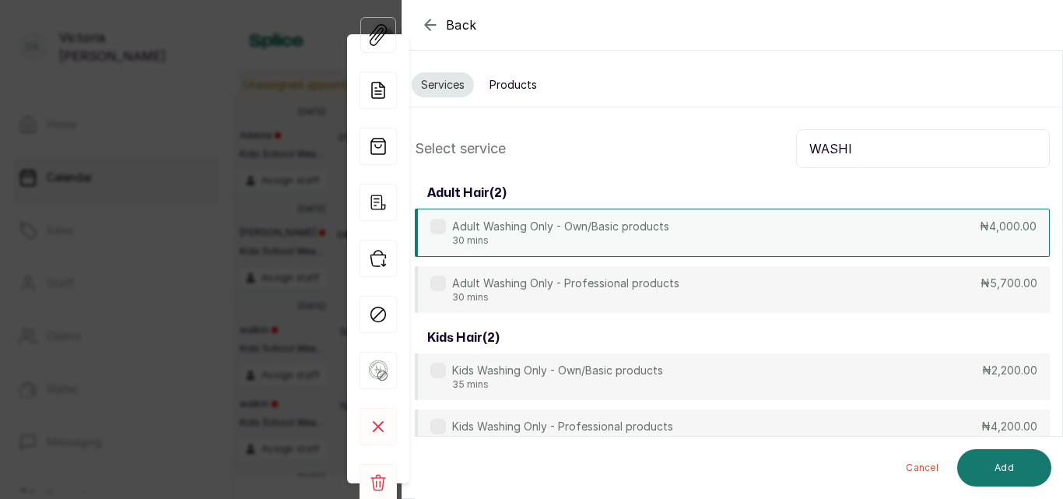
type input "WASHI"
click at [817, 237] on div "Adult Washing Only - Own/Basic products 30 mins ₦4,000.00" at bounding box center [732, 233] width 635 height 48
click at [998, 473] on button "Add" at bounding box center [1004, 467] width 94 height 37
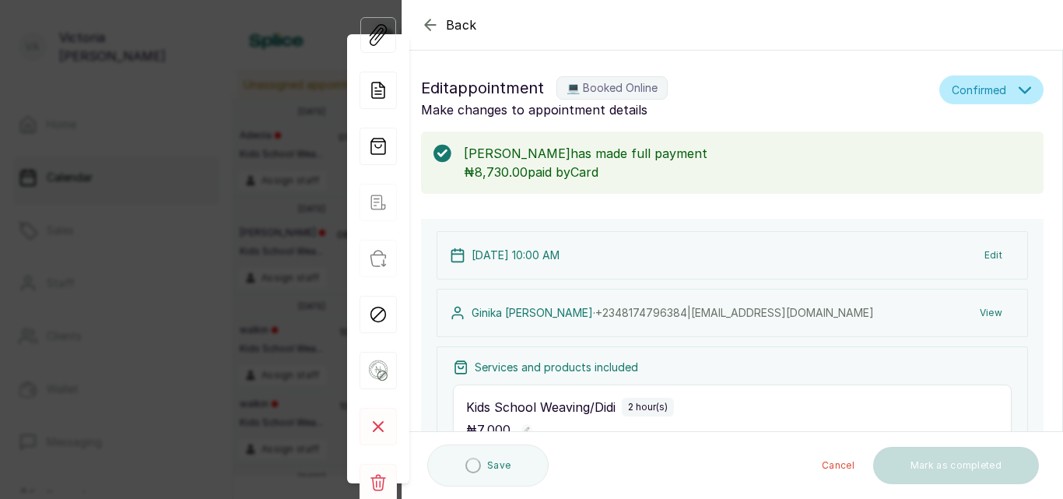
type input "1:05 pm"
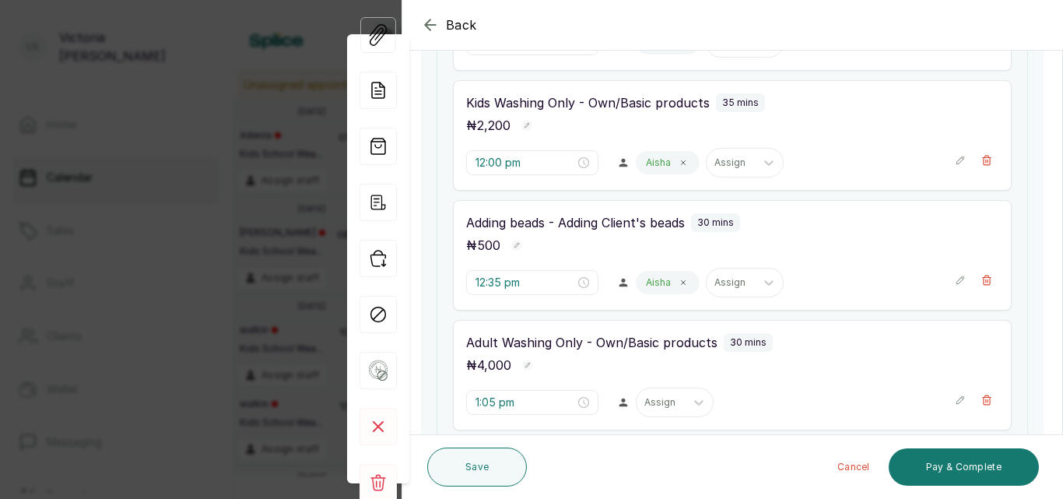
scroll to position [426, 0]
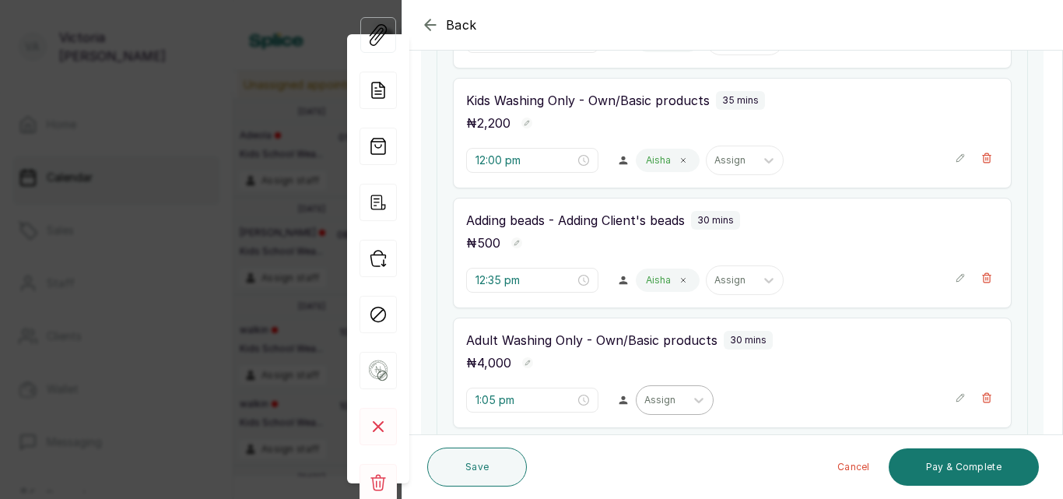
click at [666, 407] on div "Assign" at bounding box center [660, 400] width 48 height 20
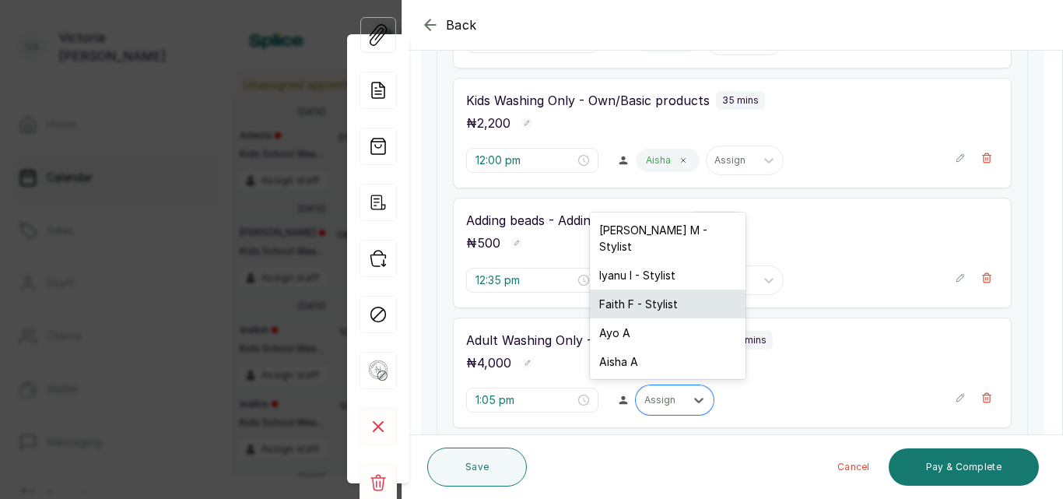
click at [643, 293] on div "Faith F - Stylist" at bounding box center [668, 303] width 156 height 29
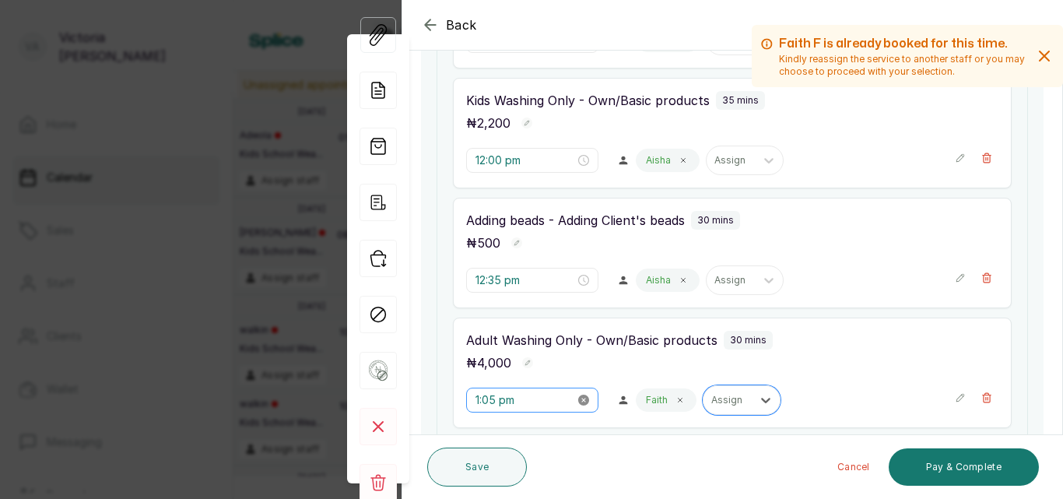
click at [578, 399] on icon "close-circle" at bounding box center [583, 399] width 11 height 11
click at [556, 398] on input "Invalid Date" at bounding box center [525, 399] width 100 height 17
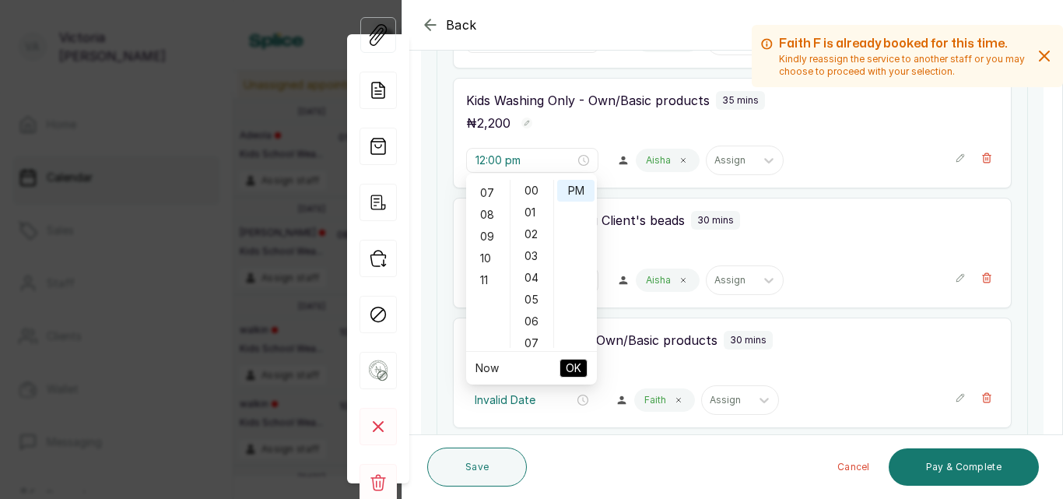
scroll to position [156, 0]
click at [488, 254] on div "10" at bounding box center [487, 253] width 37 height 22
click at [540, 331] on div "40" at bounding box center [532, 336] width 37 height 22
click at [526, 335] on div "40" at bounding box center [532, 336] width 37 height 22
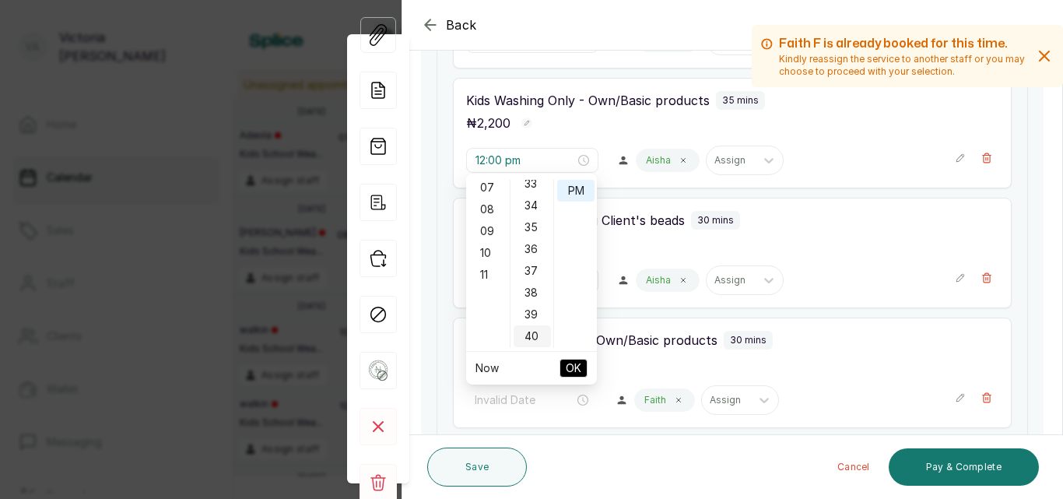
click at [526, 335] on div "40" at bounding box center [532, 336] width 37 height 22
click at [477, 247] on div "10" at bounding box center [487, 253] width 37 height 22
click at [488, 248] on div "10" at bounding box center [487, 253] width 37 height 22
click at [491, 366] on link "Now" at bounding box center [486, 367] width 23 height 13
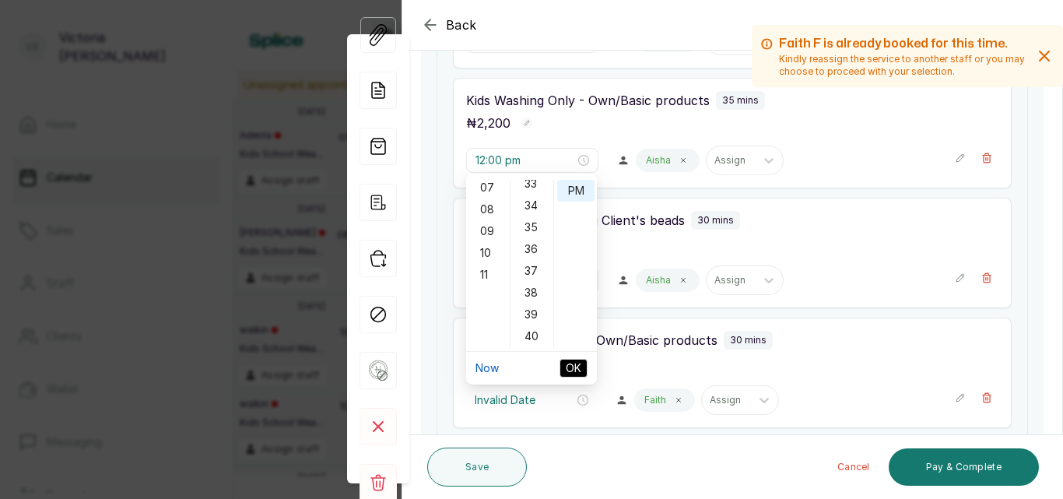
type input "10:59 am"
type input "12:00 pm"
type input "12:35 pm"
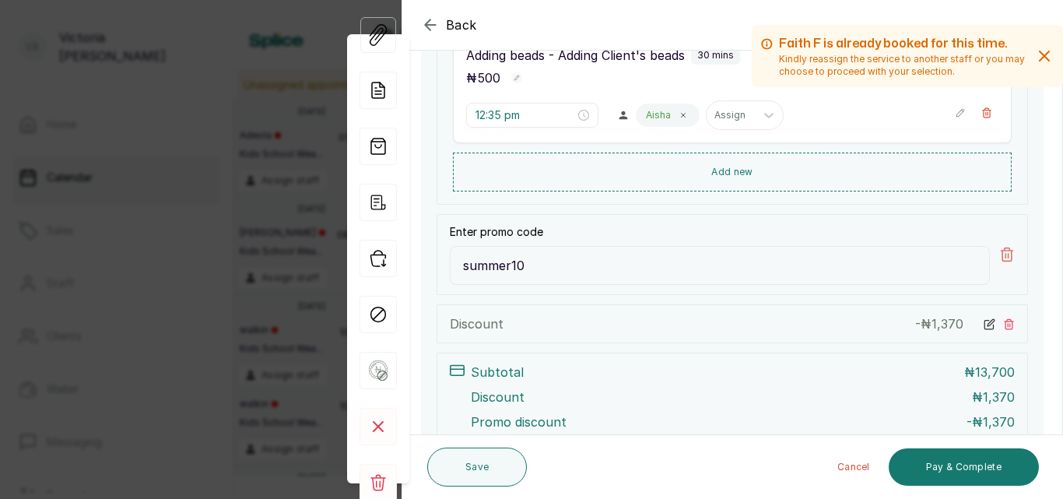
scroll to position [736, 0]
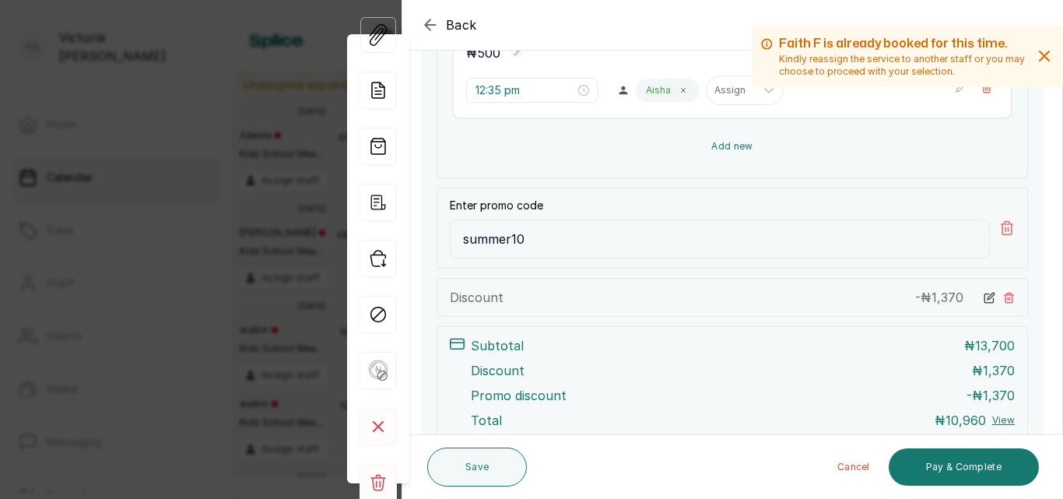
click at [731, 149] on button "Add new" at bounding box center [732, 146] width 559 height 37
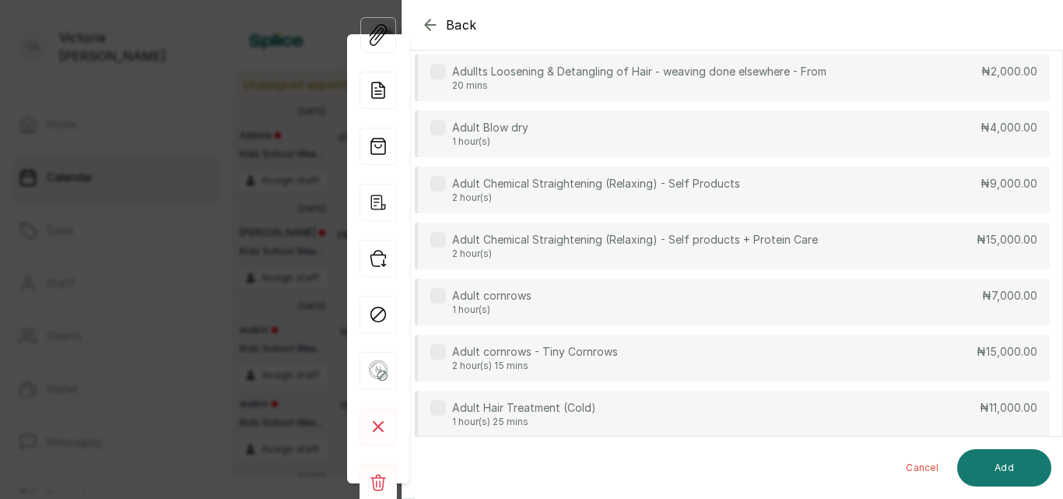
scroll to position [0, 0]
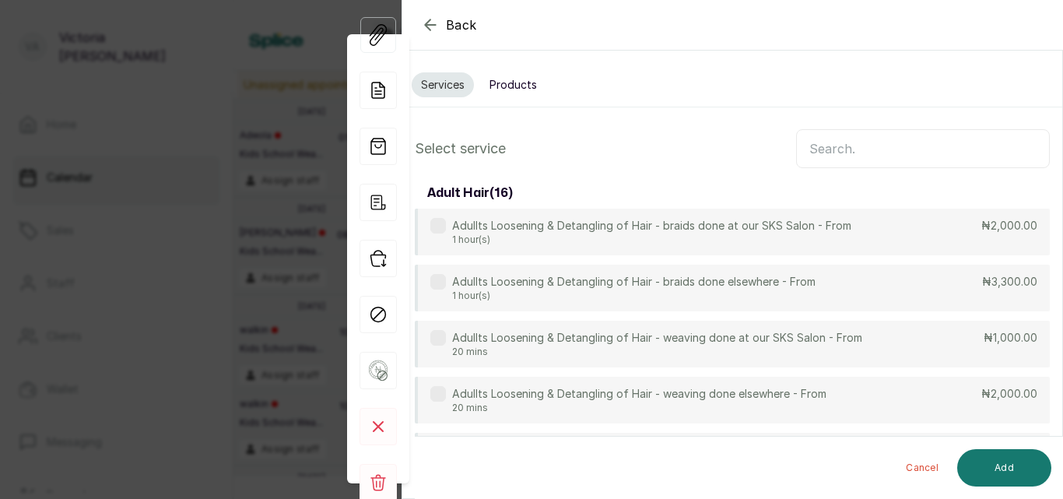
click at [517, 86] on button "Products" at bounding box center [513, 84] width 66 height 25
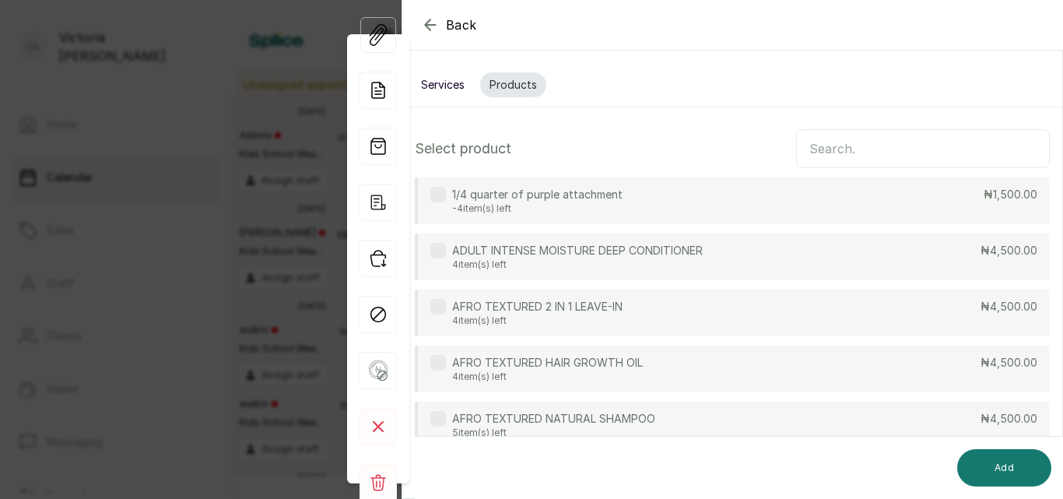
click at [881, 151] on input "text" at bounding box center [923, 148] width 254 height 39
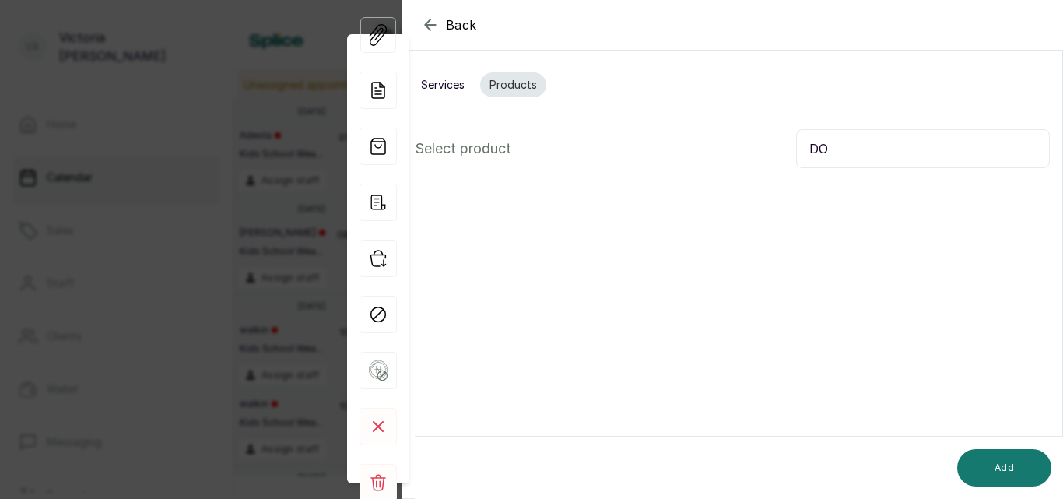
type input "D"
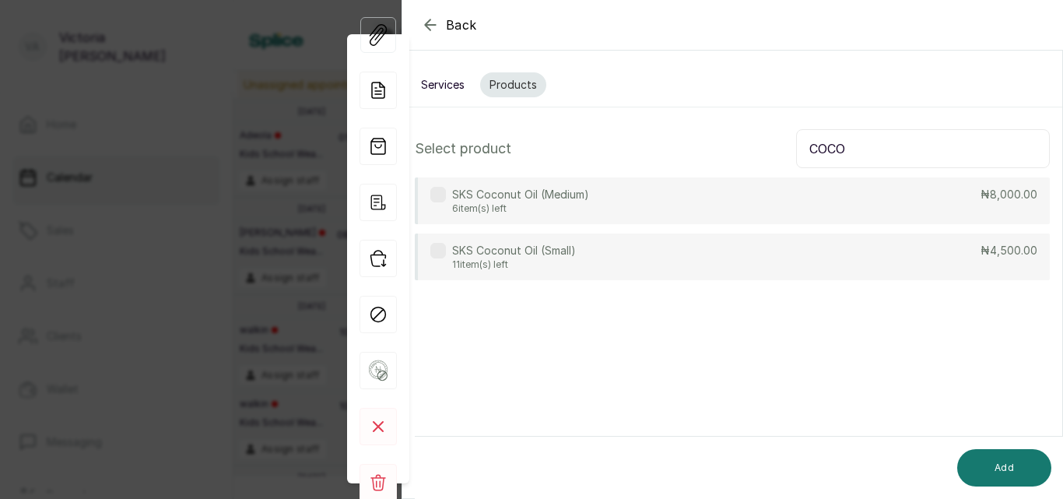
type input "COCO"
click at [883, 261] on div "SKS Coconut Oil (Small) 11 item(s) left ₦4,500.00" at bounding box center [732, 256] width 635 height 47
click at [1036, 475] on button "Add" at bounding box center [1004, 467] width 94 height 37
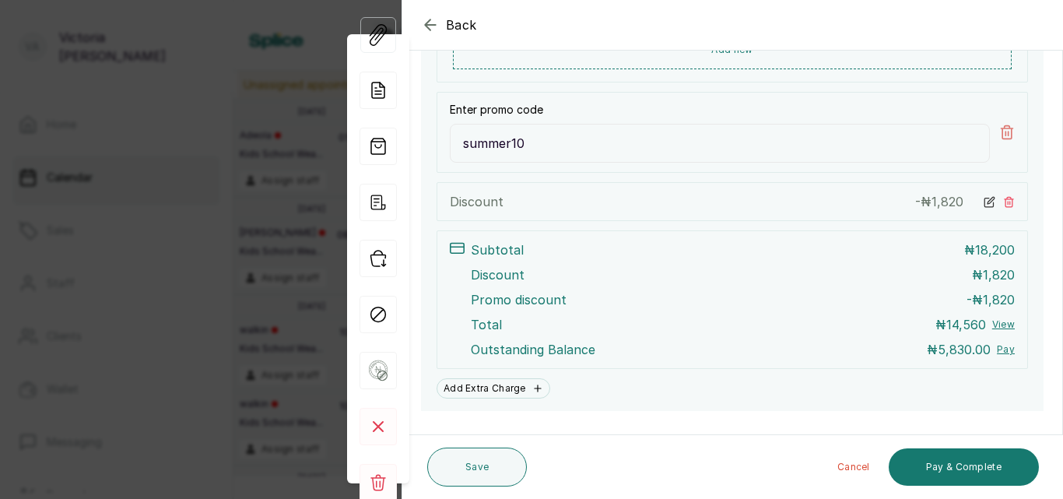
scroll to position [911, 0]
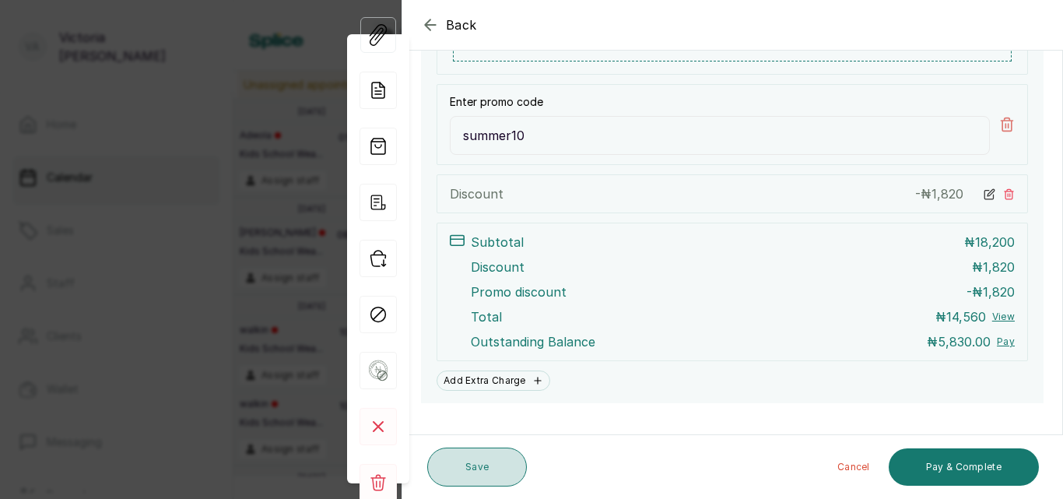
click at [504, 479] on button "Save" at bounding box center [477, 466] width 100 height 39
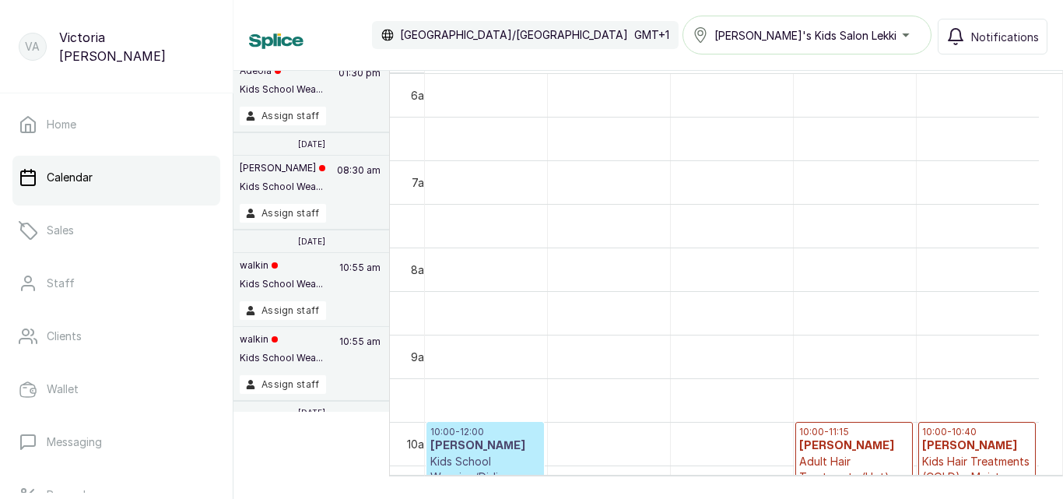
scroll to position [72, 0]
drag, startPoint x: 1062, startPoint y: 65, endPoint x: 746, endPoint y: 293, distance: 389.6
click at [746, 293] on div "Calendar [GEOGRAPHIC_DATA]/[GEOGRAPHIC_DATA] GMT+1 [PERSON_NAME]'s Kids Salon L…" at bounding box center [647, 249] width 829 height 499
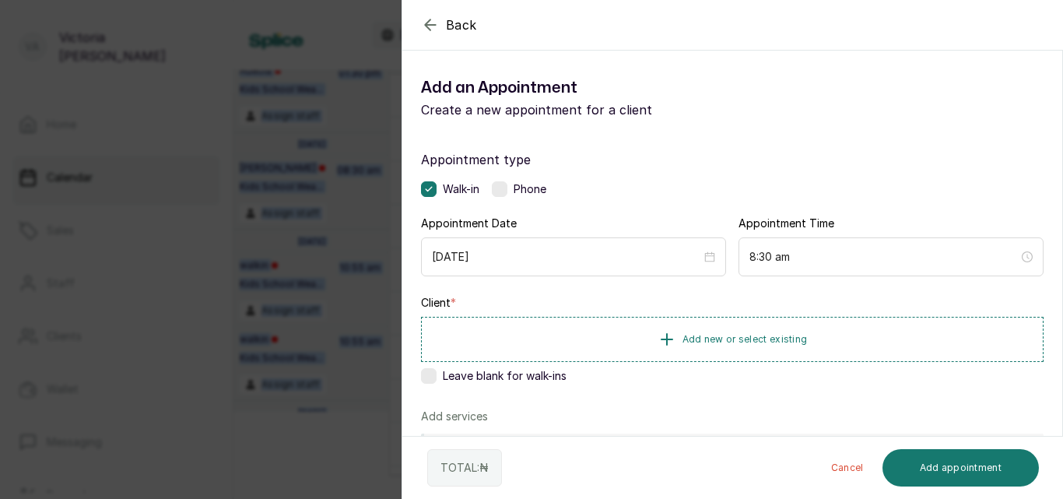
click at [429, 24] on icon "button" at bounding box center [430, 25] width 19 height 19
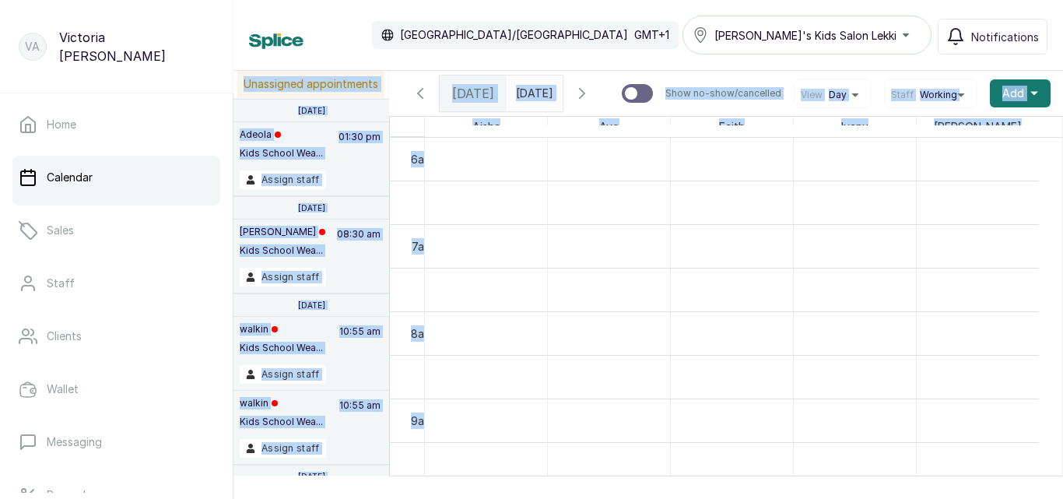
scroll to position [0, 0]
click at [148, 175] on link "Calendar" at bounding box center [116, 178] width 208 height 44
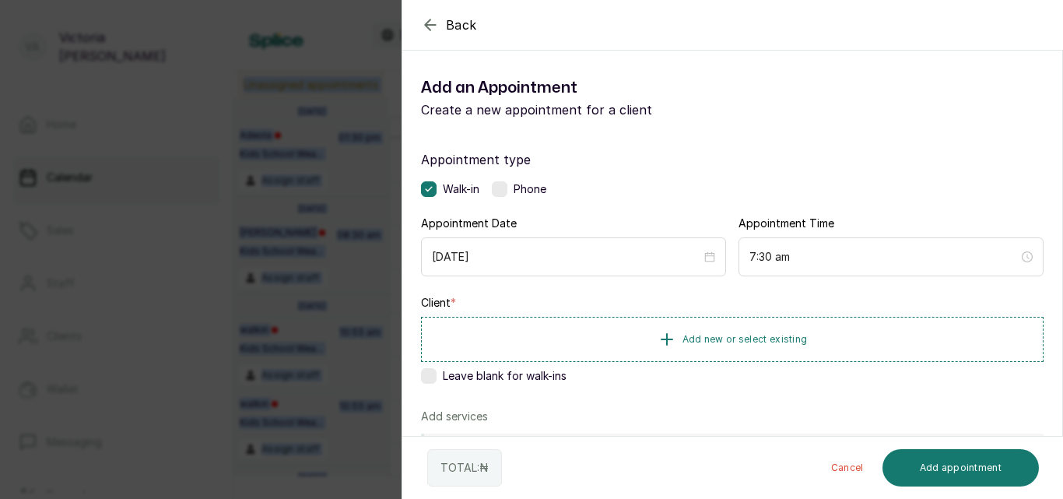
click at [429, 23] on icon "button" at bounding box center [430, 25] width 19 height 19
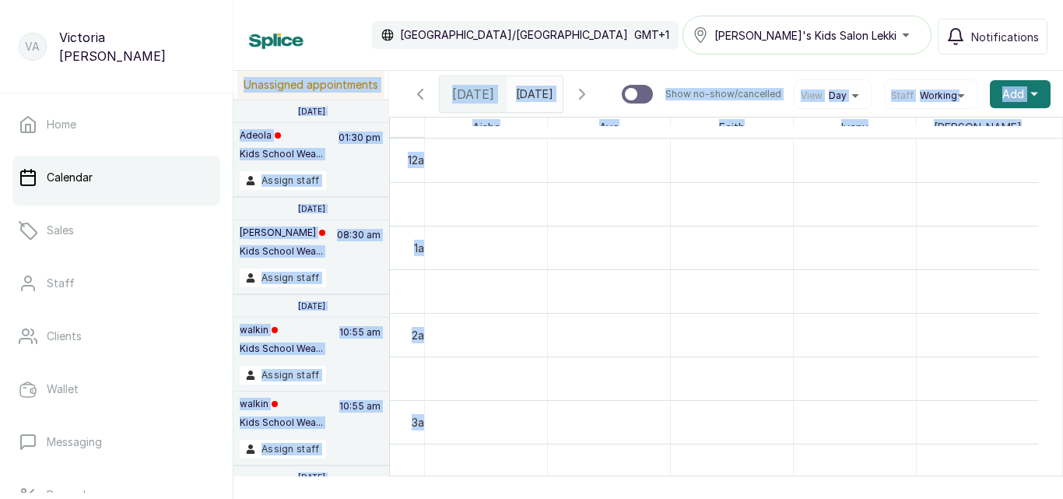
click at [114, 171] on link "Calendar" at bounding box center [116, 178] width 208 height 44
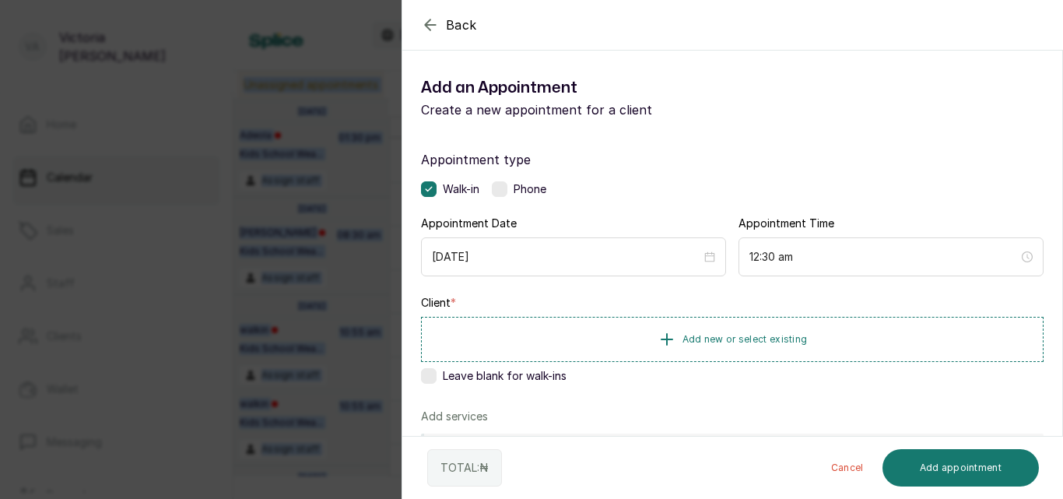
click at [428, 28] on icon "button" at bounding box center [430, 24] width 10 height 10
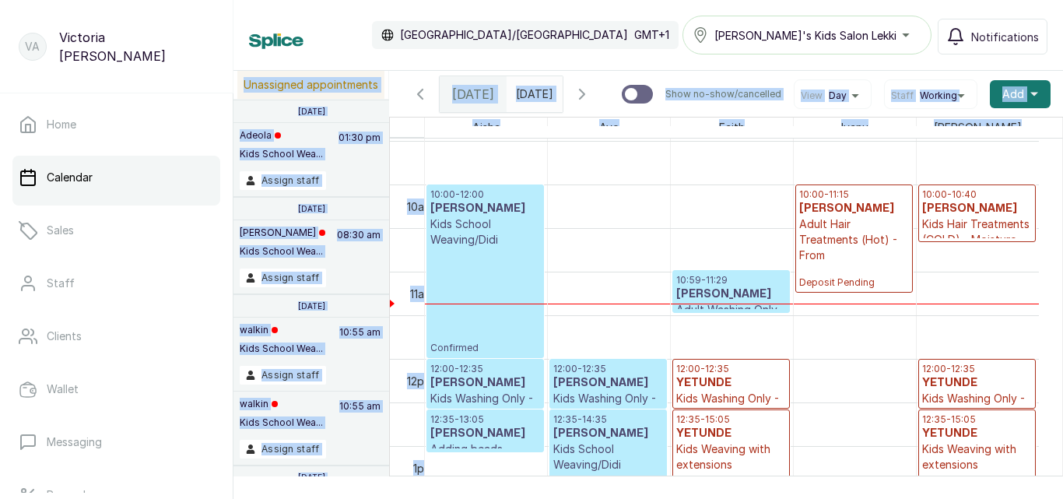
scroll to position [817, 0]
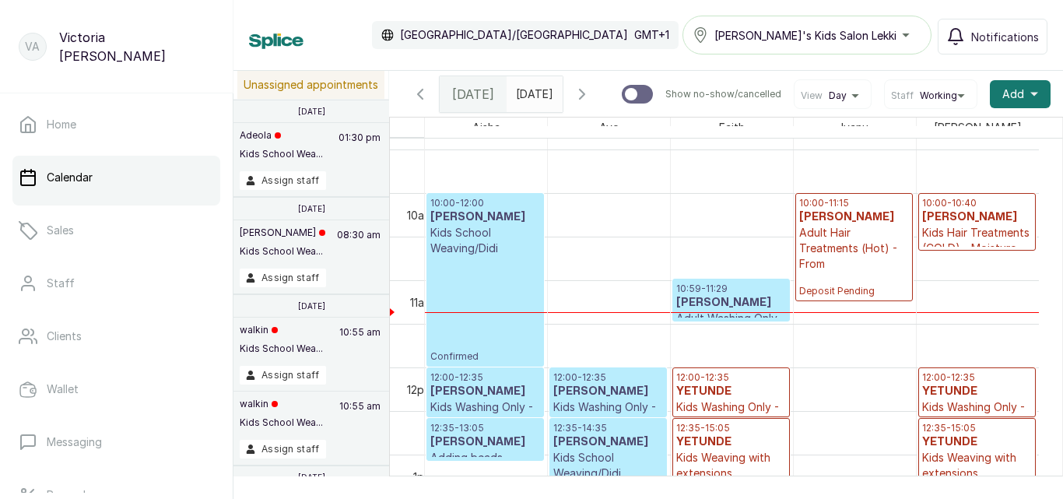
click at [881, 272] on p "Adult Hair Treatments (Hot) - From" at bounding box center [854, 248] width 110 height 47
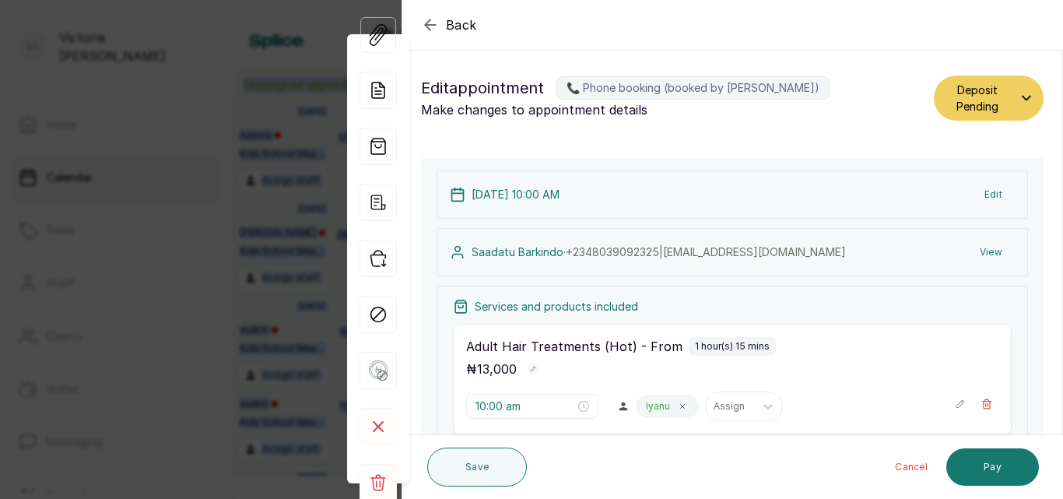
click at [429, 22] on icon "button" at bounding box center [430, 24] width 10 height 10
